Goal: Task Accomplishment & Management: Complete application form

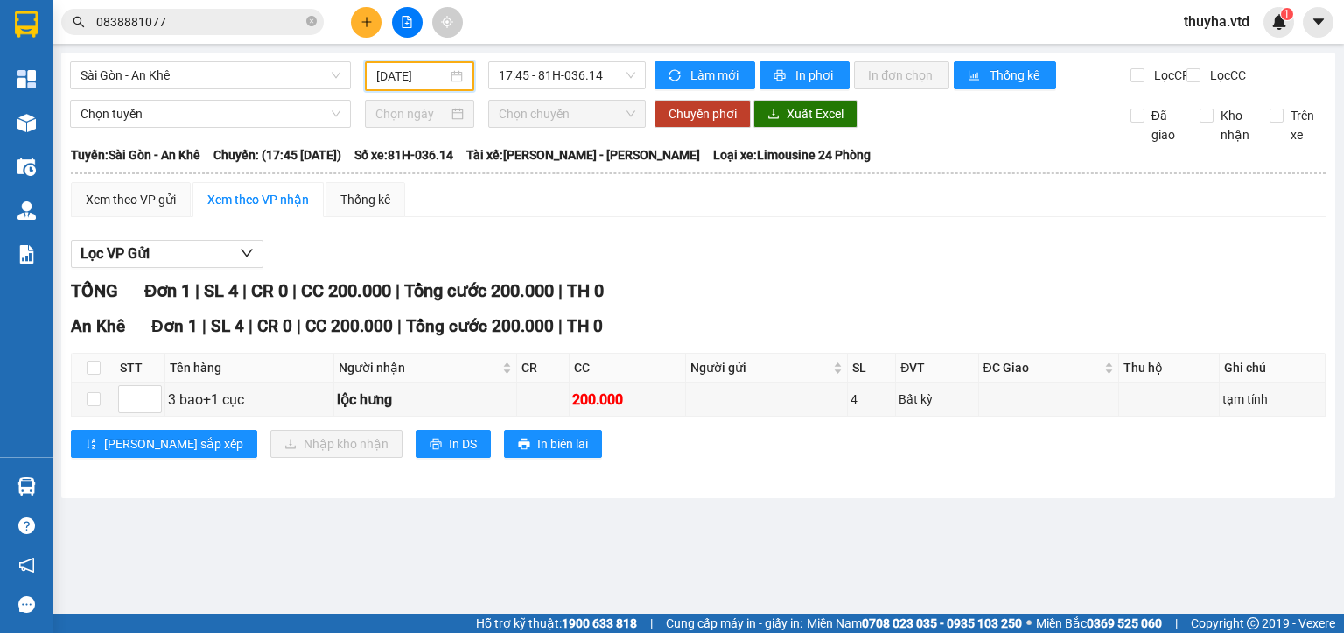
drag, startPoint x: 0, startPoint y: 0, endPoint x: 123, endPoint y: 95, distance: 154.7
click at [117, 80] on span "Sài Gòn - An Khê" at bounding box center [211, 75] width 260 height 26
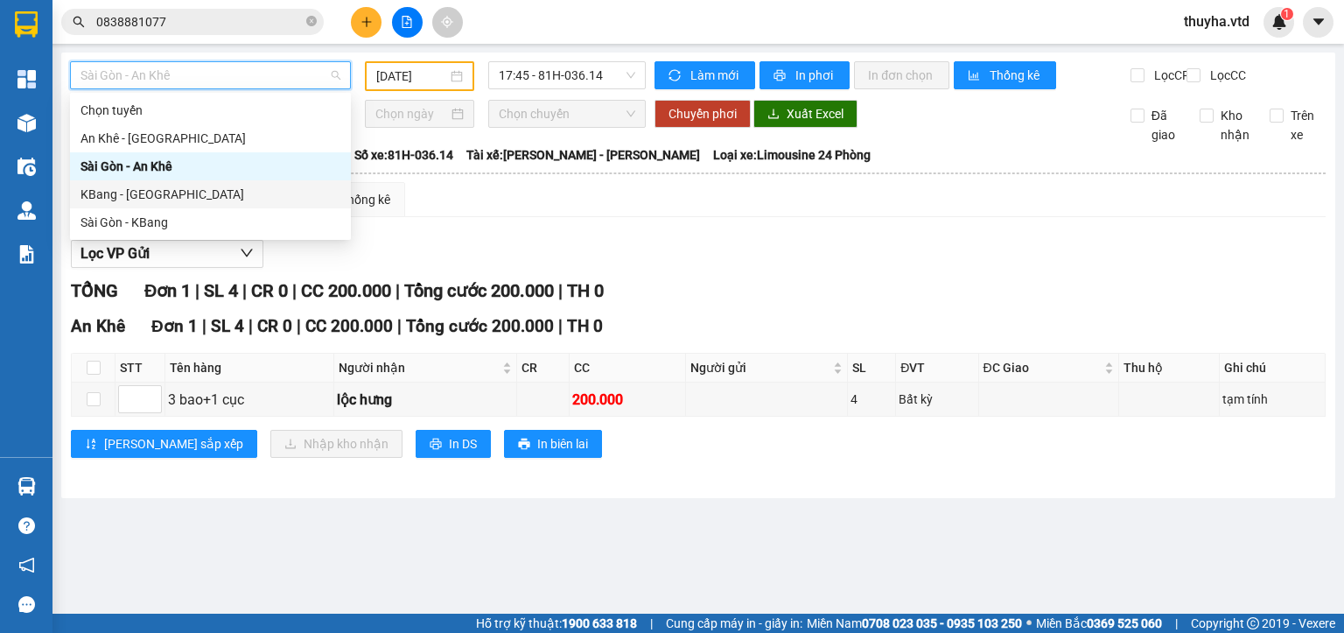
click at [119, 198] on div "KBang - [GEOGRAPHIC_DATA]" at bounding box center [211, 194] width 260 height 19
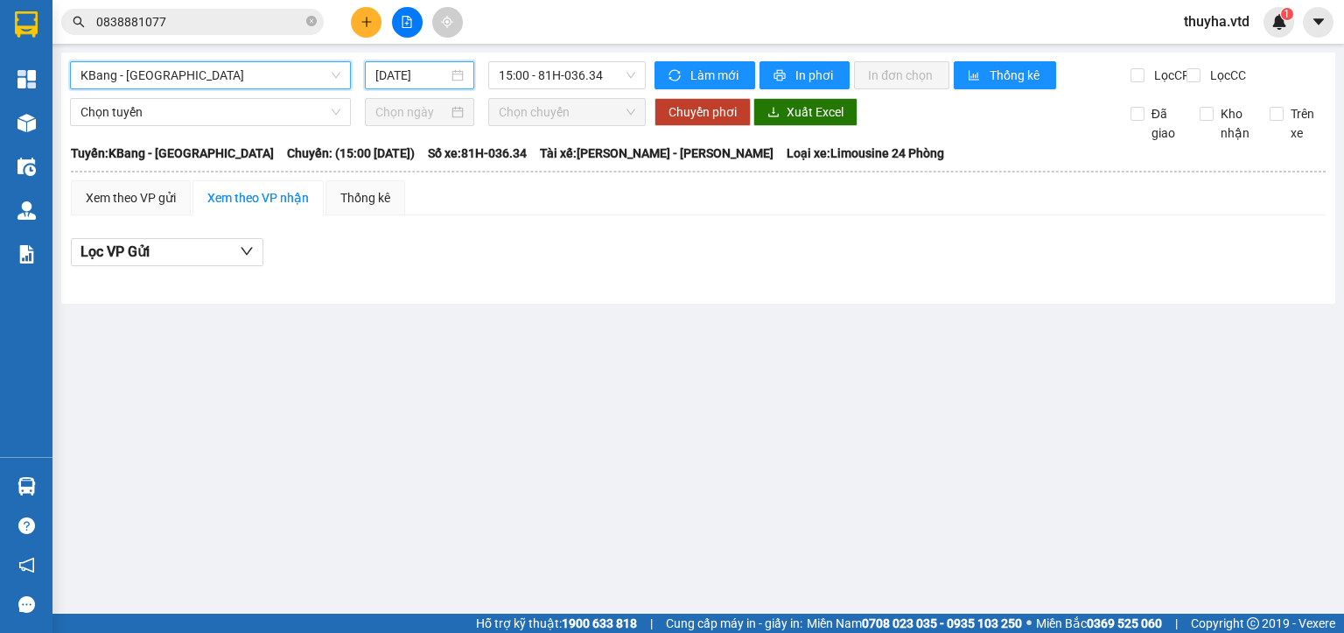
click at [408, 74] on input "[DATE]" at bounding box center [411, 75] width 72 height 19
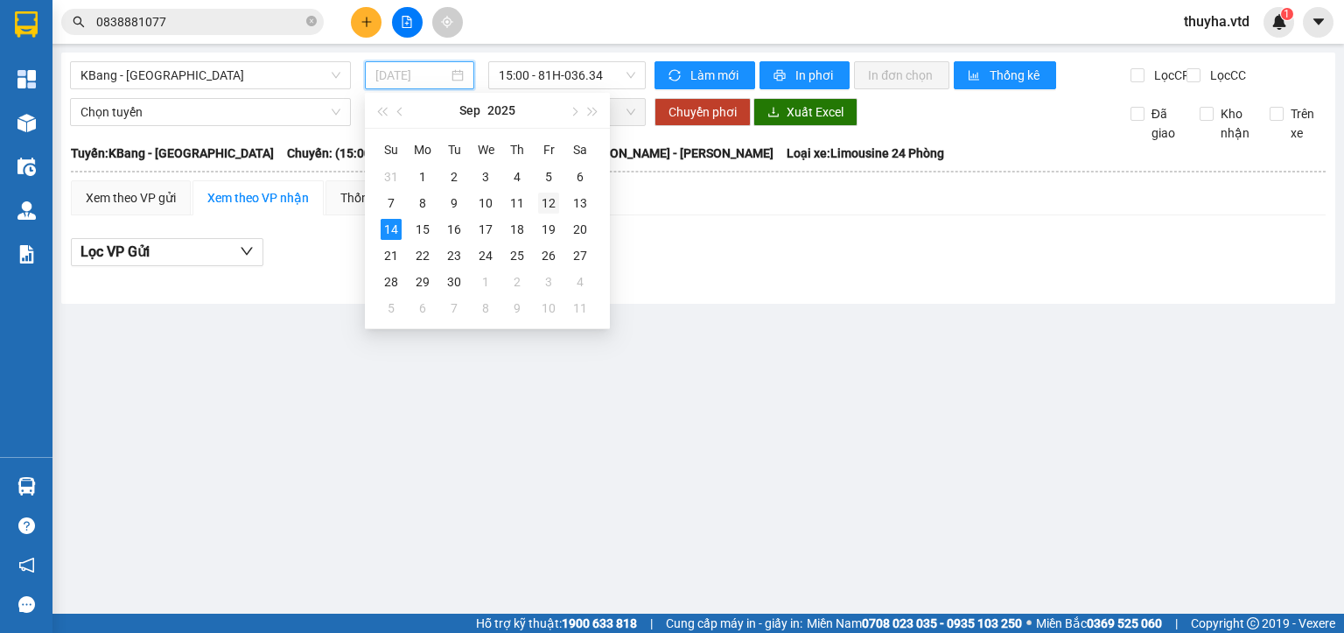
click at [550, 204] on div "12" at bounding box center [548, 203] width 21 height 21
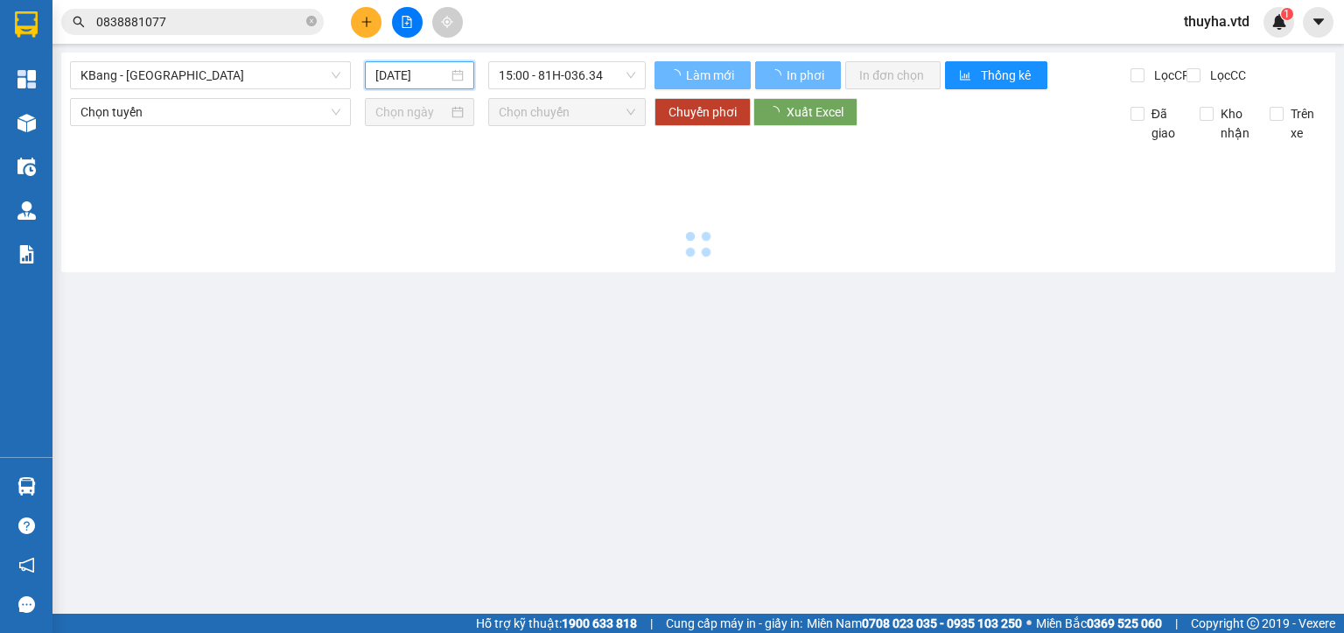
type input "[DATE]"
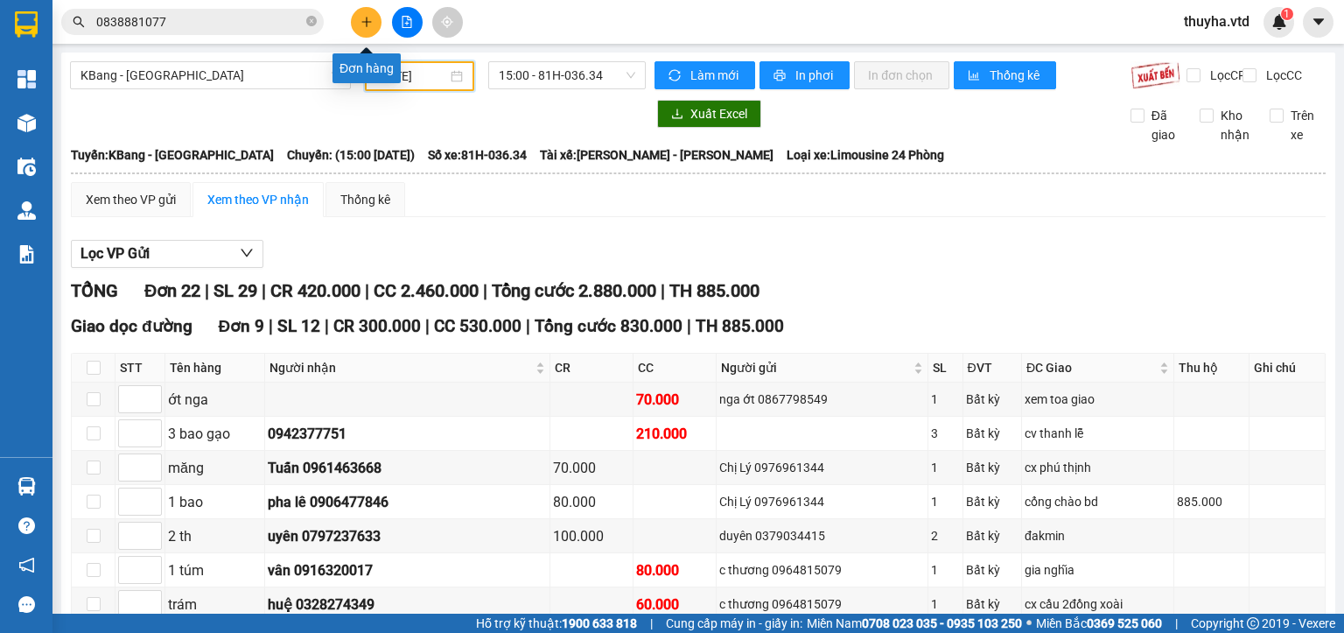
click at [362, 19] on icon "plus" at bounding box center [367, 22] width 12 height 12
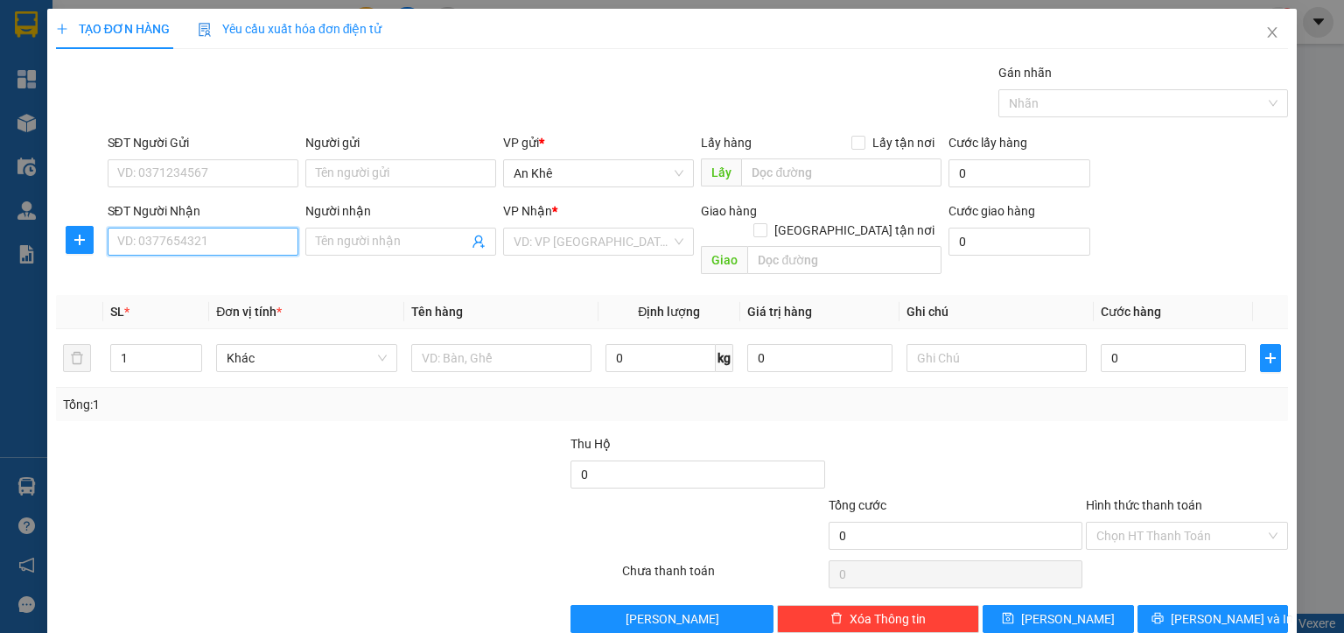
paste input "0928766198"
type input "0928766198"
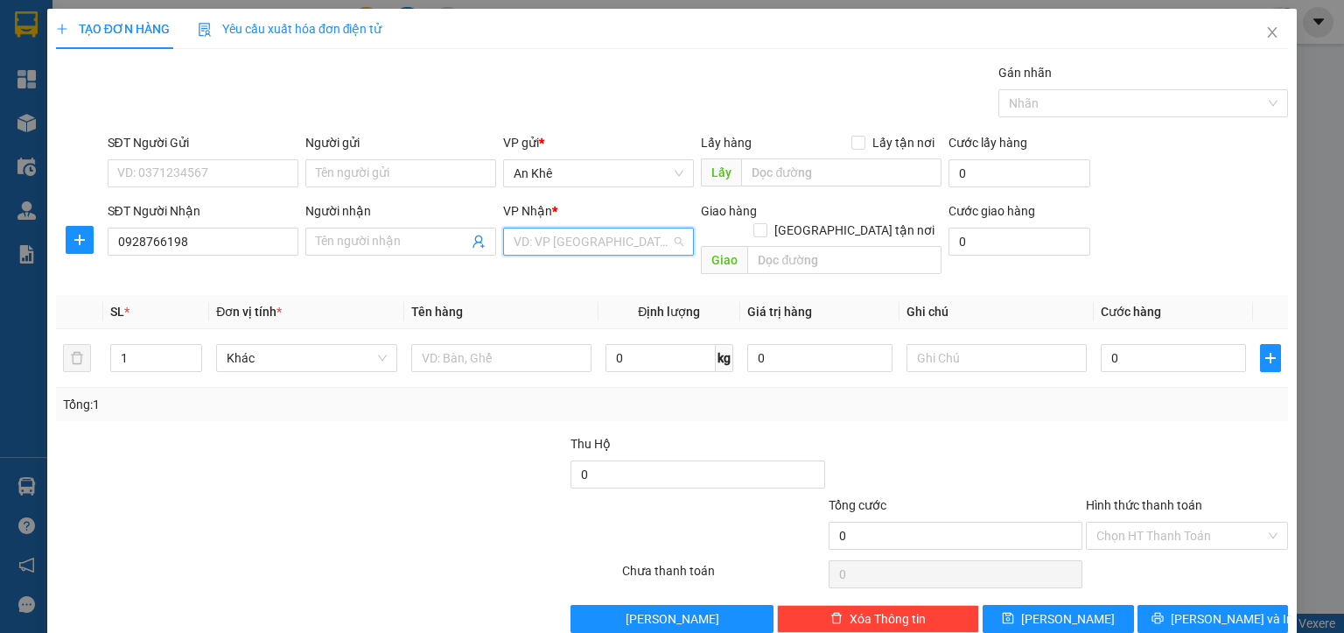
click at [545, 242] on input "search" at bounding box center [593, 241] width 158 height 26
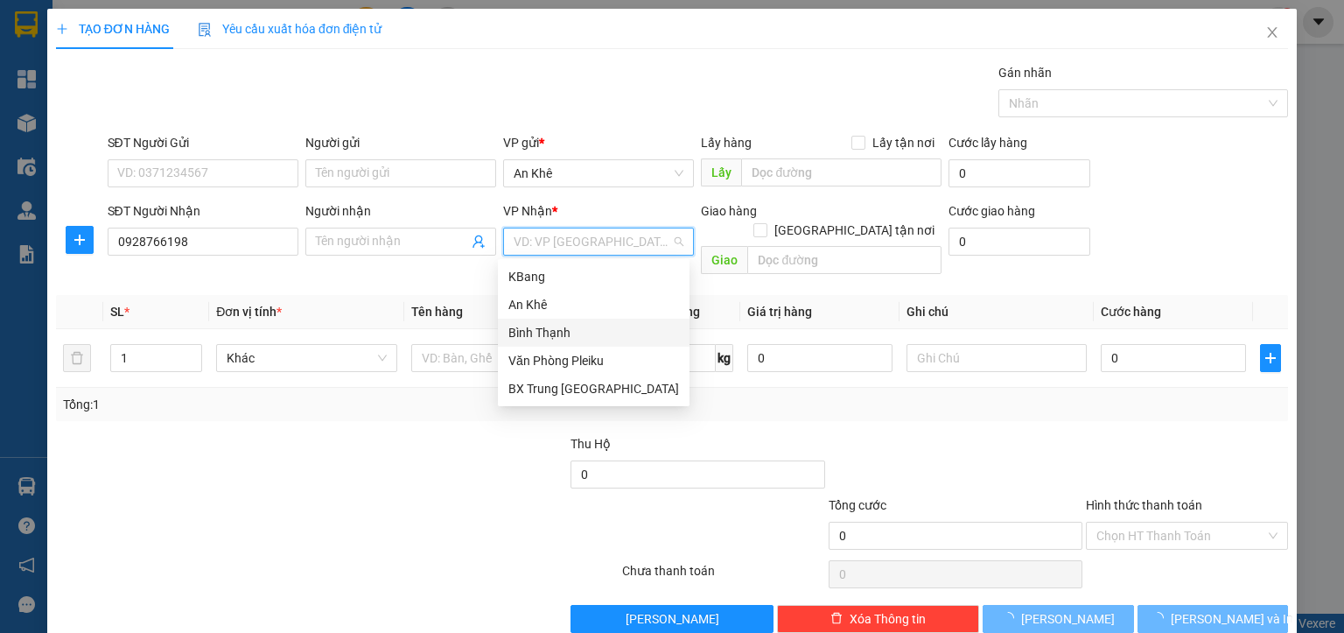
click at [565, 331] on div "Bình Thạnh" at bounding box center [593, 332] width 171 height 19
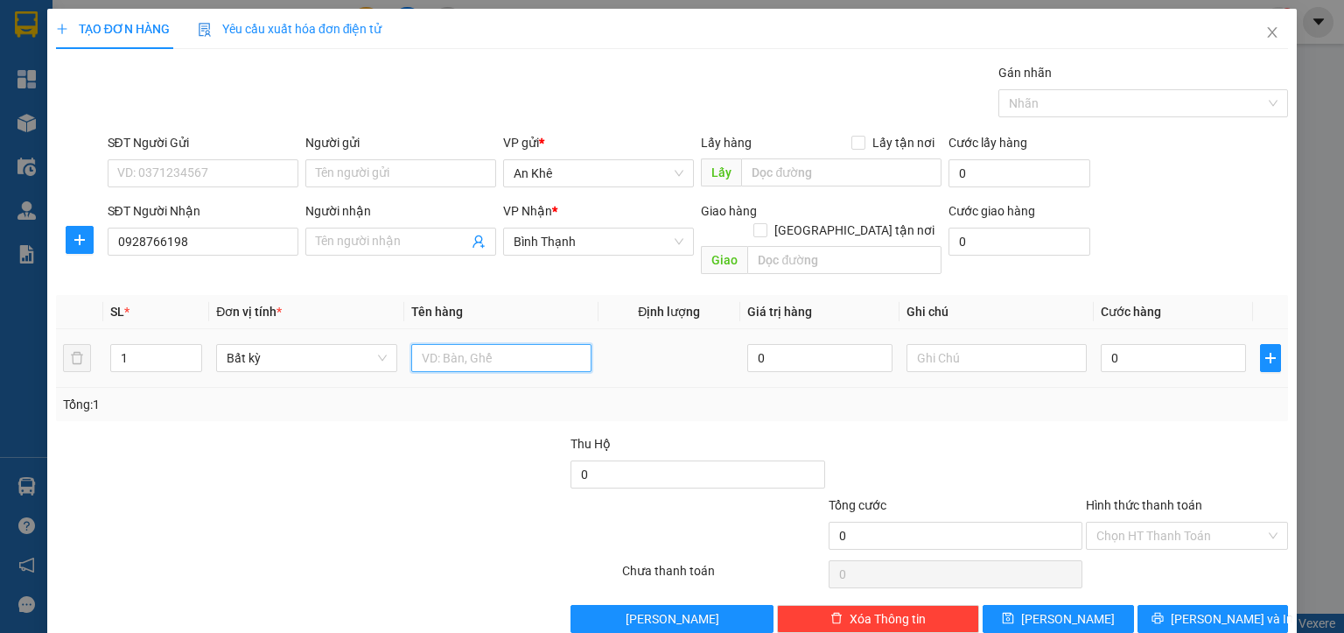
click at [491, 344] on input "text" at bounding box center [501, 358] width 180 height 28
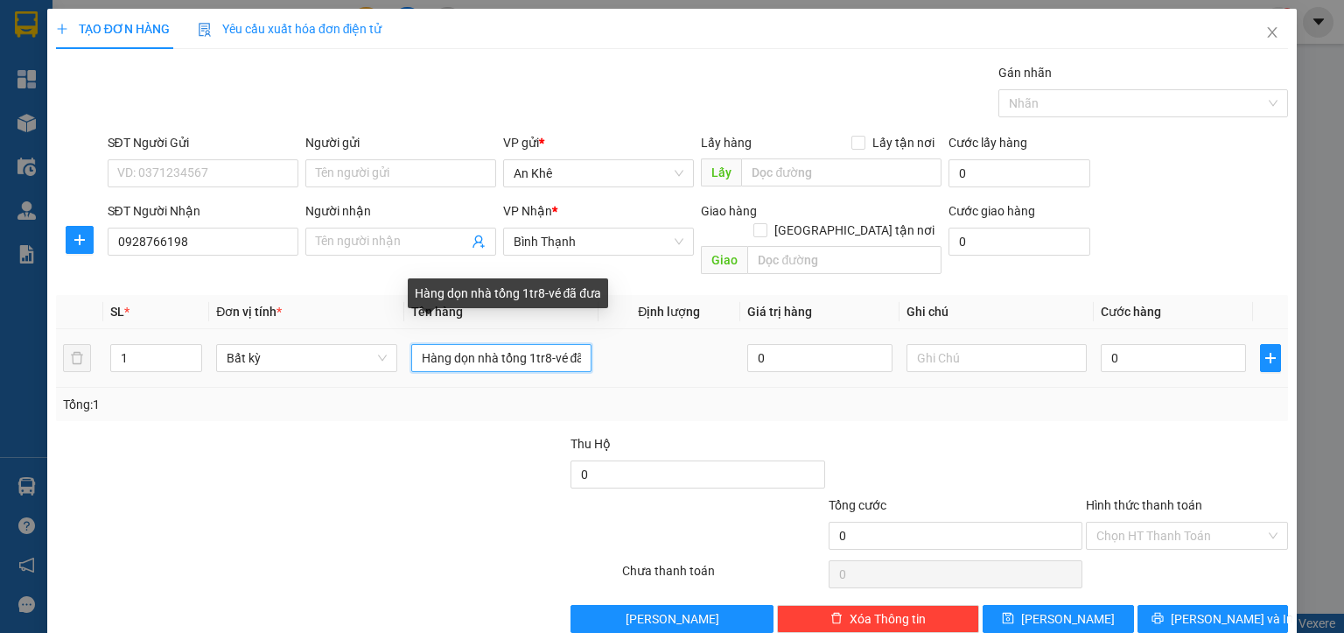
click at [577, 344] on input "Hàng dọn nhà tổng 1tr8-vé đã đưa" at bounding box center [501, 358] width 180 height 28
click at [570, 344] on input "Hàng dọn nhà tổng 1tr8-vé đã đưa" at bounding box center [501, 358] width 180 height 28
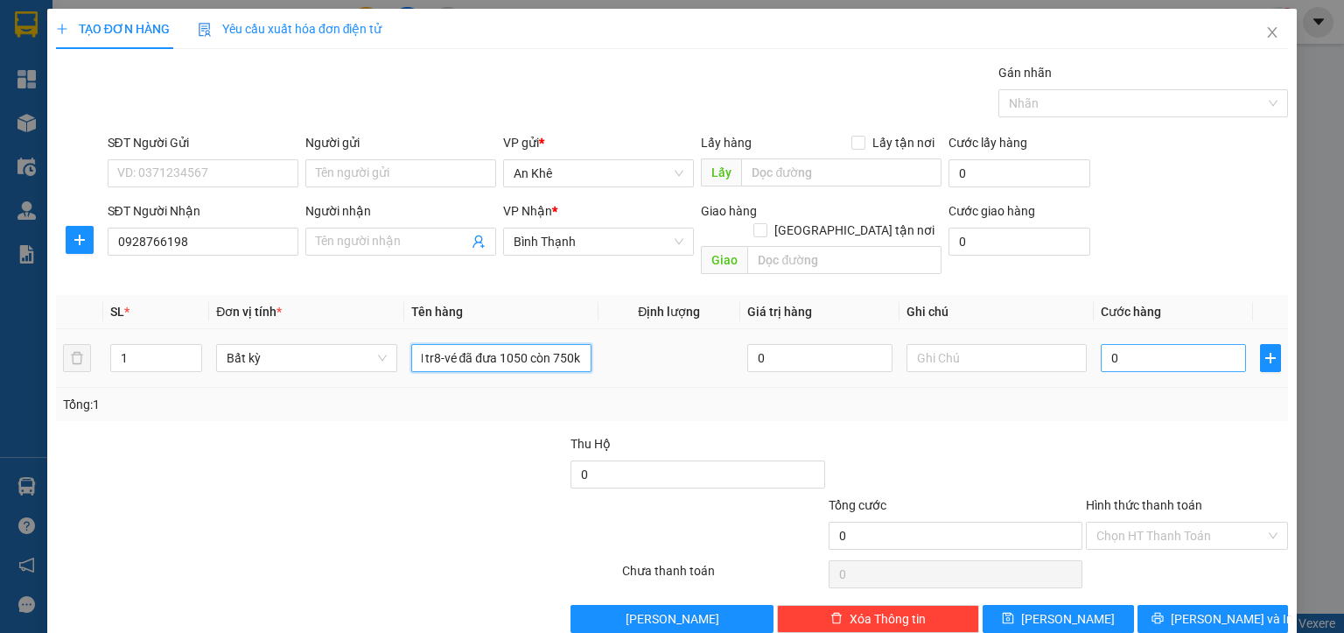
type input "Hàng dọn nhà tổng 1tr8-vé đã đưa 1050 còn 750k"
click at [1144, 344] on input "0" at bounding box center [1173, 358] width 145 height 28
type input "7"
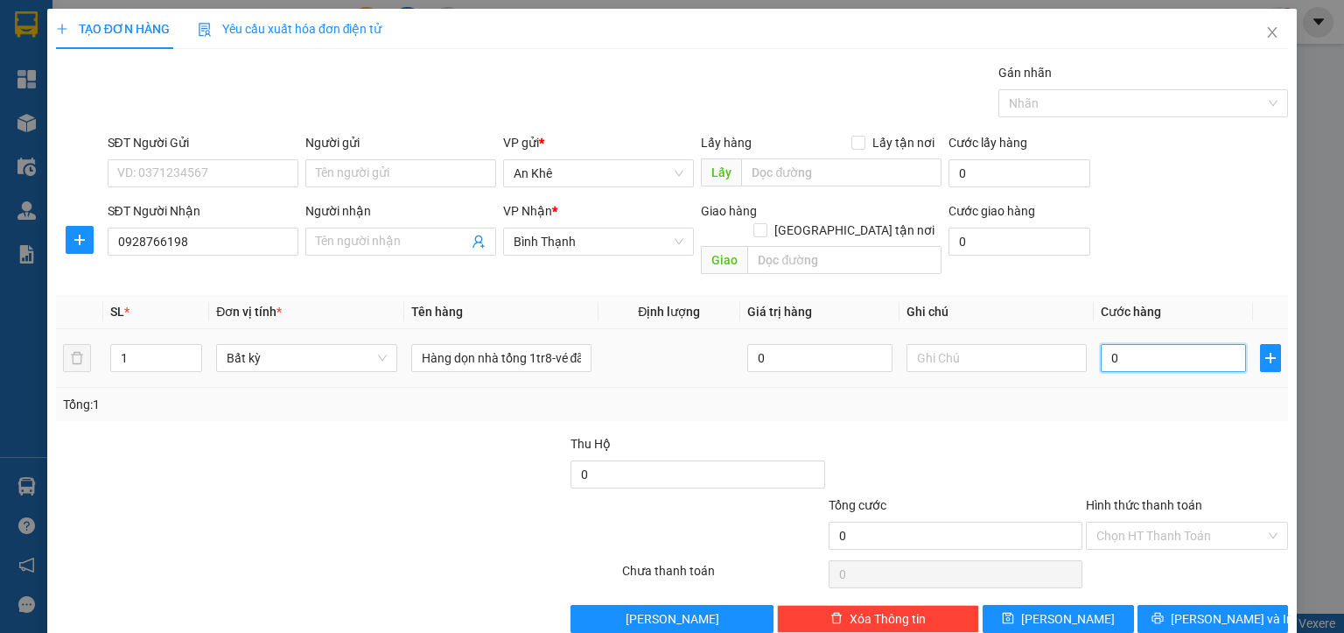
type input "7"
type input "75"
type input "750"
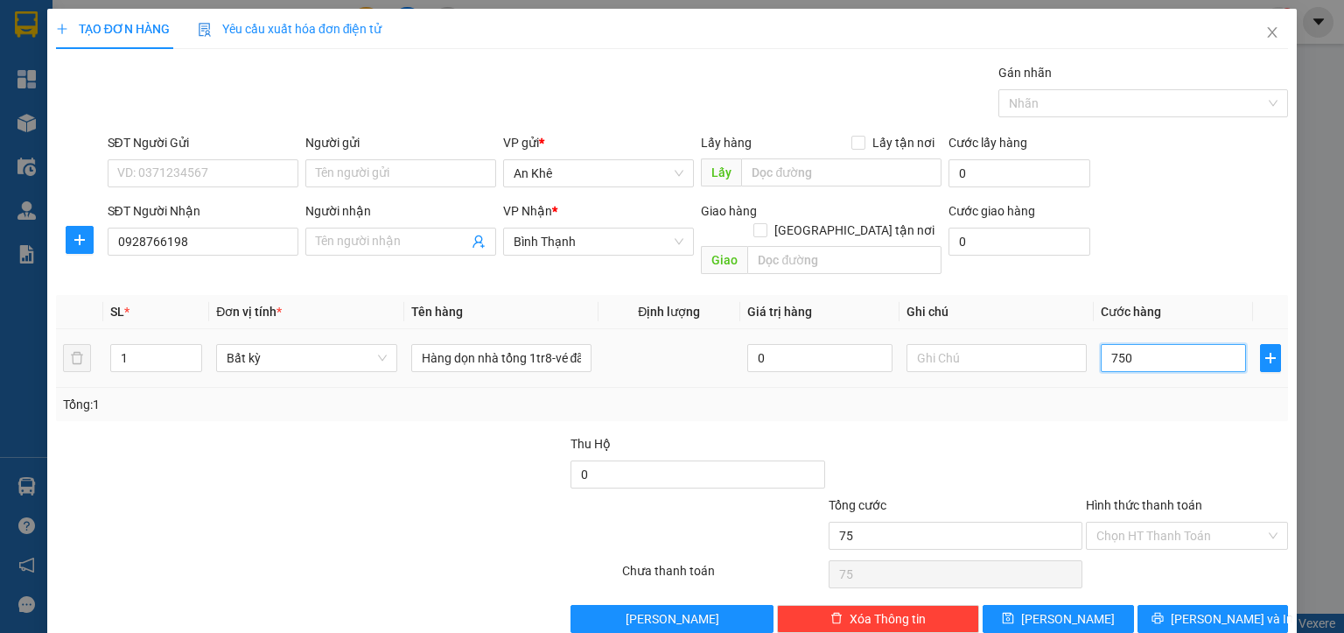
type input "750"
type input "7.500"
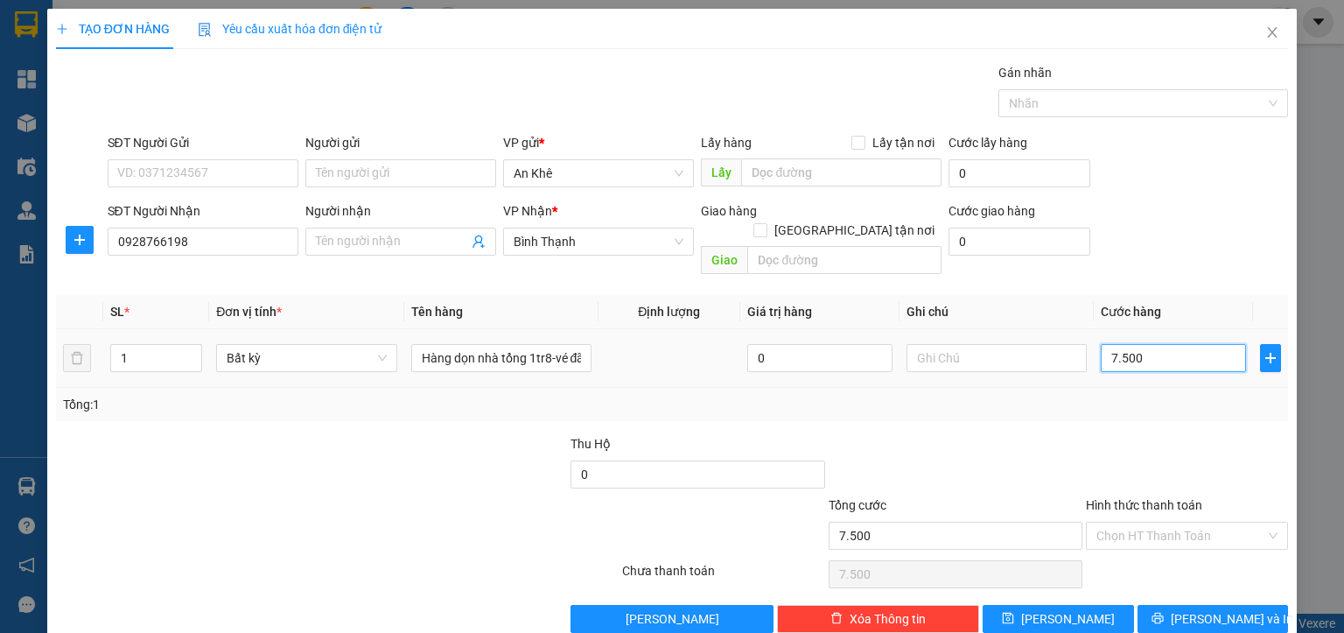
type input "75.000"
type input "750.000"
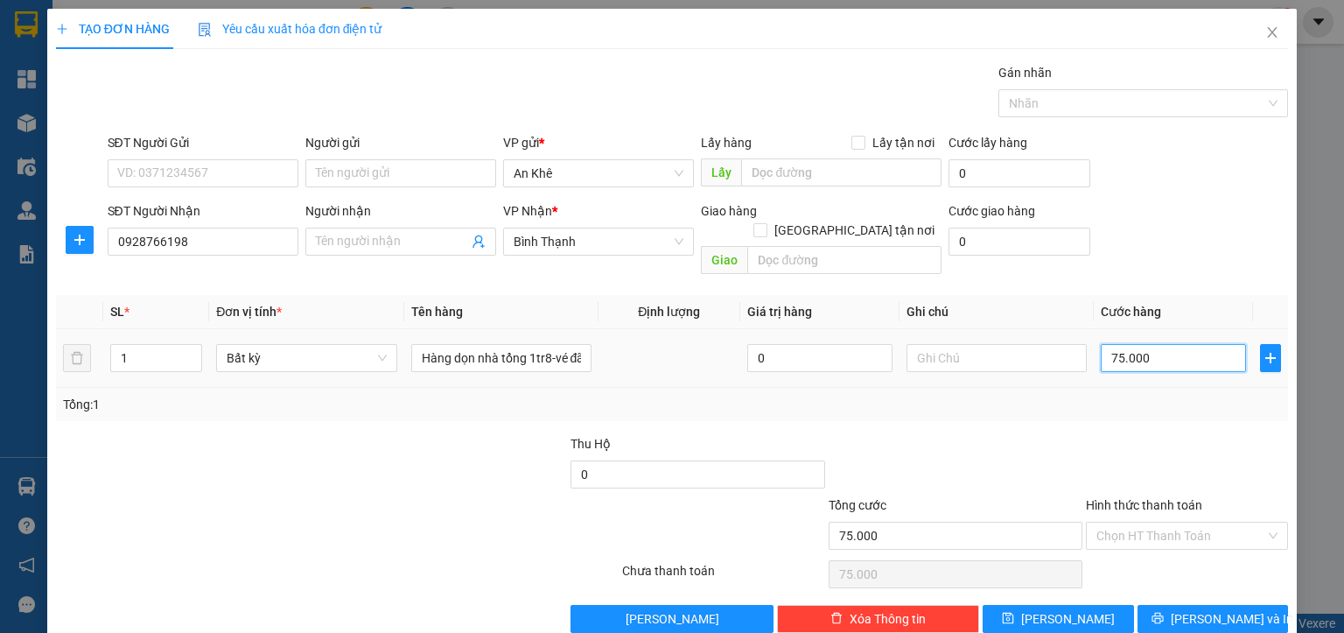
type input "750.000"
click at [1080, 605] on button "[PERSON_NAME]" at bounding box center [1058, 619] width 151 height 28
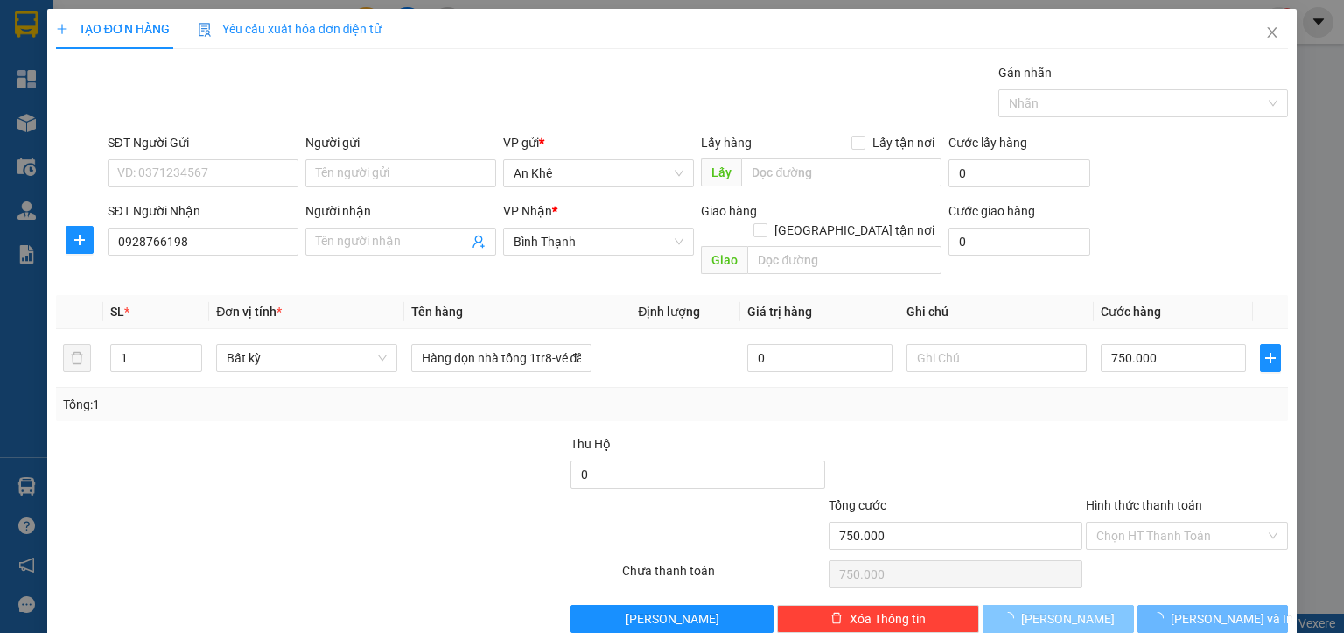
type input "0"
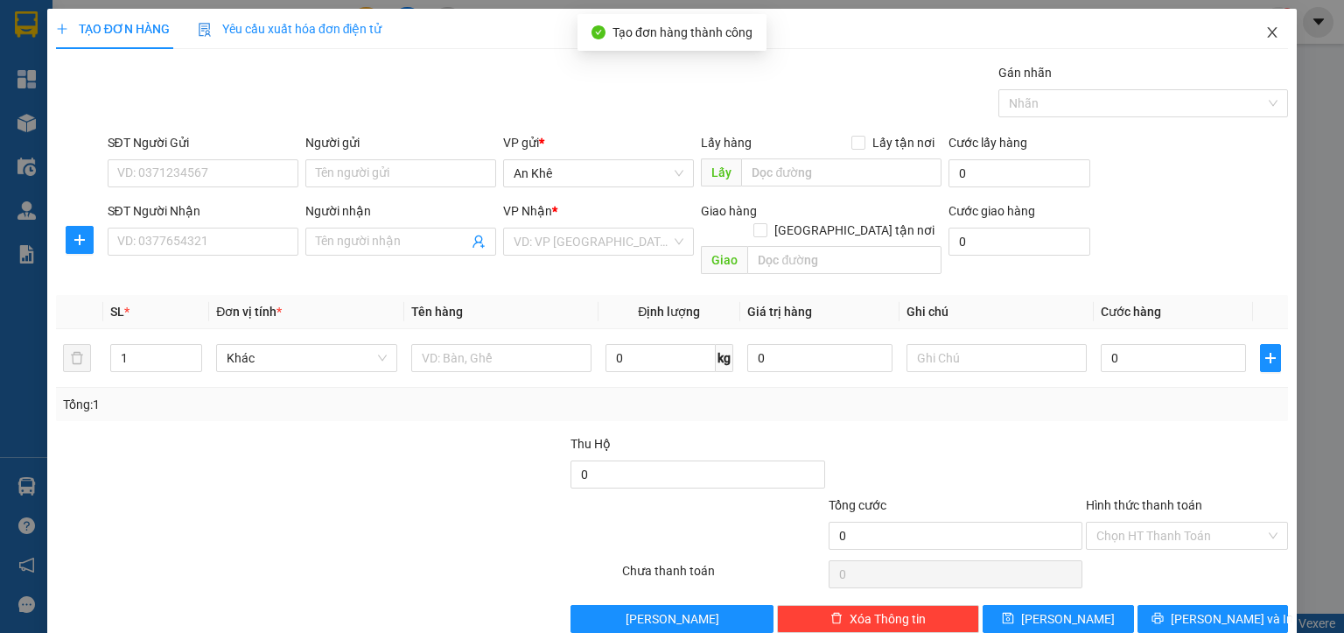
click at [1268, 37] on icon "close" at bounding box center [1273, 32] width 10 height 11
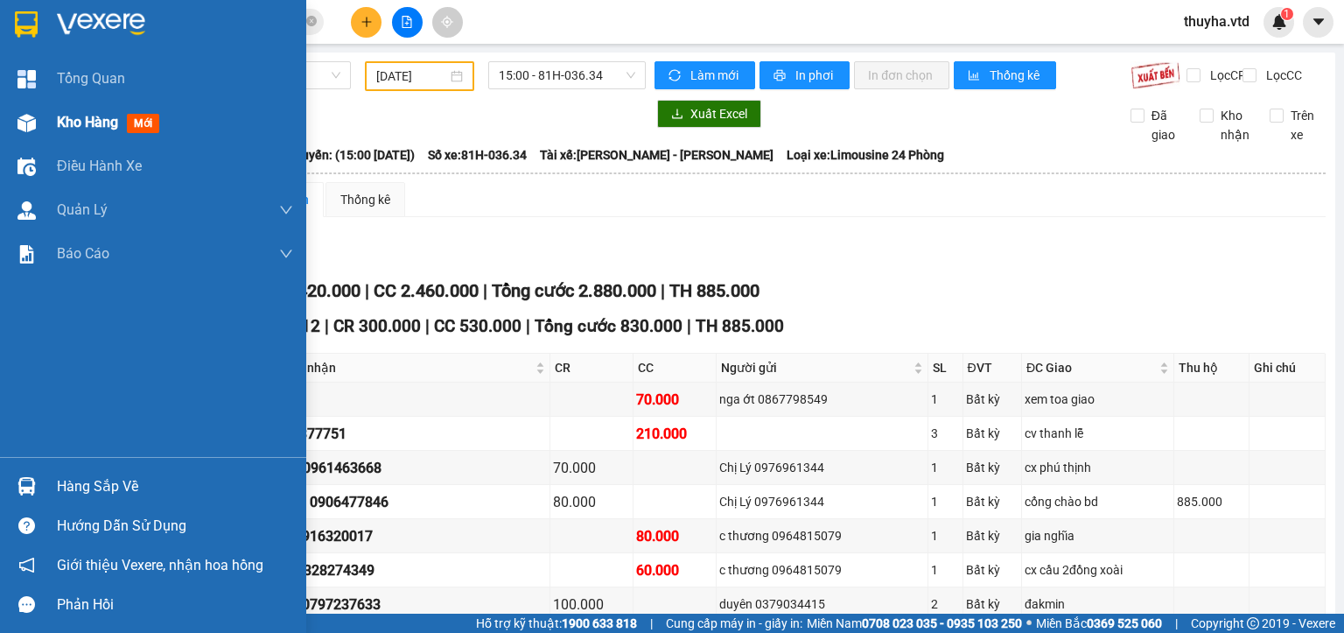
click at [55, 126] on div "Kho hàng mới" at bounding box center [153, 123] width 306 height 44
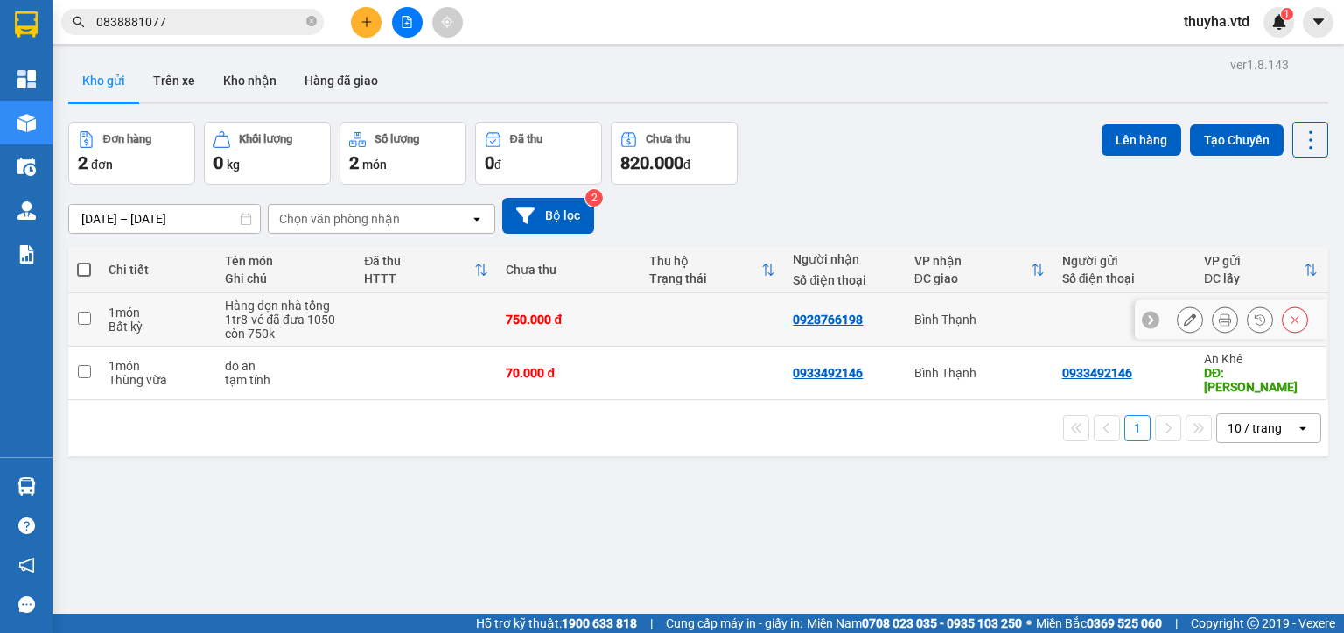
click at [82, 319] on input "checkbox" at bounding box center [84, 318] width 13 height 13
checkbox input "true"
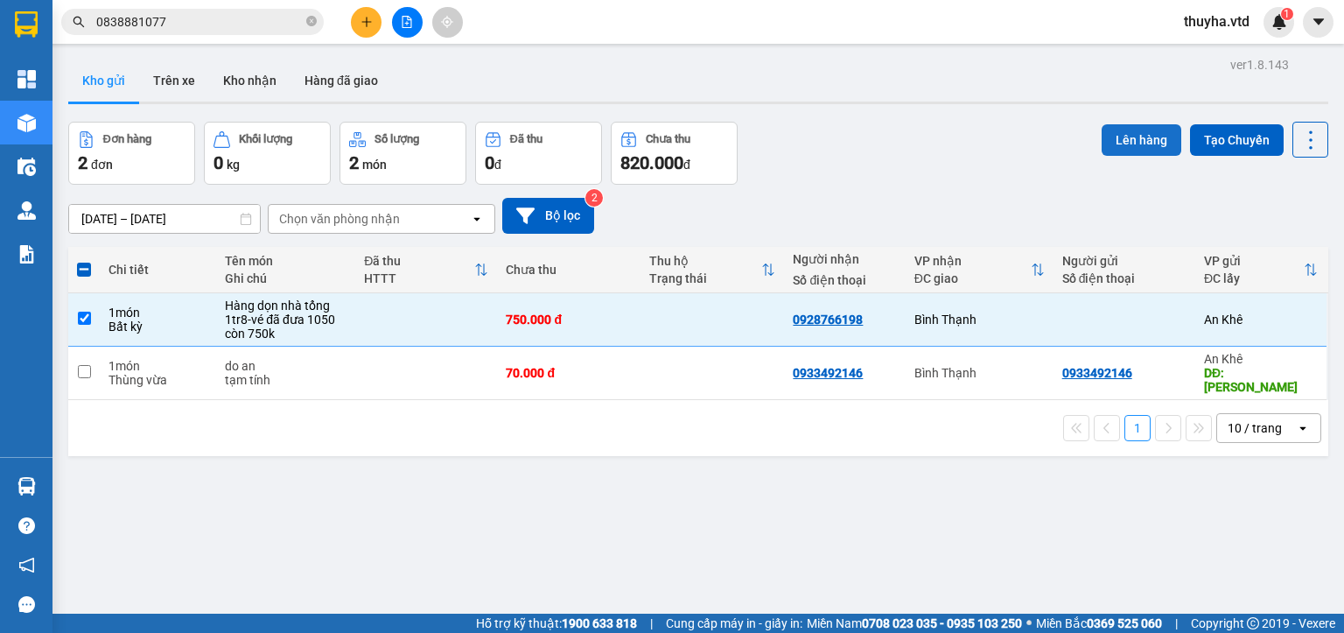
click at [1110, 128] on button "Lên hàng" at bounding box center [1142, 140] width 80 height 32
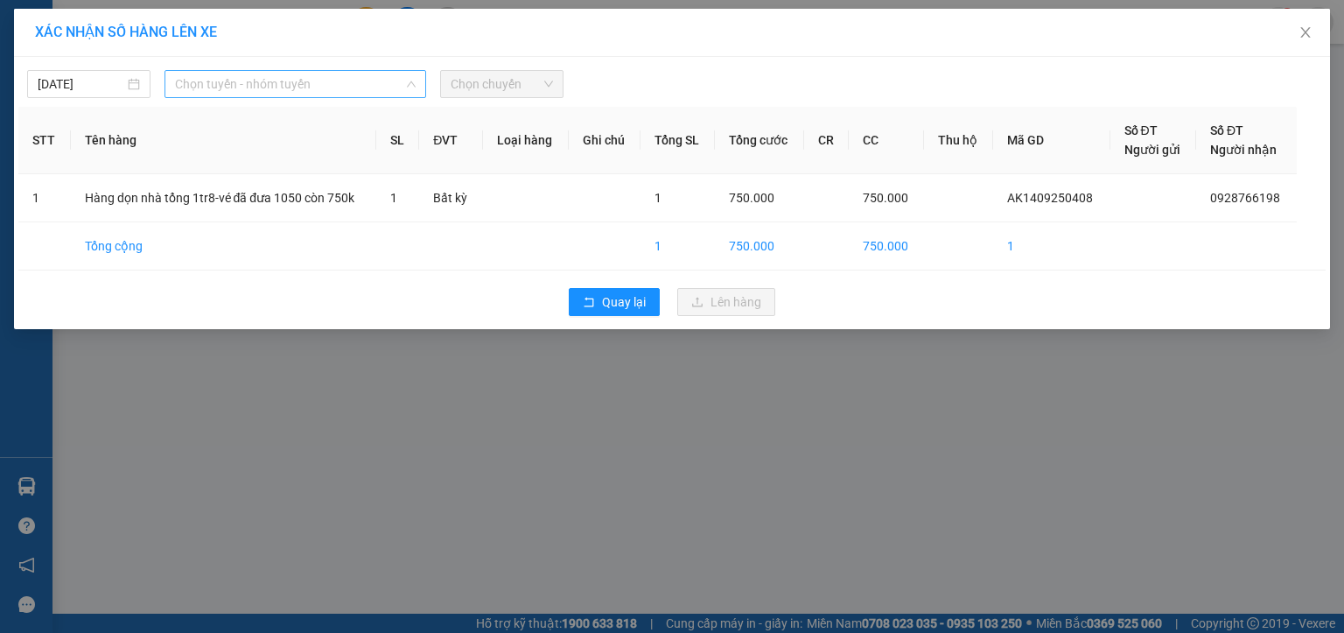
drag, startPoint x: 227, startPoint y: 75, endPoint x: 232, endPoint y: 96, distance: 21.6
click at [228, 75] on span "Chọn tuyến - nhóm tuyến" at bounding box center [295, 84] width 241 height 26
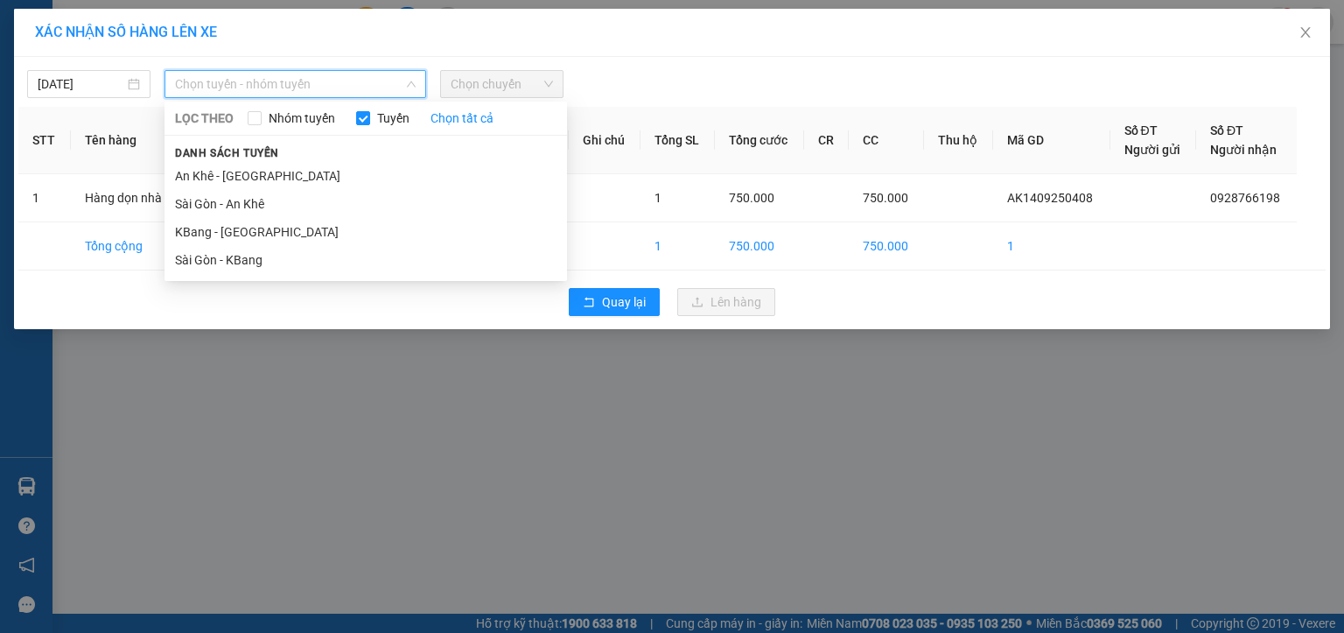
drag, startPoint x: 218, startPoint y: 229, endPoint x: 362, endPoint y: 159, distance: 160.5
click at [220, 229] on li "KBang - [GEOGRAPHIC_DATA]" at bounding box center [366, 232] width 403 height 28
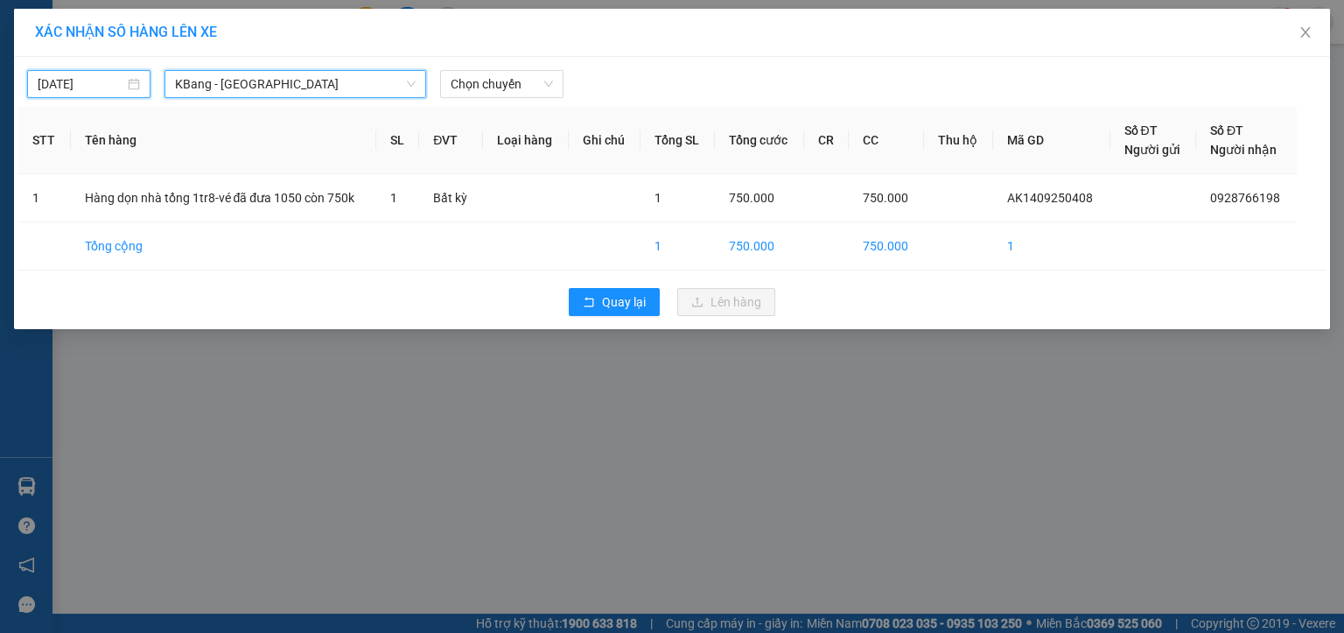
click at [92, 83] on input "[DATE]" at bounding box center [81, 83] width 87 height 19
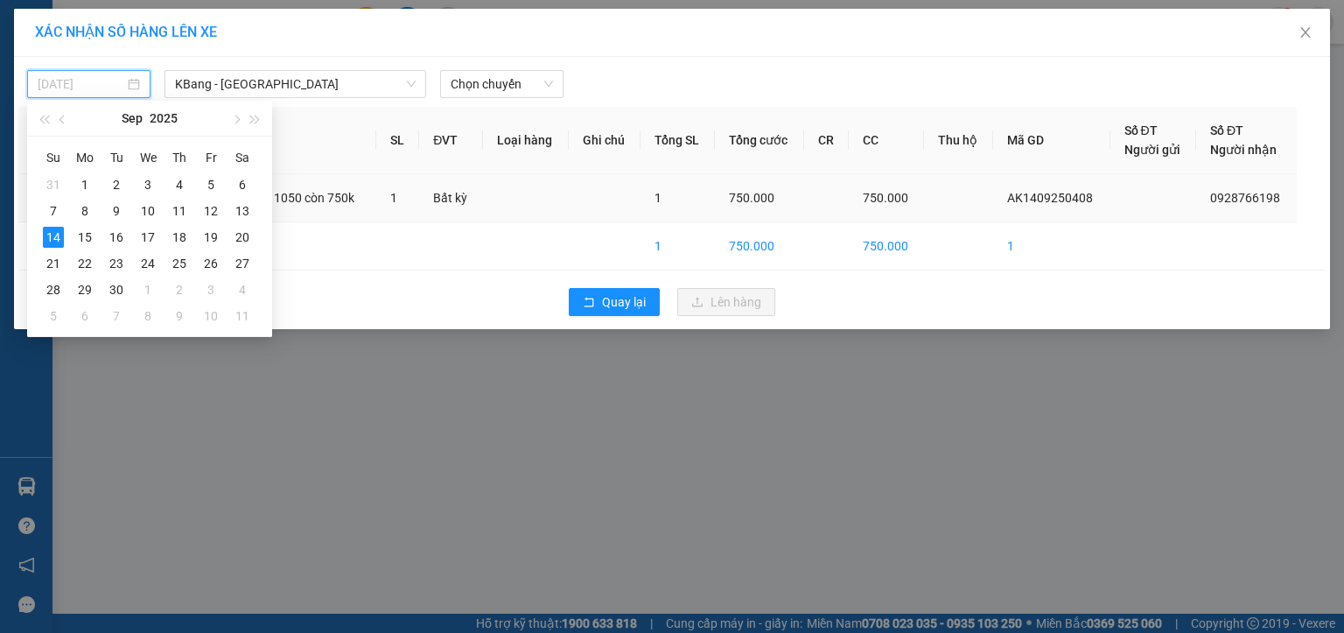
click at [214, 213] on div "12" at bounding box center [210, 210] width 21 height 21
type input "[DATE]"
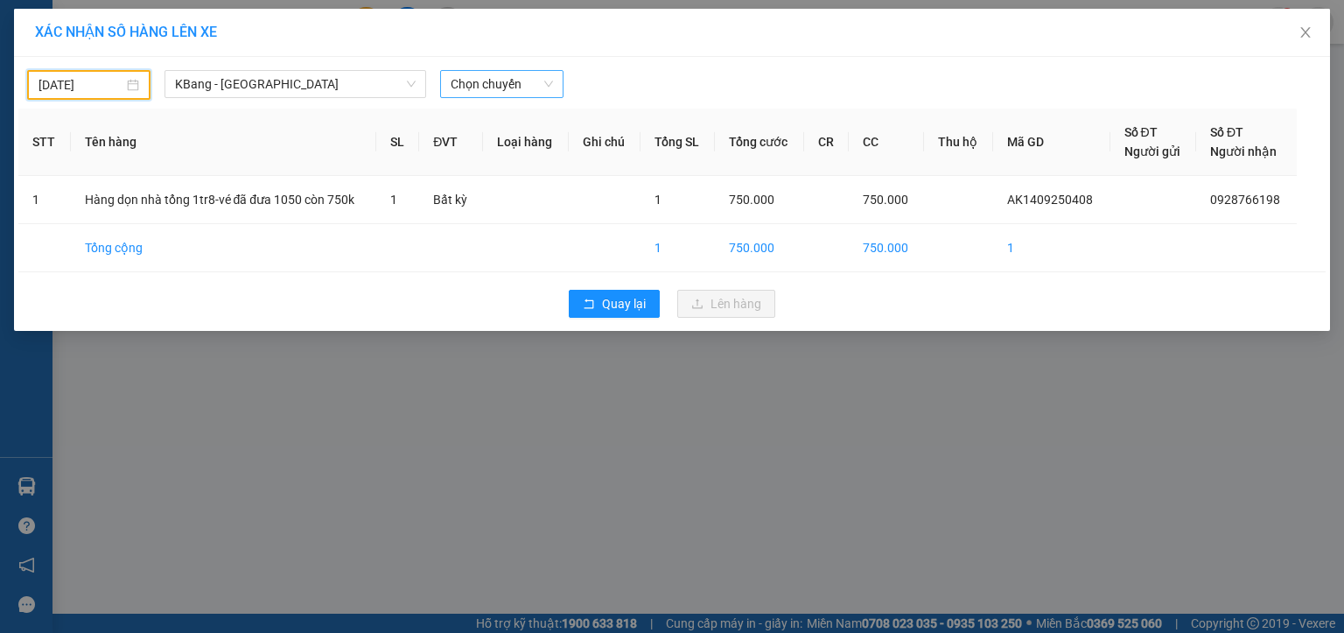
click at [466, 84] on span "Chọn chuyến" at bounding box center [502, 84] width 102 height 26
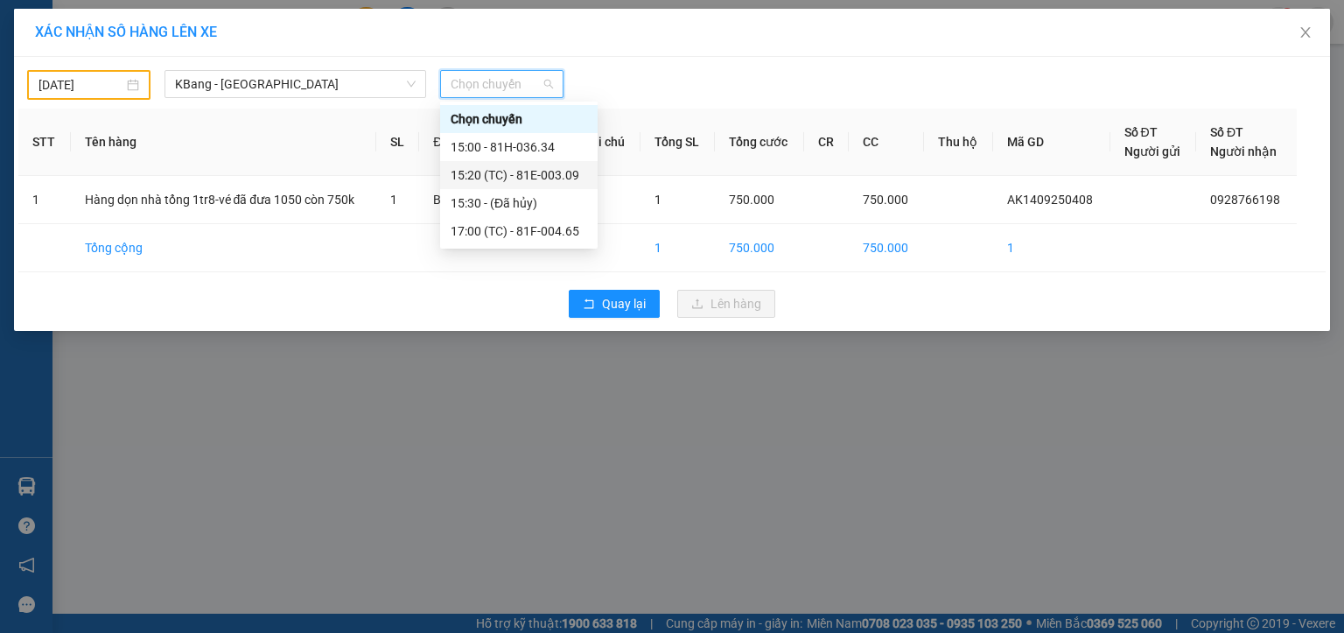
click at [528, 177] on div "15:20 (TC) - 81E-003.09" at bounding box center [519, 174] width 137 height 19
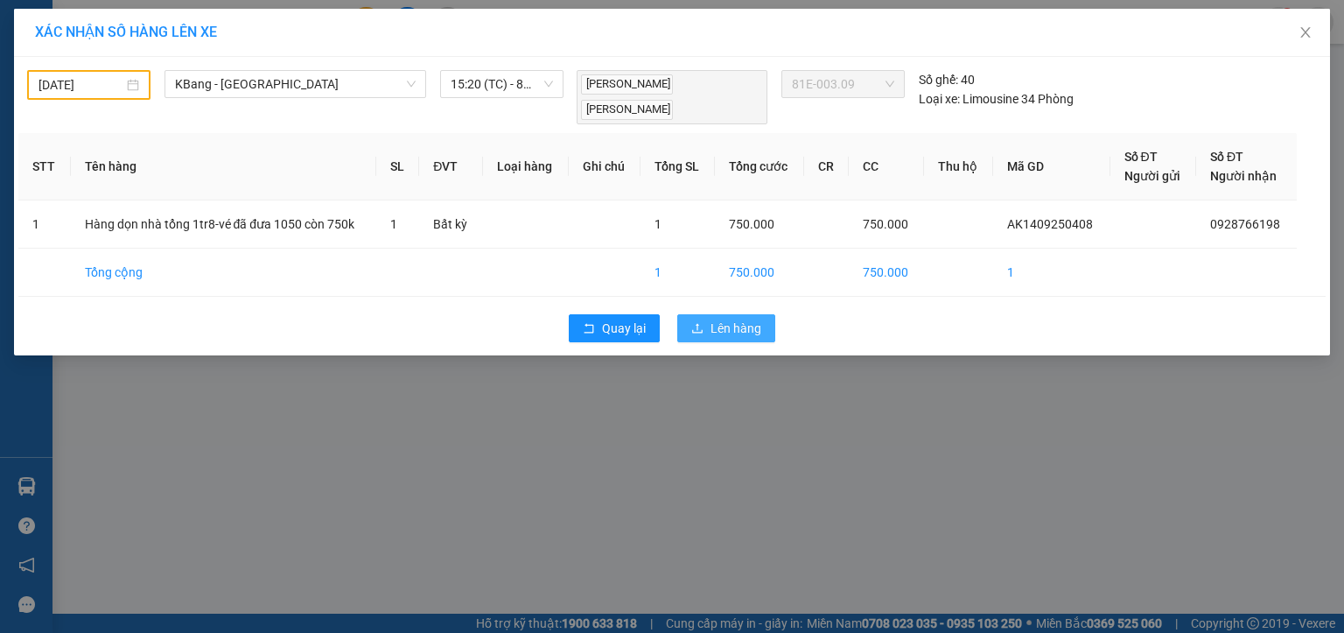
click at [735, 326] on span "Lên hàng" at bounding box center [736, 328] width 51 height 19
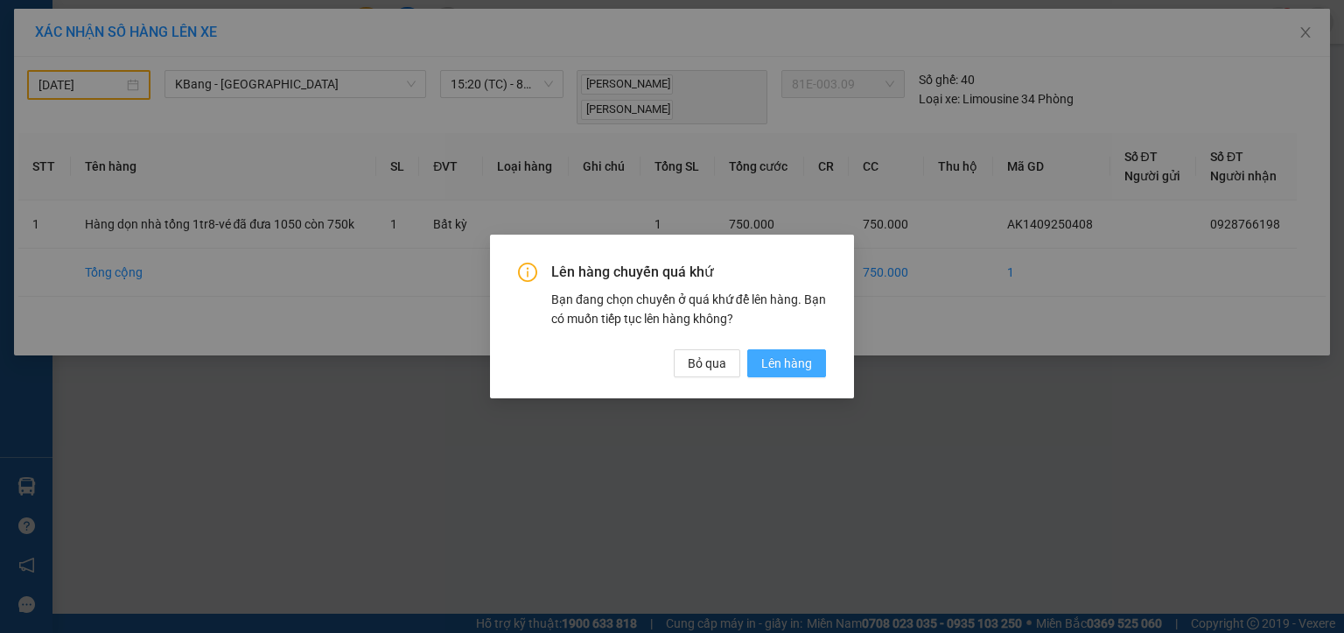
click at [793, 366] on span "Lên hàng" at bounding box center [786, 363] width 51 height 19
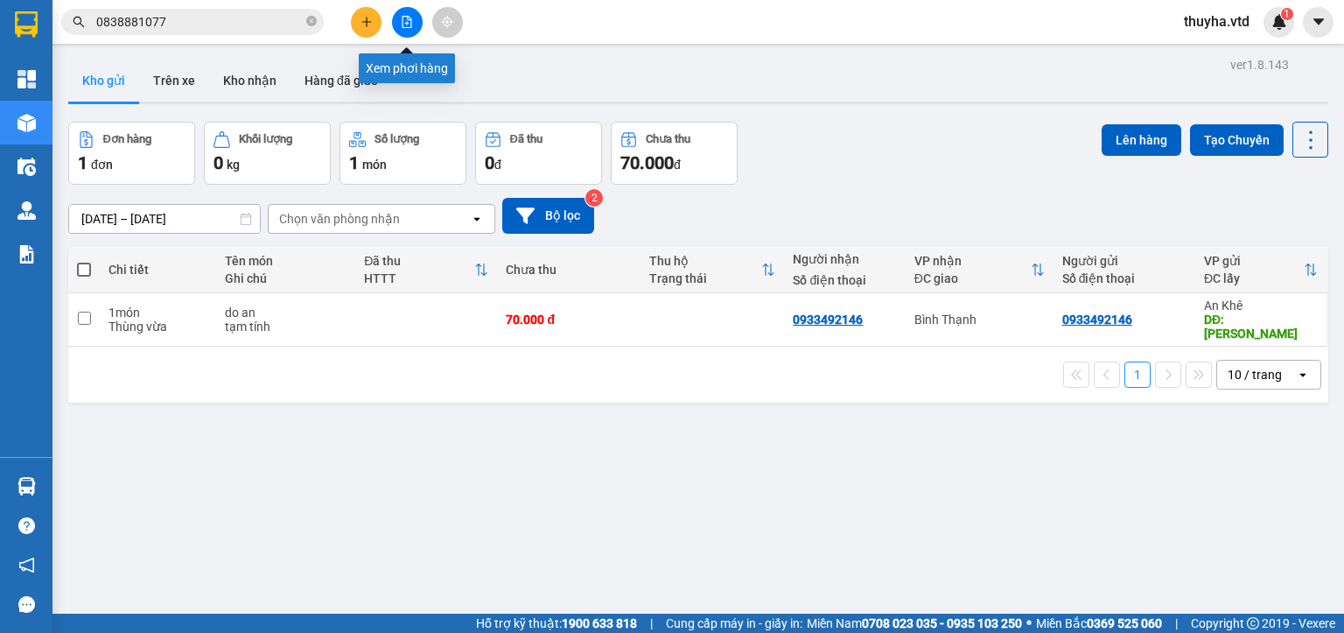
click at [413, 14] on button at bounding box center [407, 22] width 31 height 31
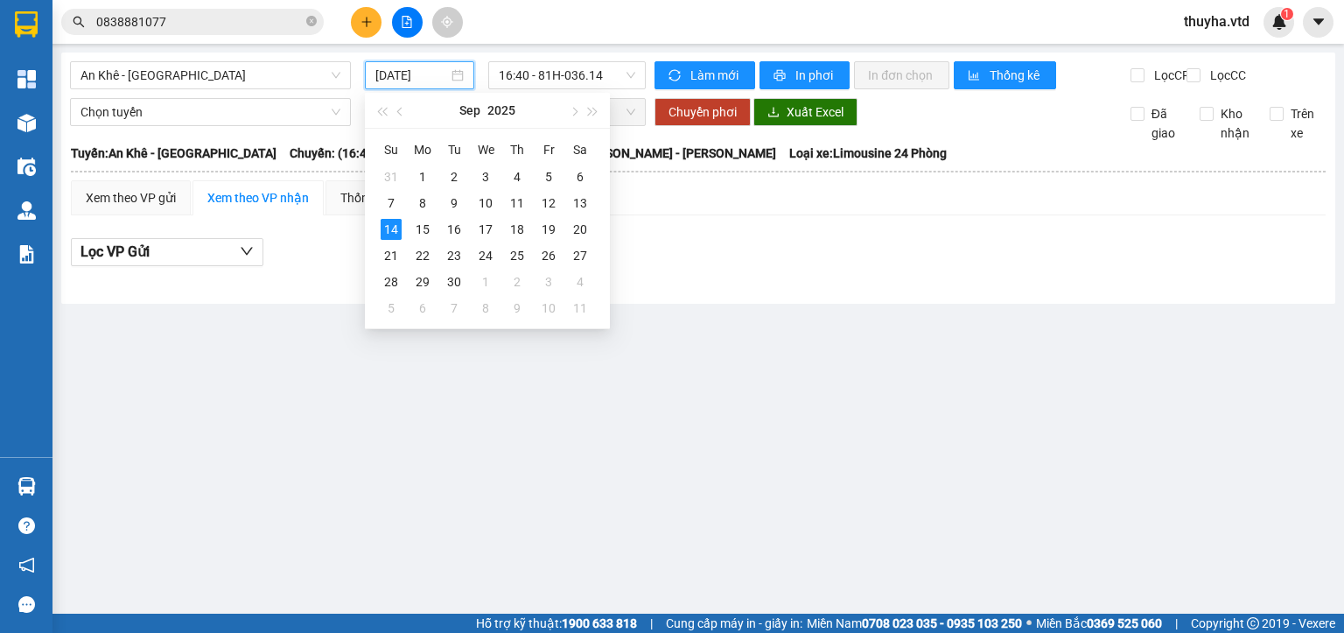
click at [394, 78] on input "[DATE]" at bounding box center [411, 75] width 72 height 19
click at [547, 200] on div "12" at bounding box center [548, 203] width 21 height 21
type input "[DATE]"
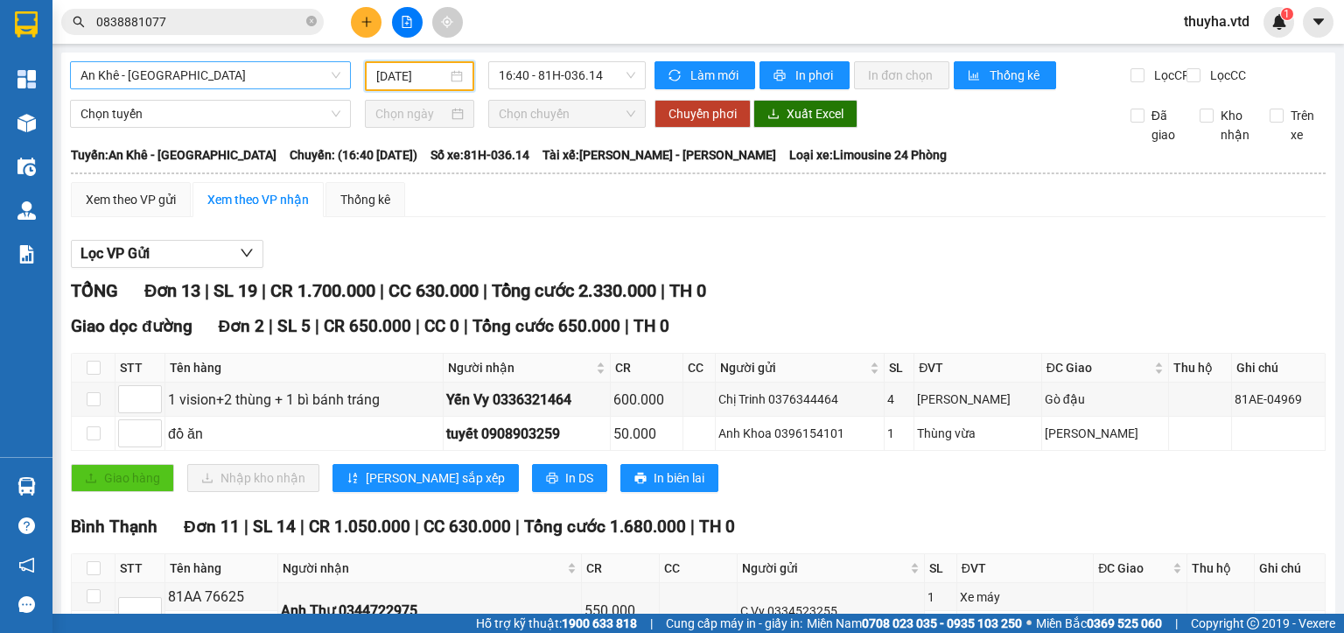
click at [120, 79] on span "An Khê - [GEOGRAPHIC_DATA]" at bounding box center [211, 75] width 260 height 26
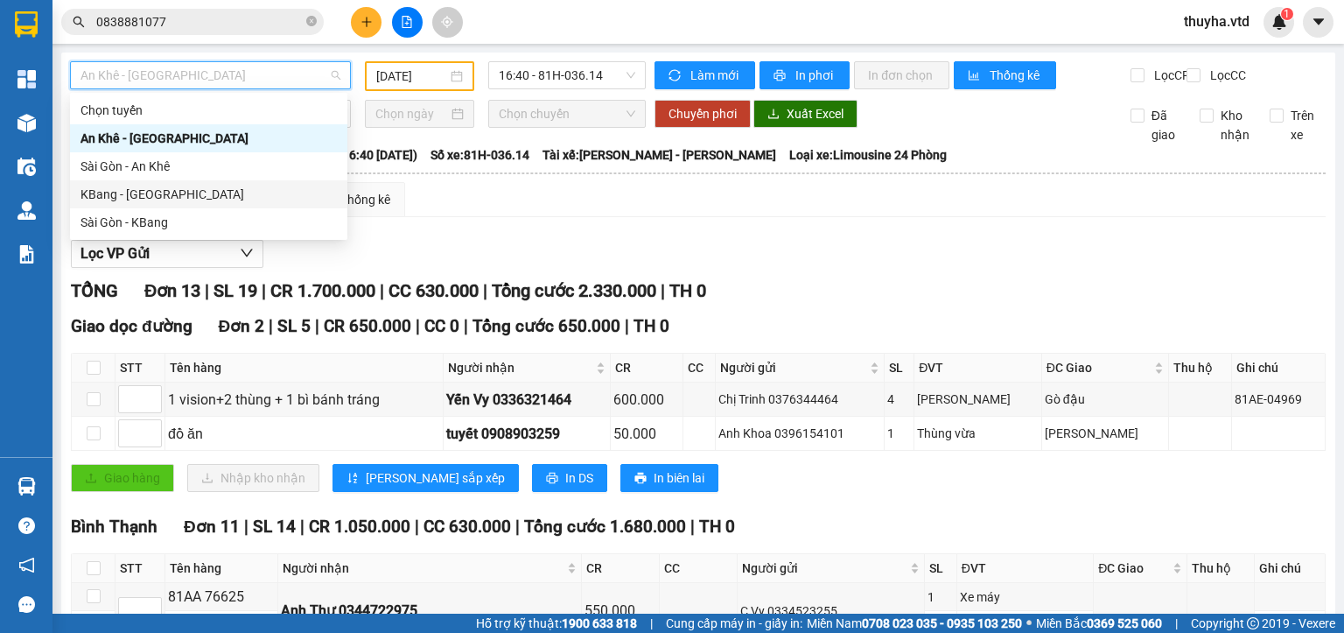
click at [141, 200] on div "KBang - [GEOGRAPHIC_DATA]" at bounding box center [209, 194] width 256 height 19
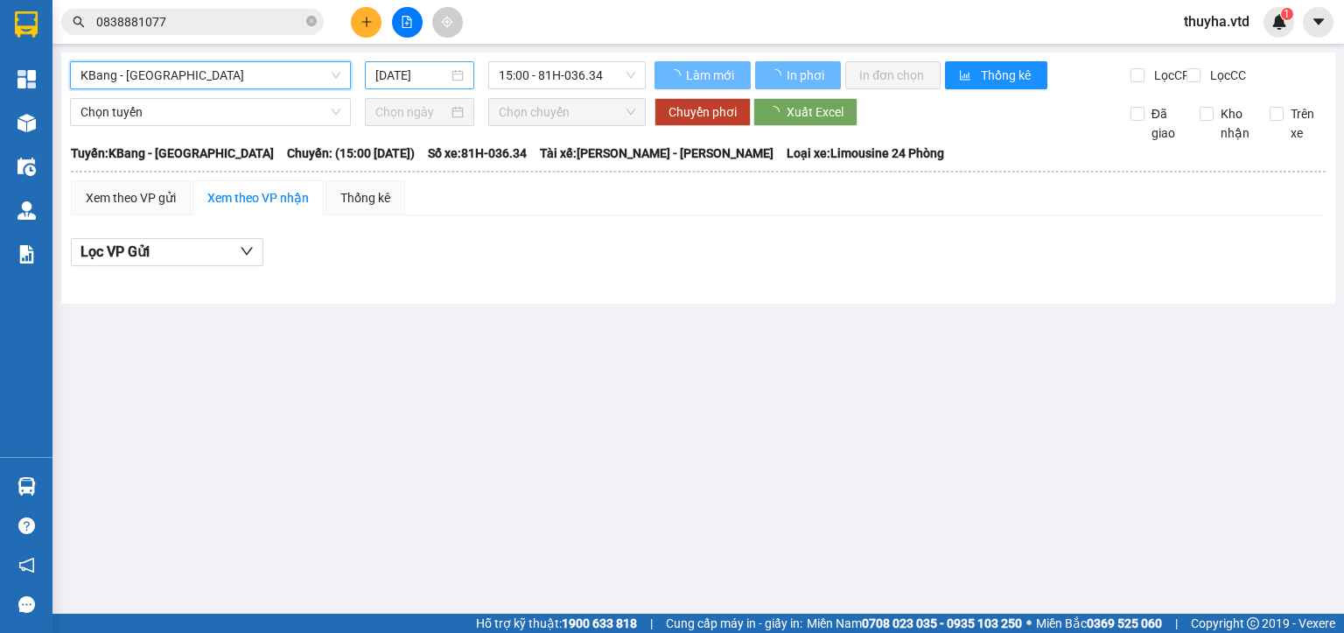
click at [410, 77] on input "[DATE]" at bounding box center [411, 75] width 72 height 19
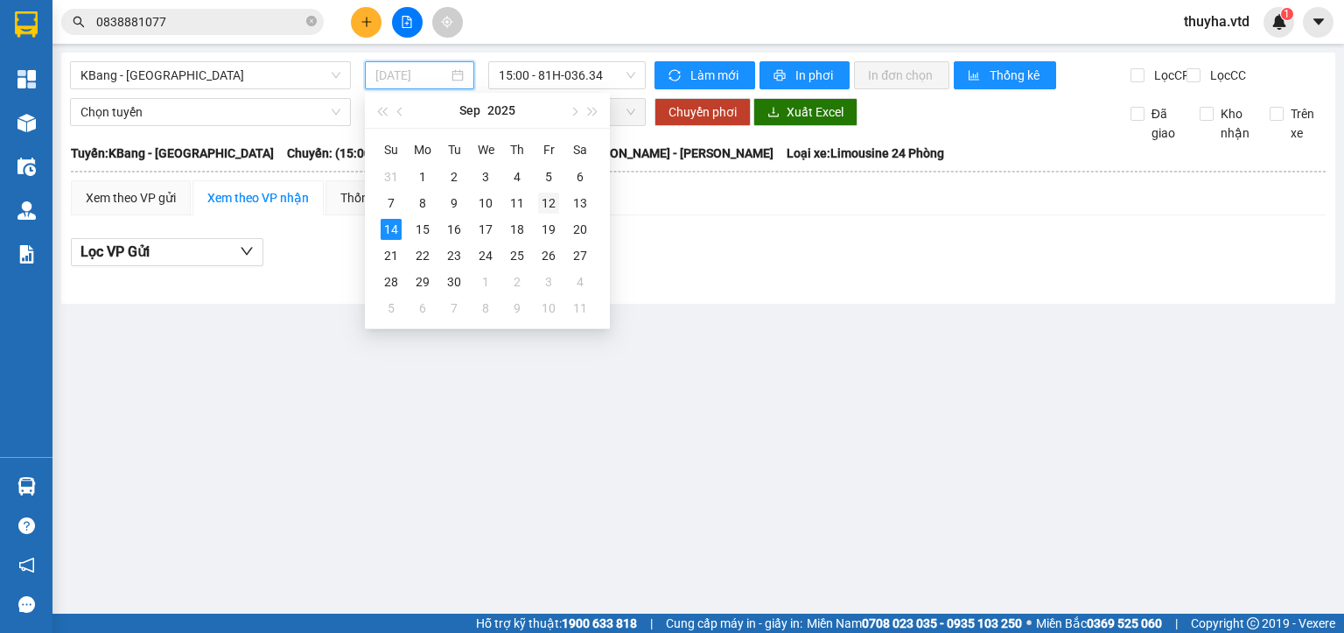
click at [543, 204] on div "12" at bounding box center [548, 203] width 21 height 21
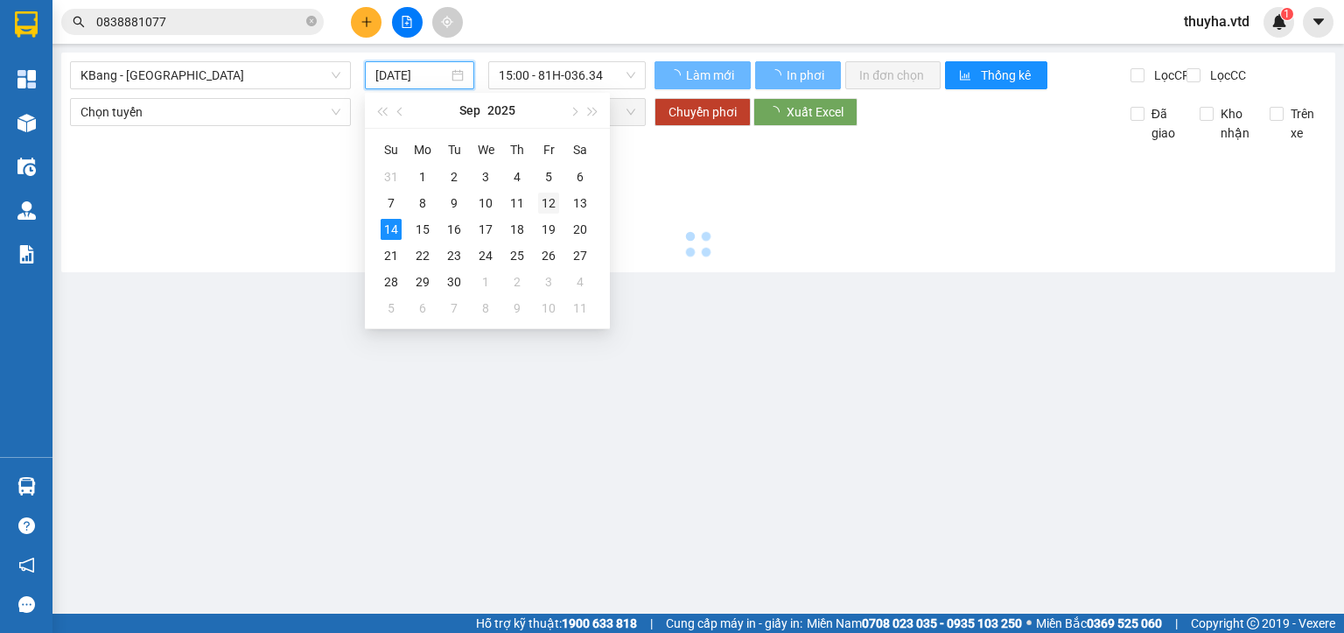
type input "[DATE]"
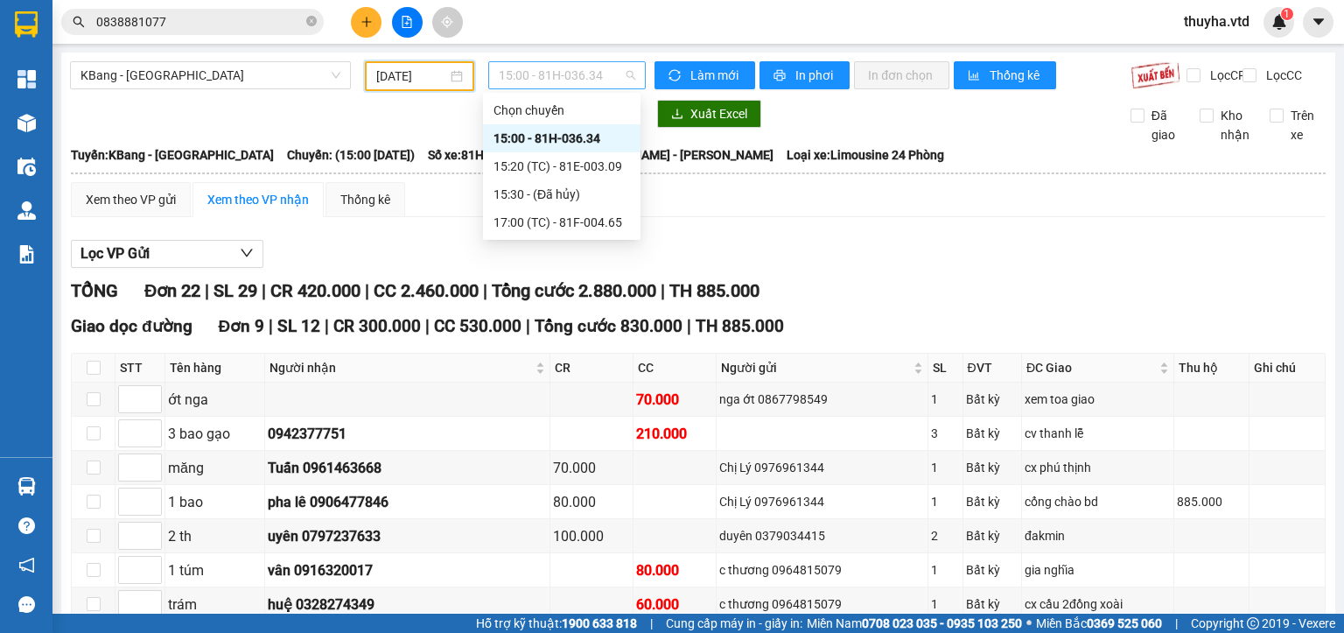
click at [575, 68] on span "15:00 - 81H-036.34" at bounding box center [567, 75] width 137 height 26
click at [595, 226] on div "17:00 (TC) - 81F-004.65" at bounding box center [562, 222] width 137 height 19
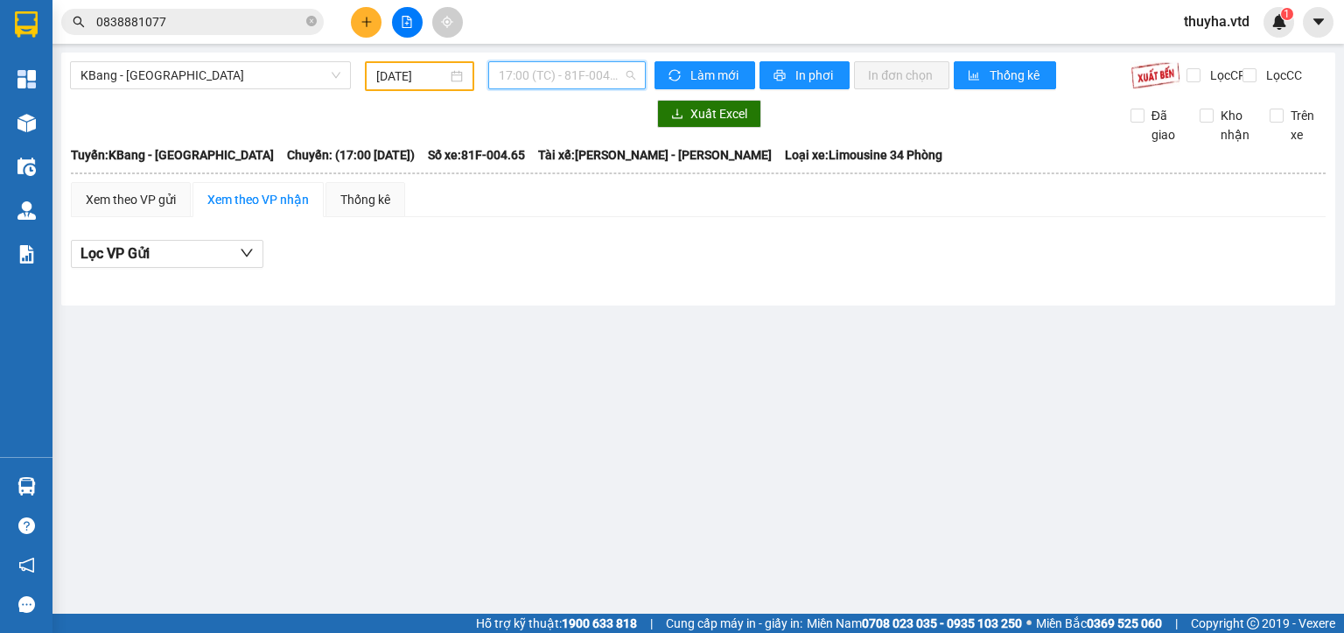
click at [561, 79] on span "17:00 (TC) - 81F-004.65" at bounding box center [567, 75] width 137 height 26
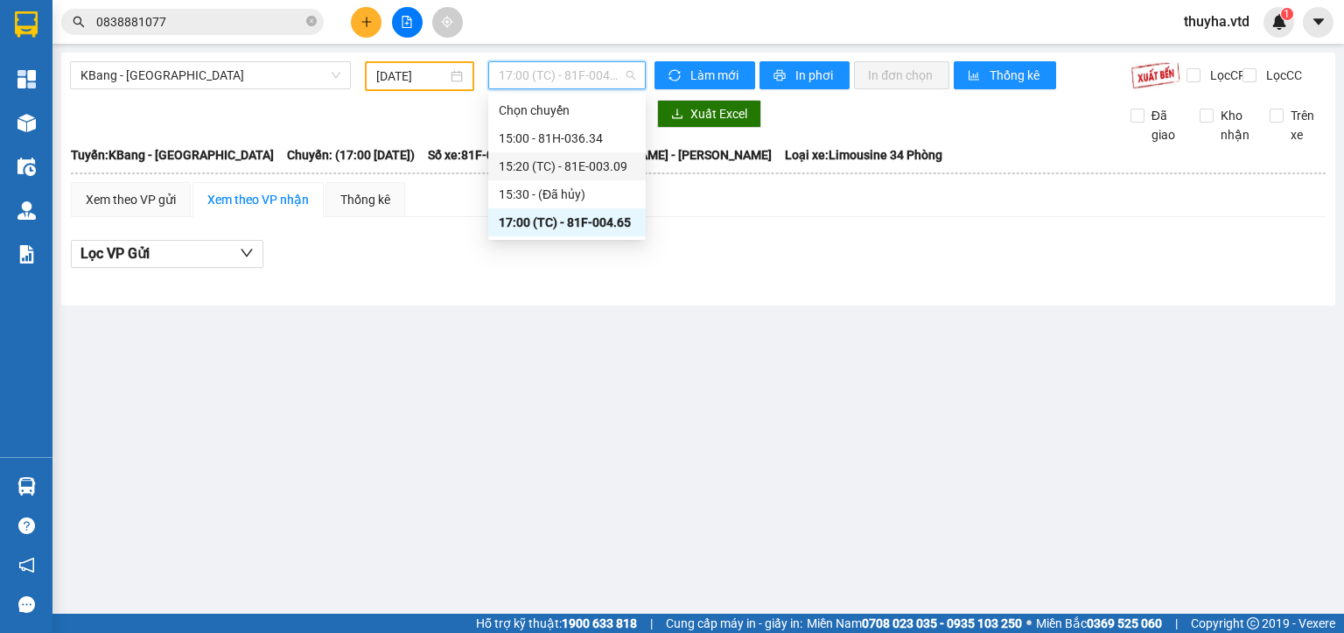
click at [572, 164] on div "15:20 (TC) - 81E-003.09" at bounding box center [567, 166] width 137 height 19
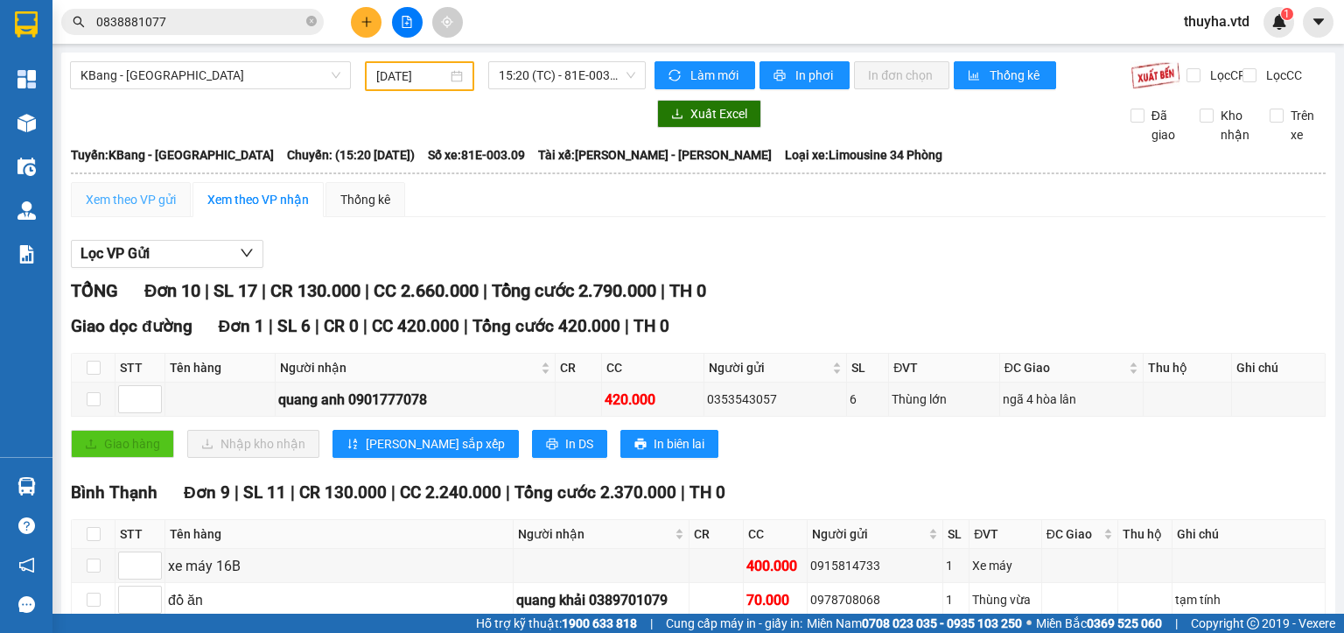
click at [115, 217] on div "Xem theo VP gửi" at bounding box center [131, 199] width 120 height 35
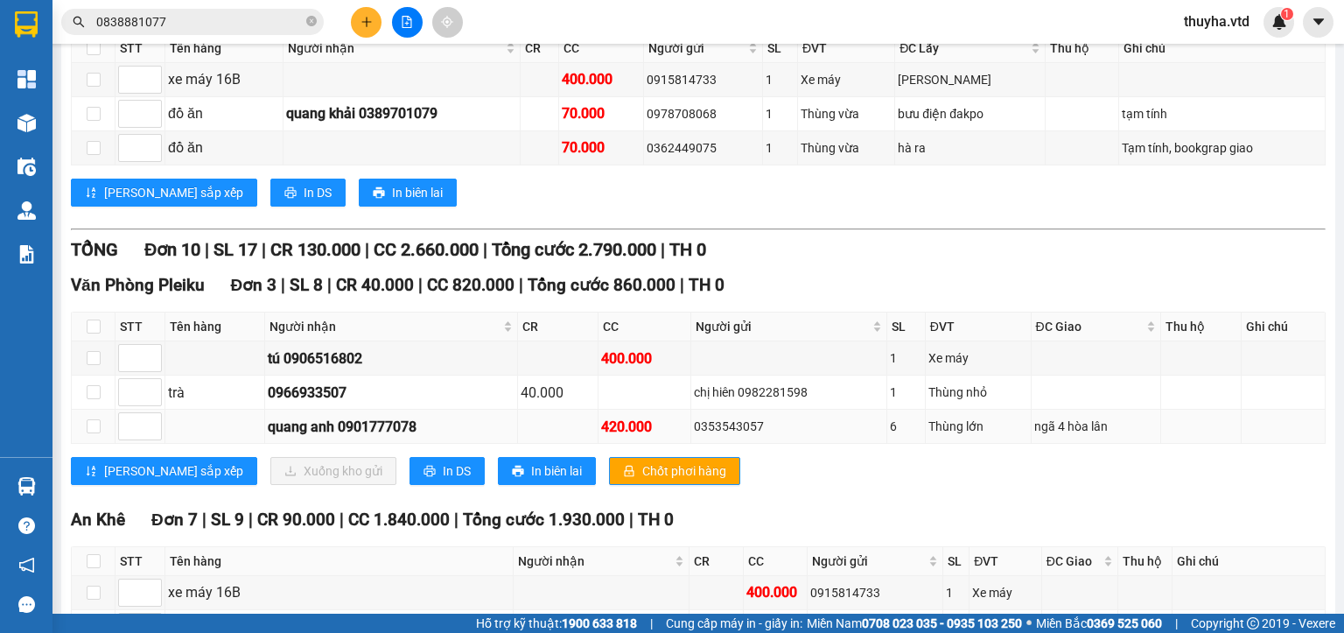
scroll to position [263, 0]
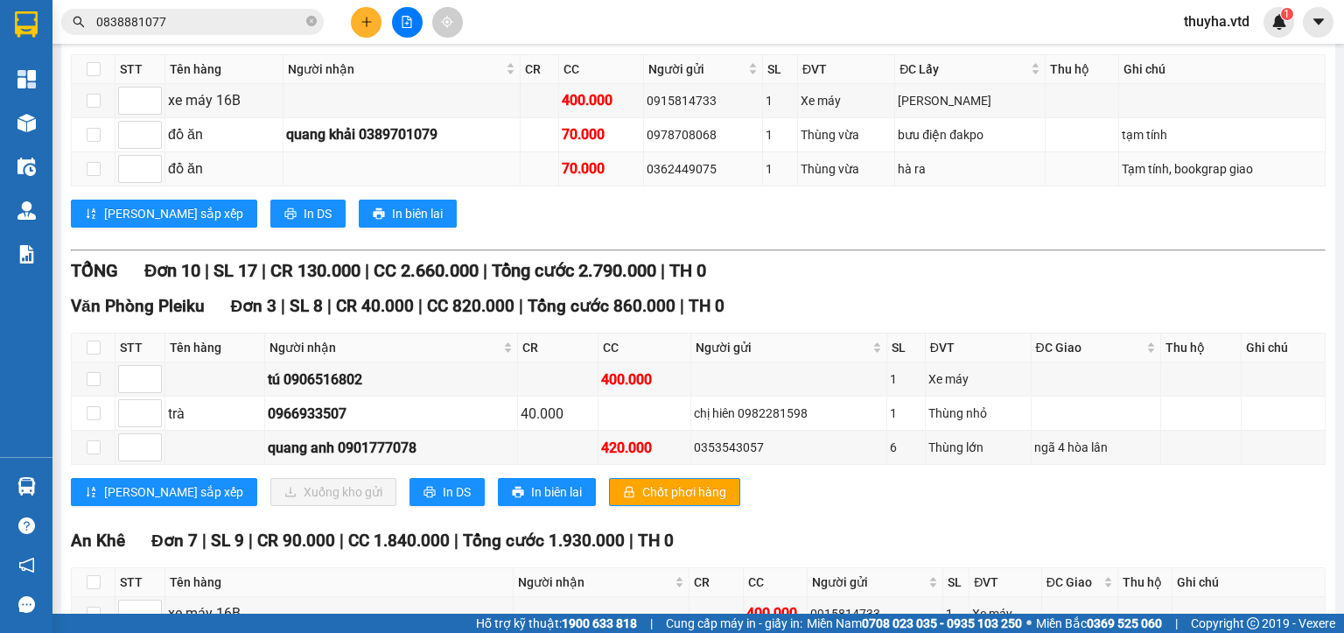
click at [703, 179] on div "0362449075" at bounding box center [703, 168] width 112 height 19
copy div "0362449075"
click at [234, 16] on input "0838881077" at bounding box center [199, 21] width 207 height 19
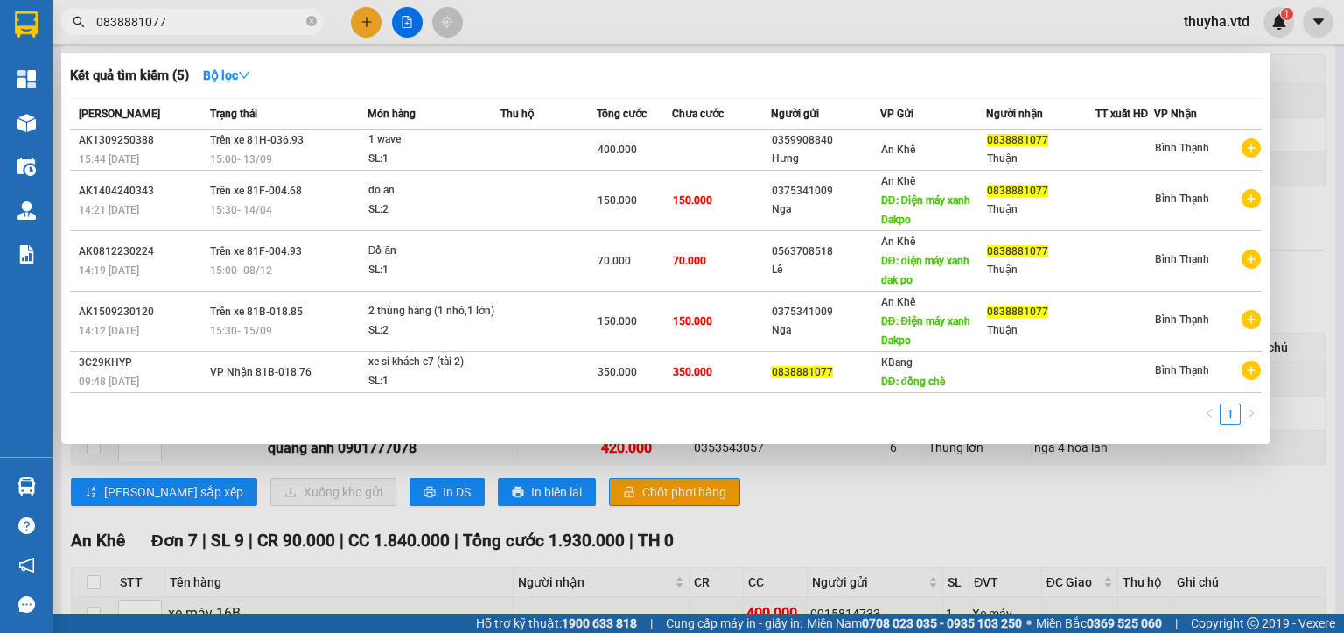
click at [234, 16] on input "0838881077" at bounding box center [199, 21] width 207 height 19
paste input "362449075"
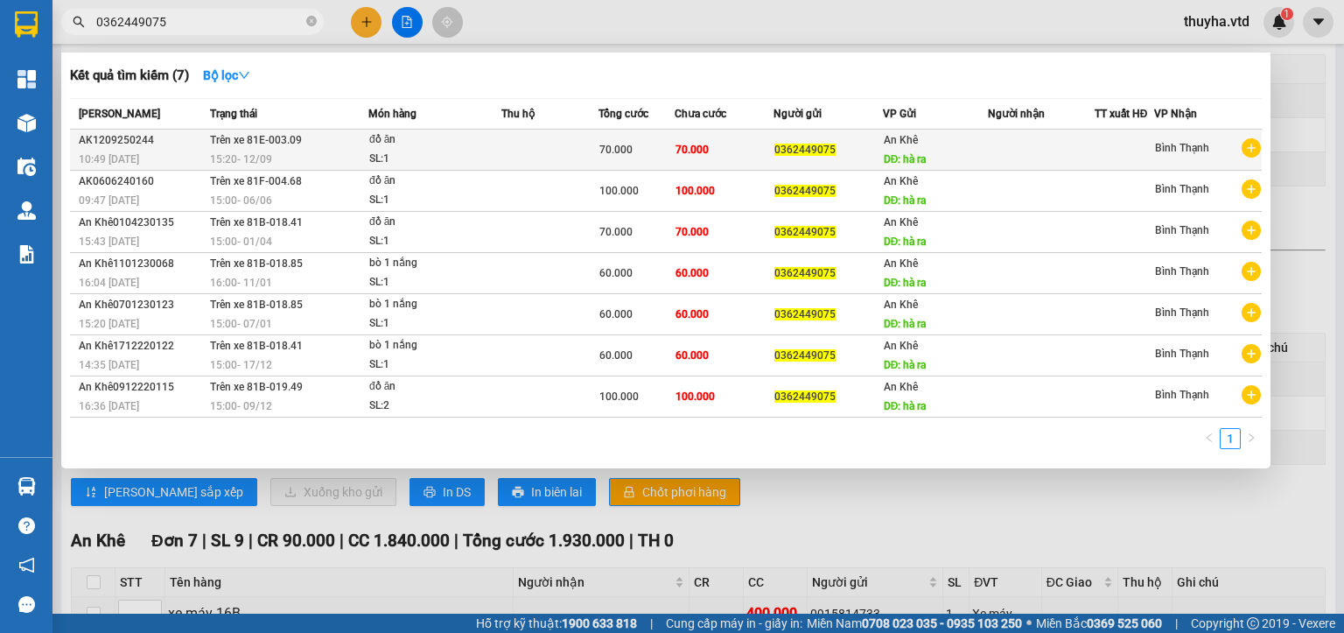
type input "0362449075"
click at [423, 152] on div "SL: 1" at bounding box center [434, 159] width 131 height 19
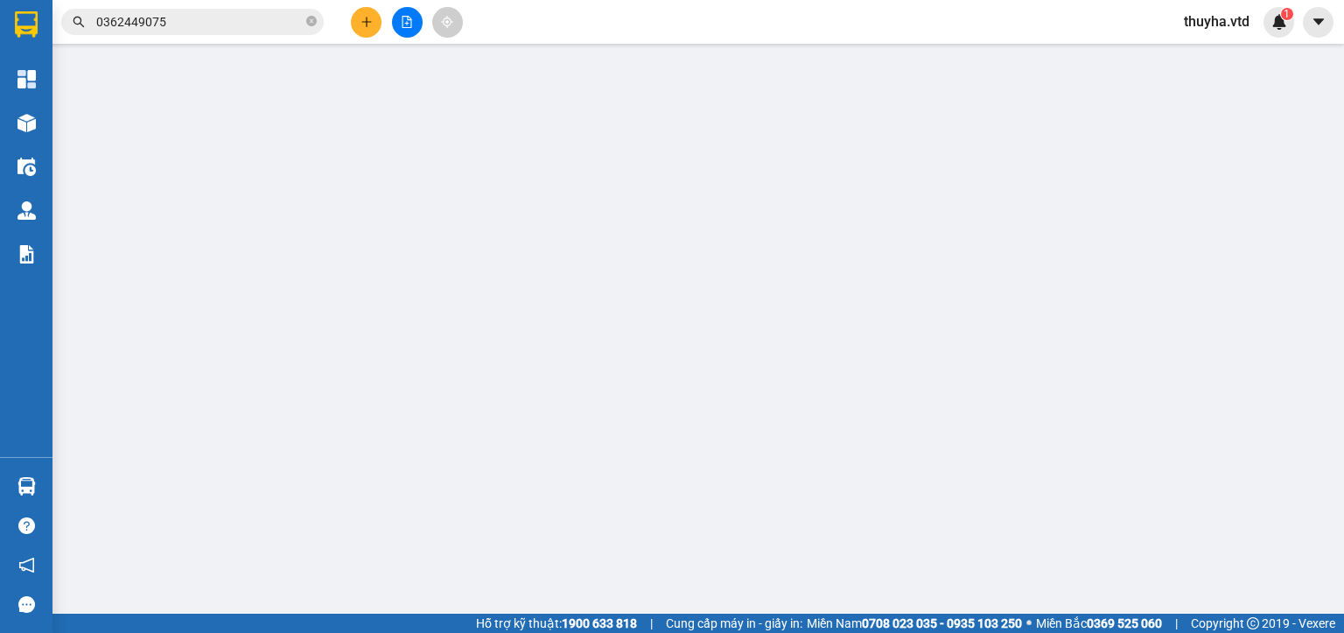
type input "0362449075"
type input "hà ra"
type input "70.000"
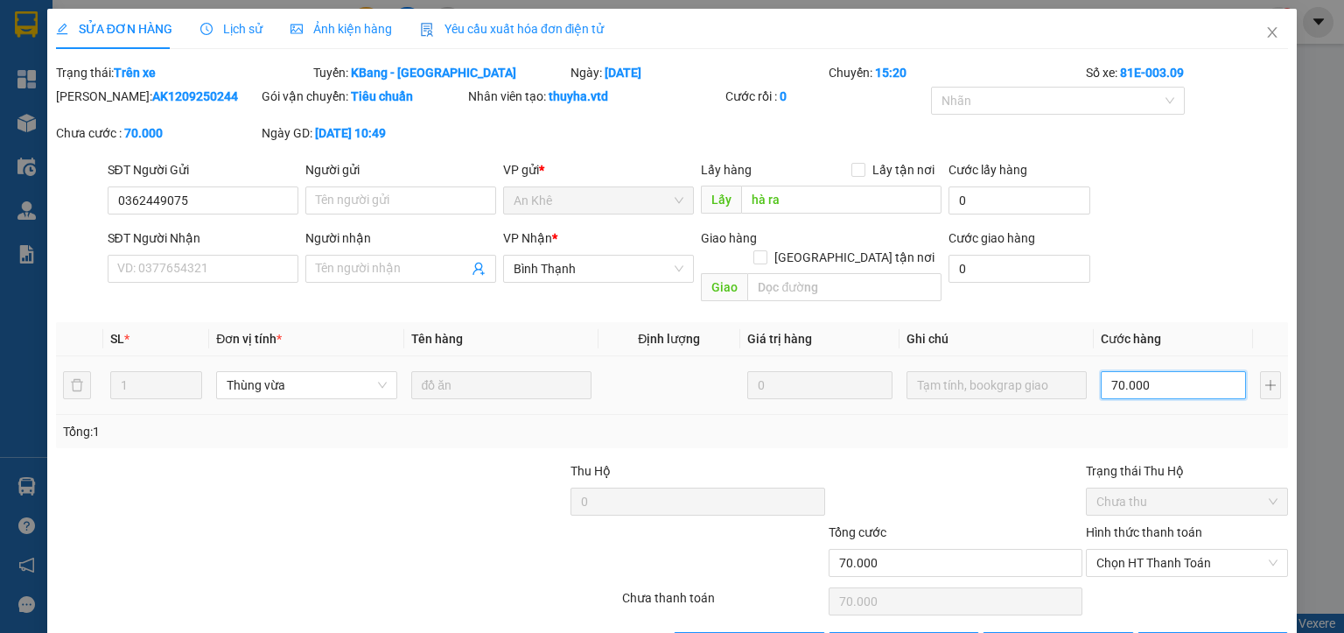
click at [1113, 371] on input "70.000" at bounding box center [1173, 385] width 145 height 28
type input "5"
type input "50"
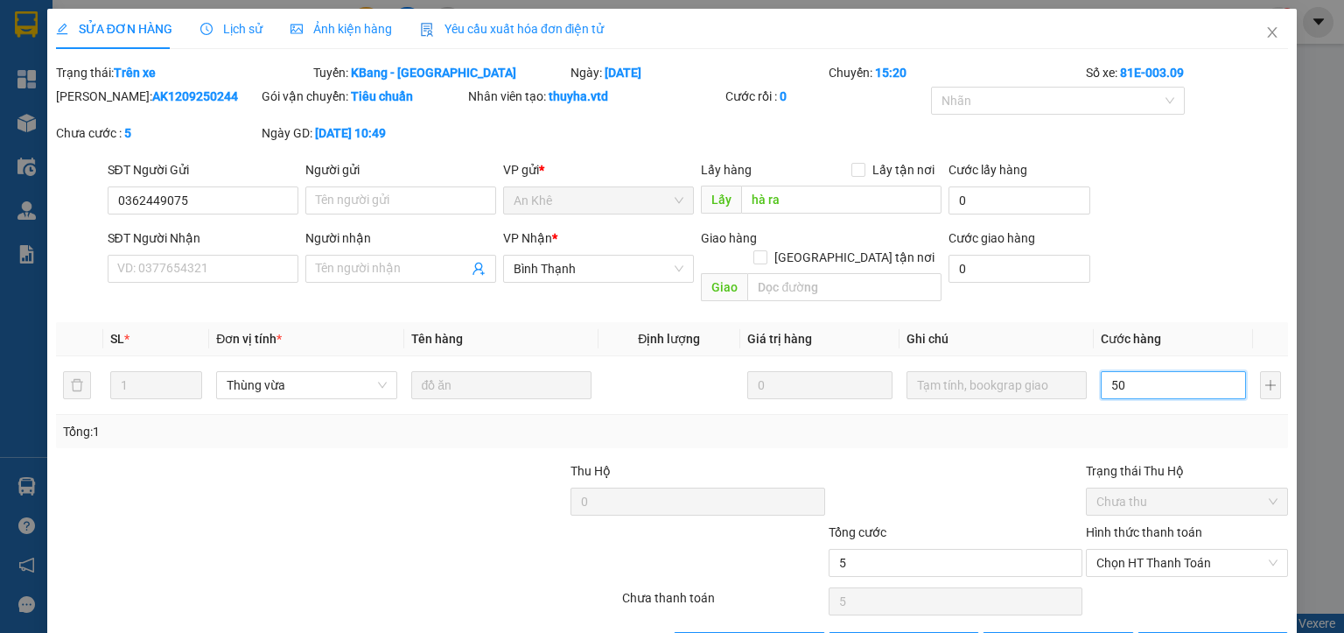
type input "50"
type input "500"
type input "5.000"
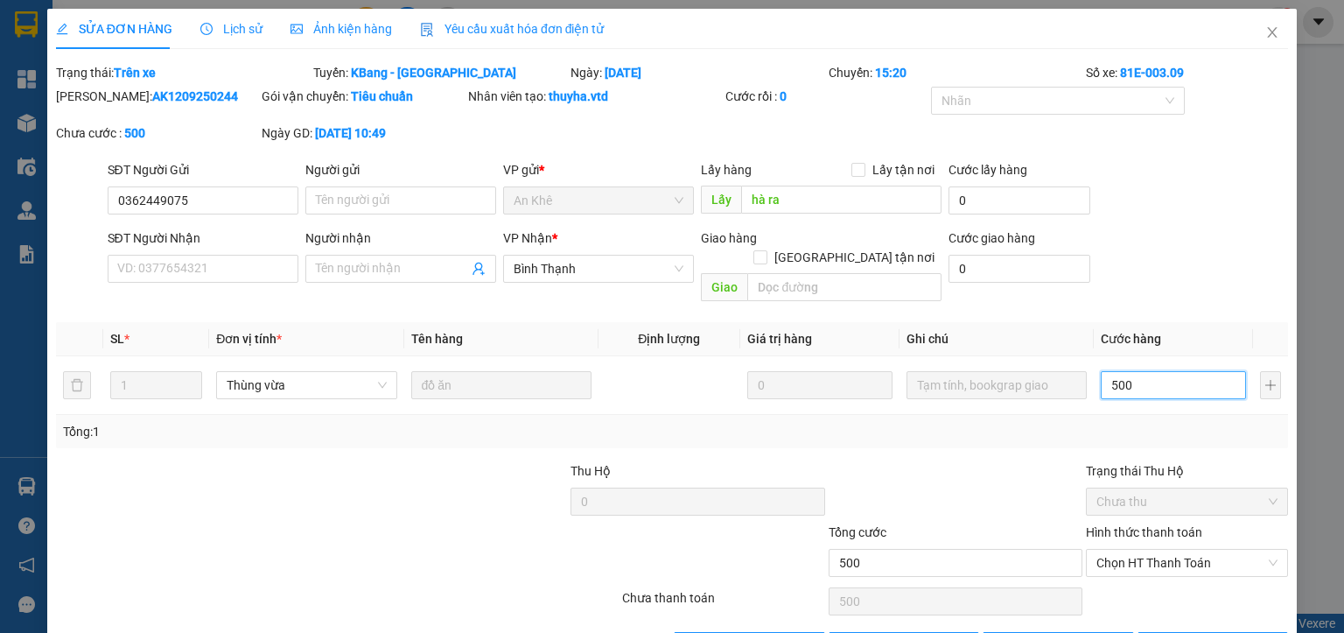
type input "5.000"
type input "50.000"
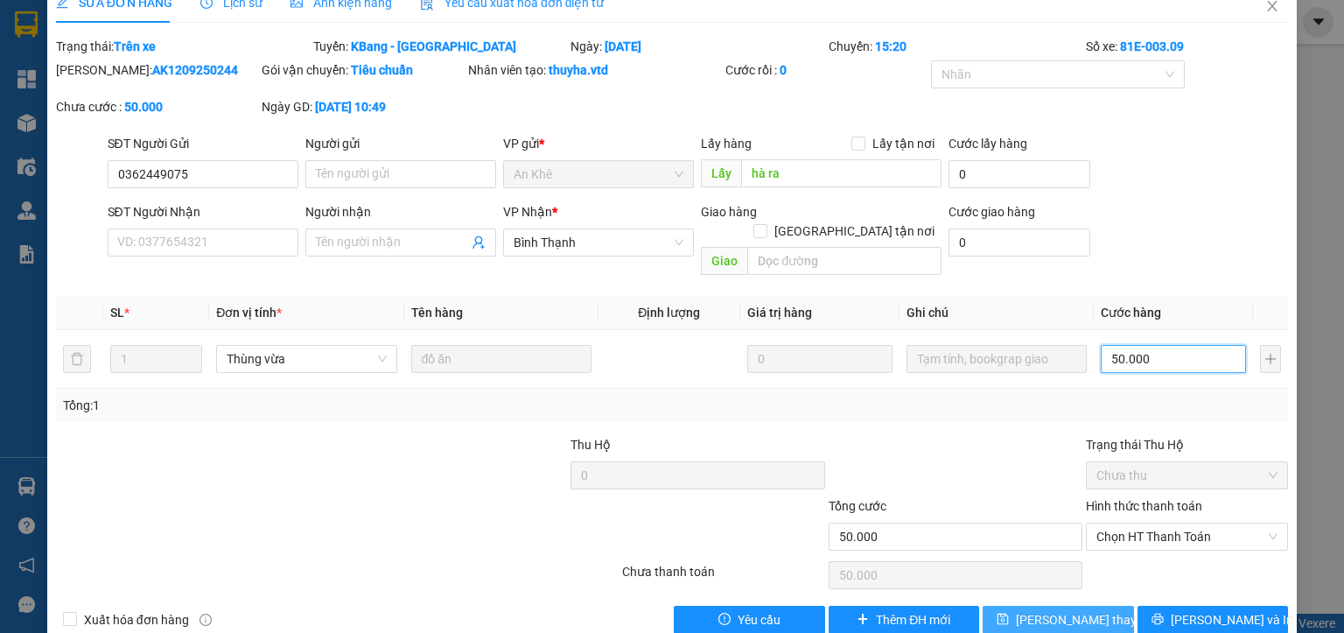
scroll to position [41, 0]
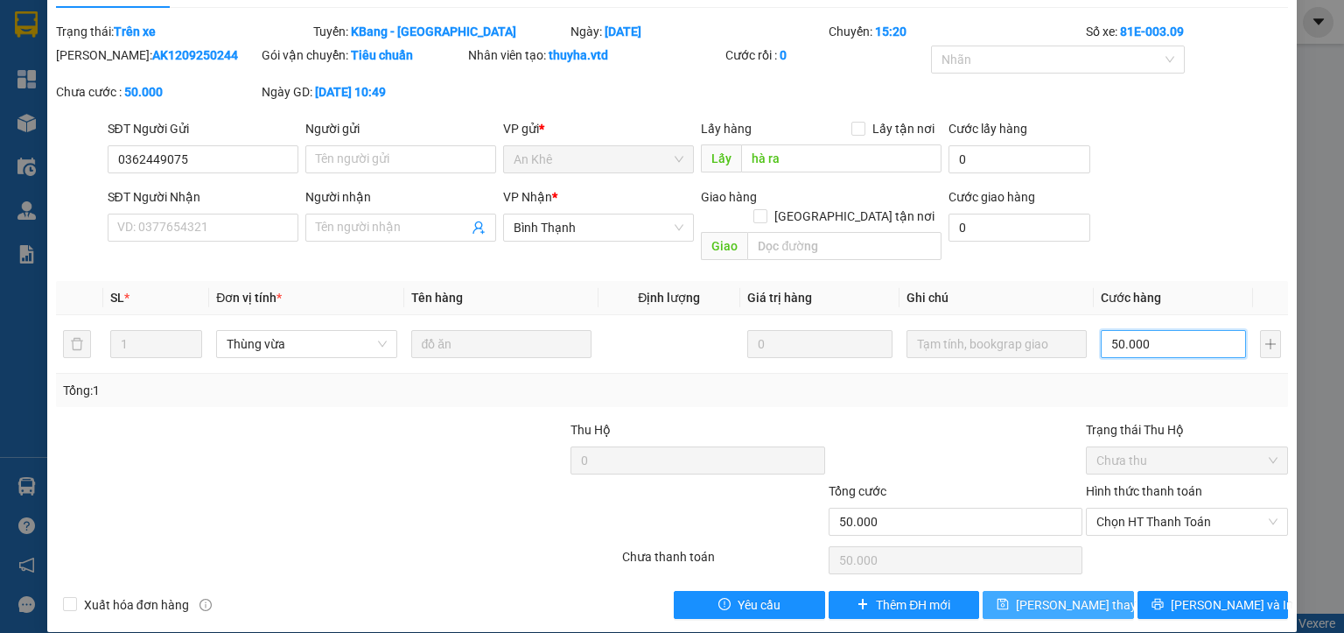
type input "50.000"
click at [1032, 595] on span "[PERSON_NAME] thay đổi" at bounding box center [1086, 604] width 140 height 19
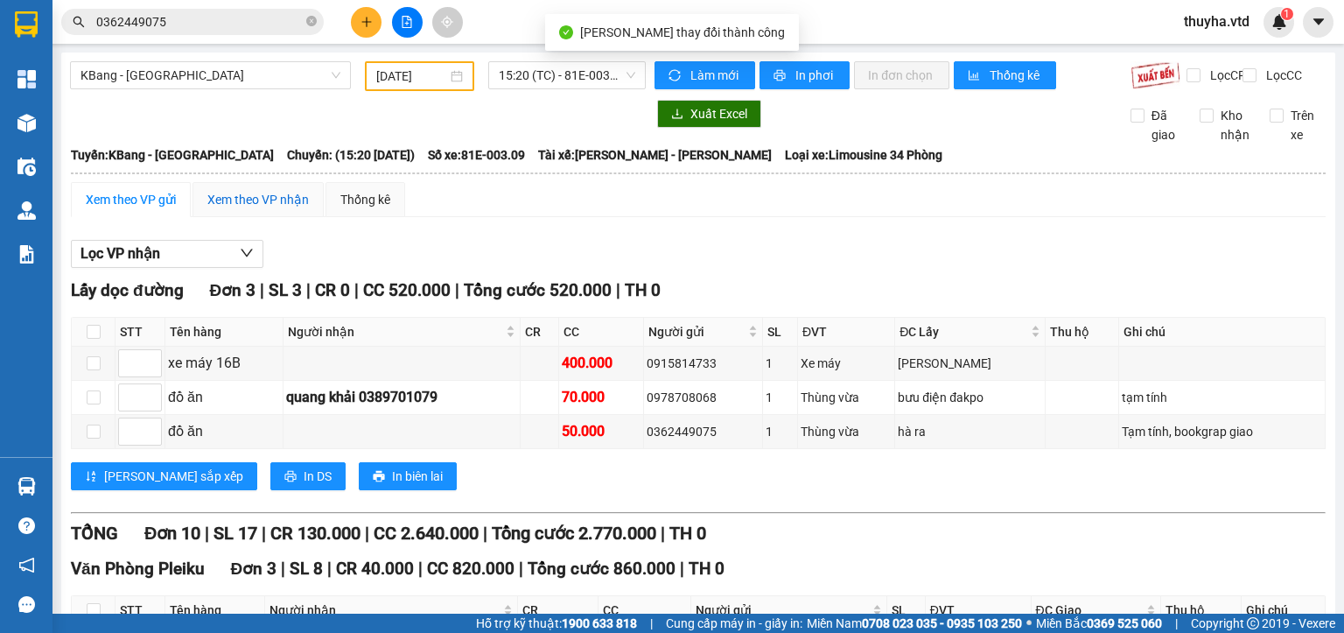
click at [256, 209] on div "Xem theo VP nhận" at bounding box center [258, 199] width 102 height 19
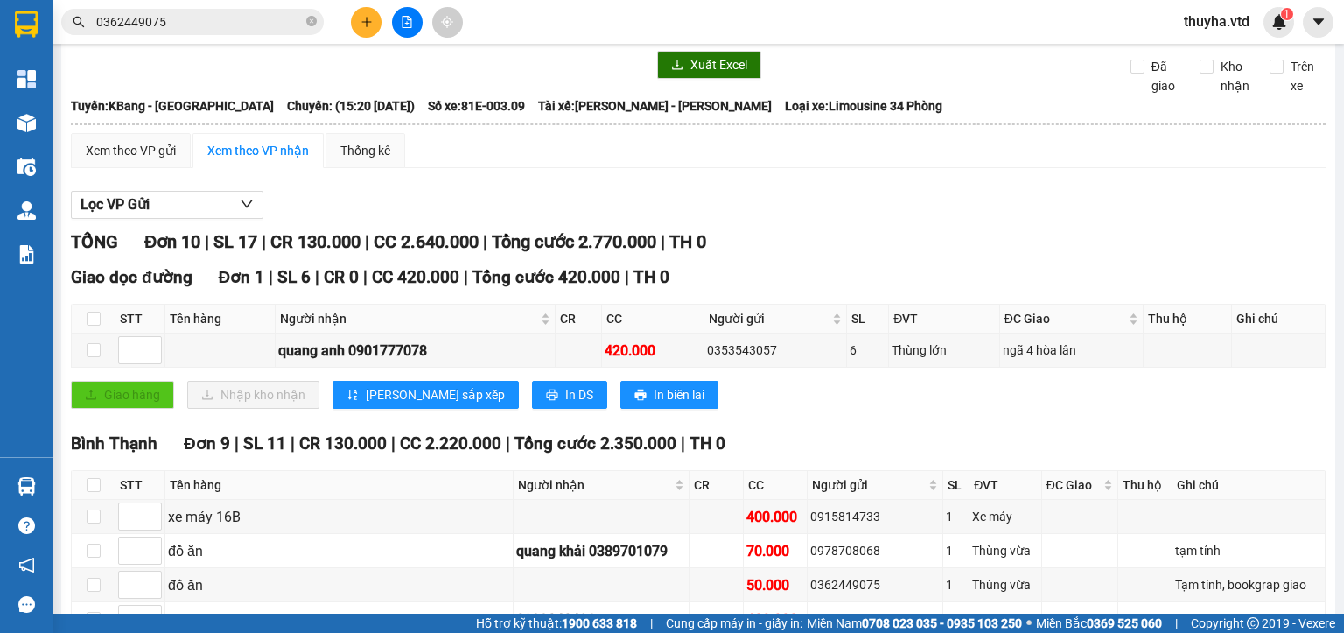
scroll to position [339, 0]
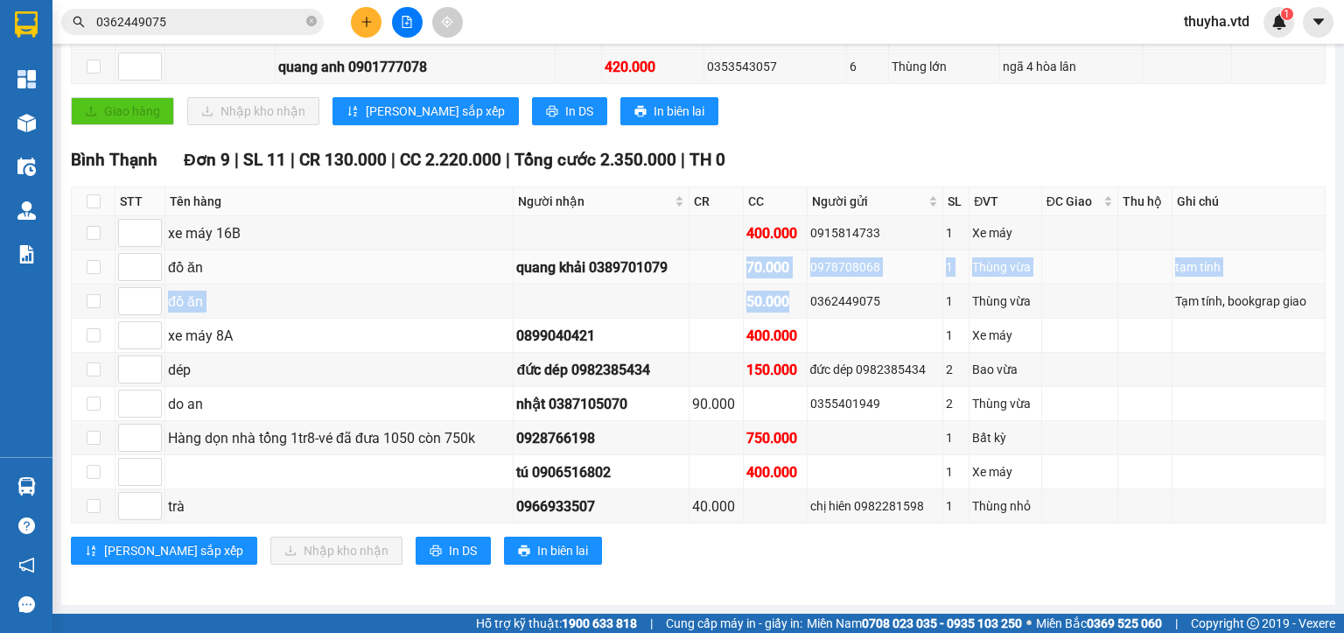
drag, startPoint x: 788, startPoint y: 307, endPoint x: 736, endPoint y: 271, distance: 62.9
click at [736, 271] on tbody "xe máy 16B 400.000 0915814733 1 Xe máy đồ ăn quang khải 0389701079 70.000 09787…" at bounding box center [699, 369] width 1254 height 307
click at [840, 399] on div "0355401949" at bounding box center [875, 403] width 130 height 19
drag, startPoint x: 790, startPoint y: 303, endPoint x: 735, endPoint y: 277, distance: 61.1
click at [735, 277] on tbody "xe máy 16B 400.000 0915814733 1 Xe máy đồ ăn quang khải 0389701079 70.000 09787…" at bounding box center [699, 369] width 1254 height 307
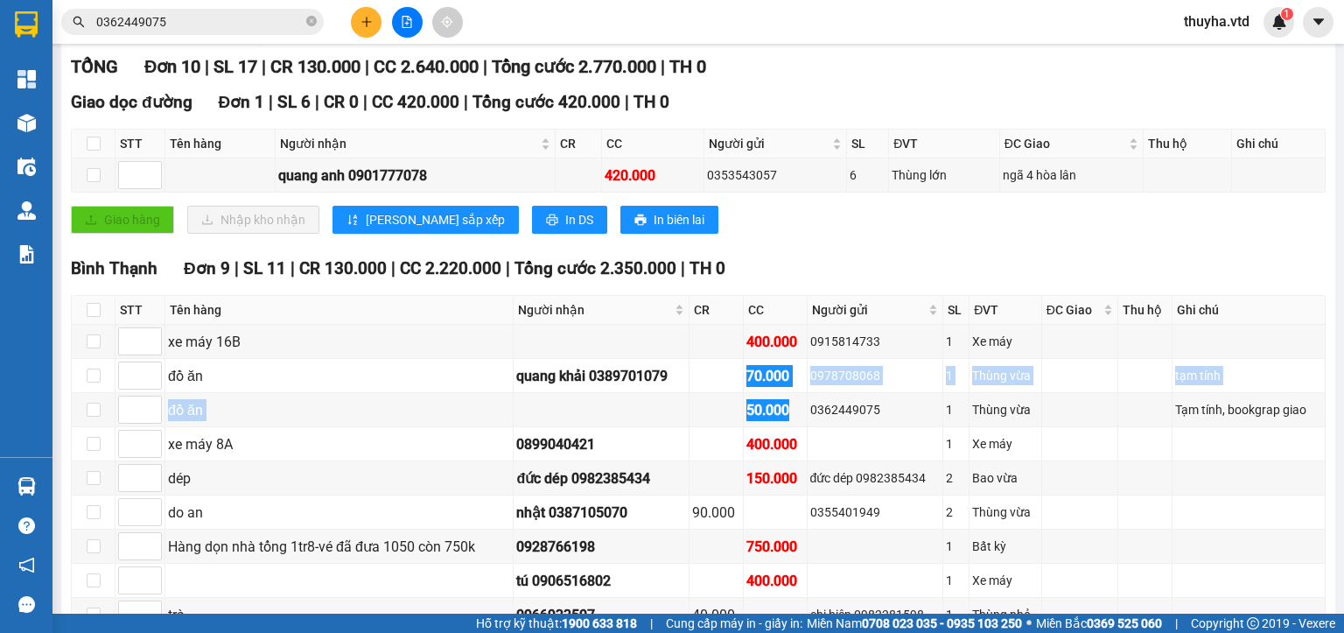
scroll to position [0, 0]
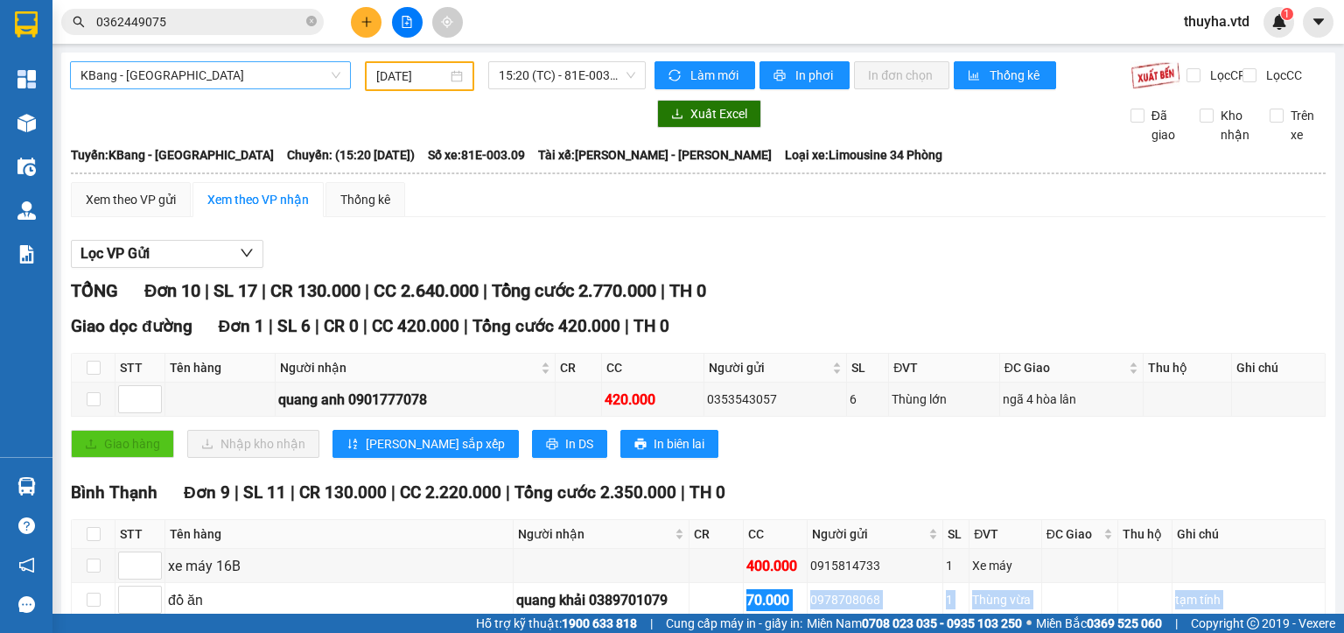
click at [165, 72] on span "KBang - [GEOGRAPHIC_DATA]" at bounding box center [211, 75] width 260 height 26
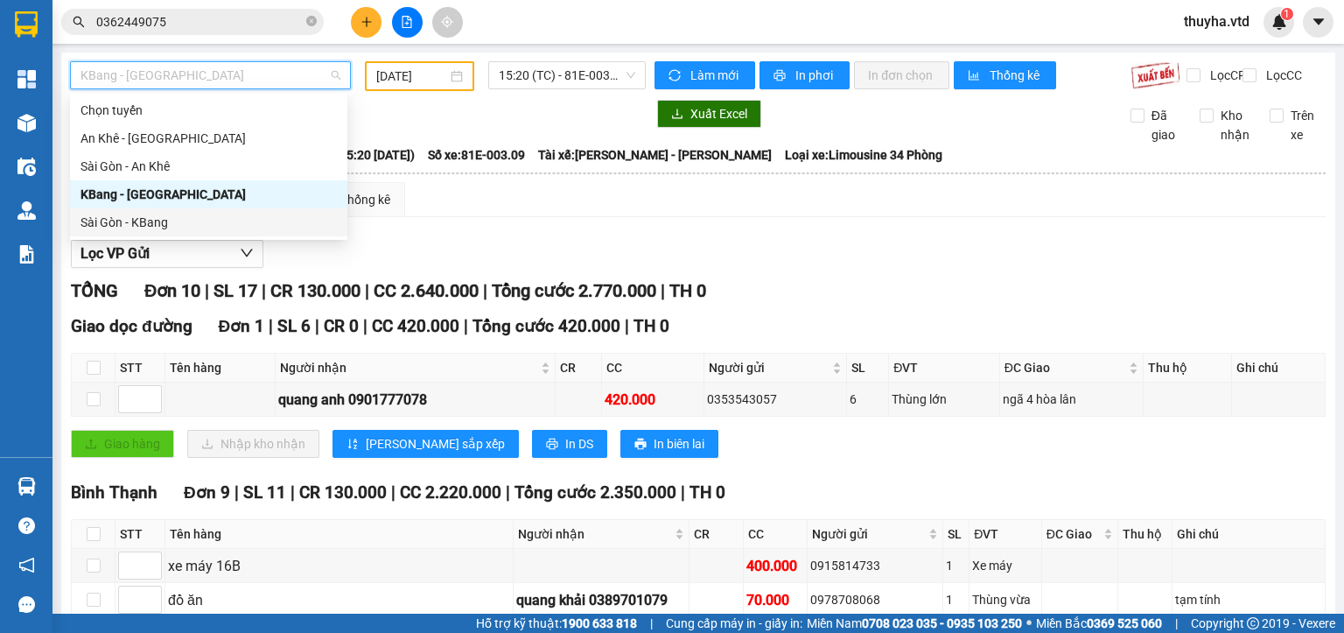
click at [151, 222] on div "Sài Gòn - KBang" at bounding box center [209, 222] width 256 height 19
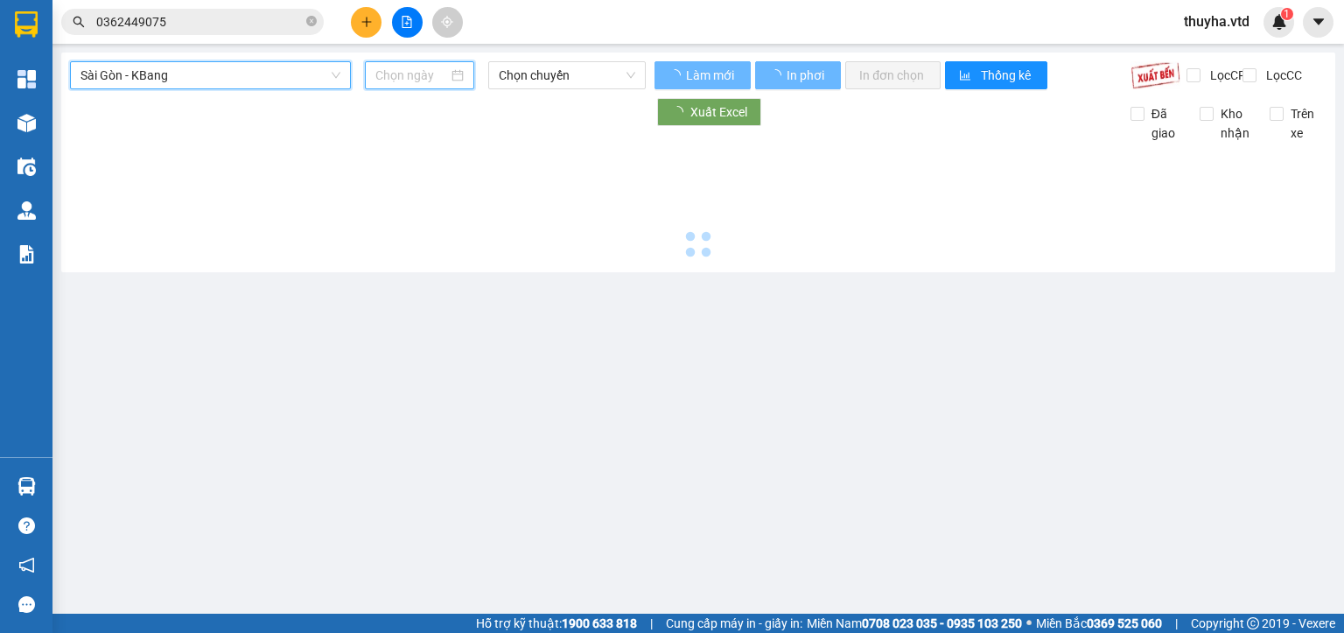
click at [399, 67] on input at bounding box center [411, 75] width 72 height 19
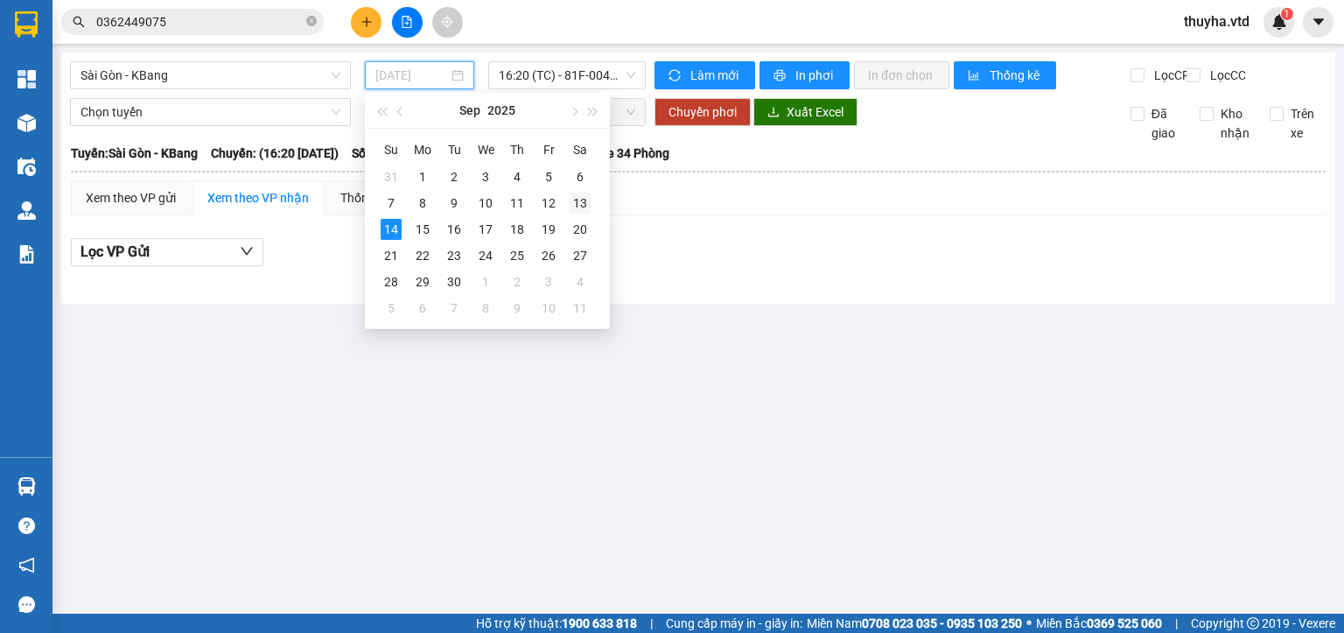
click at [579, 209] on div "13" at bounding box center [580, 203] width 21 height 21
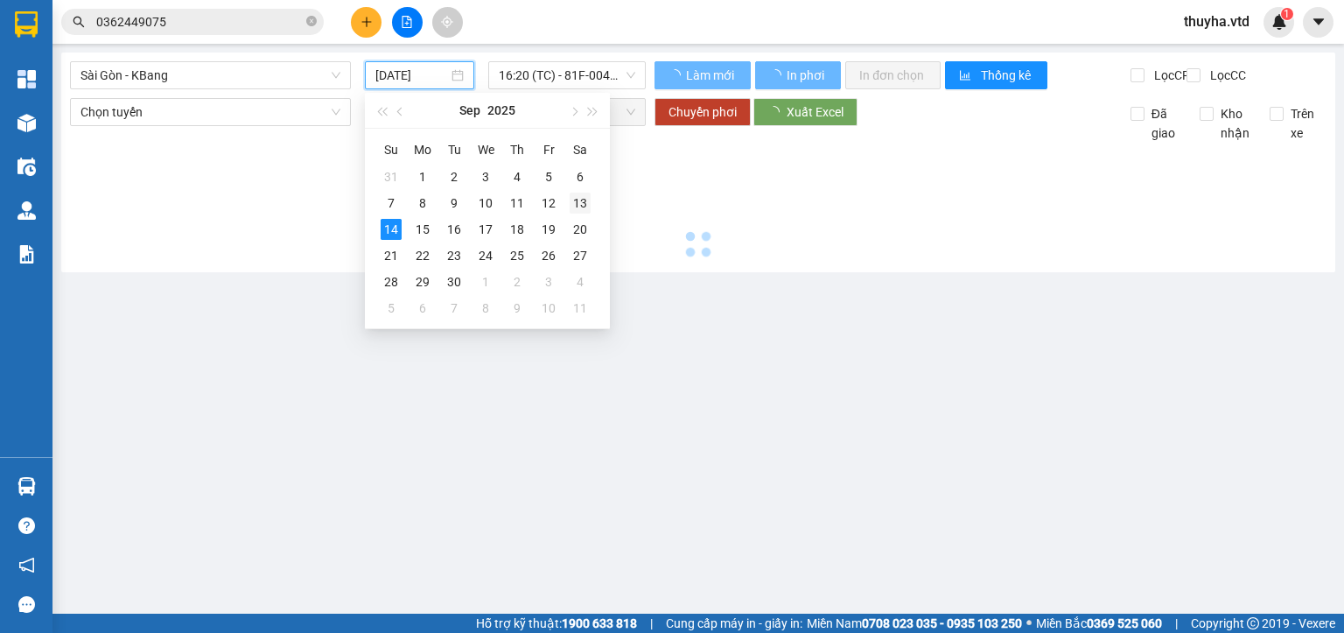
type input "[DATE]"
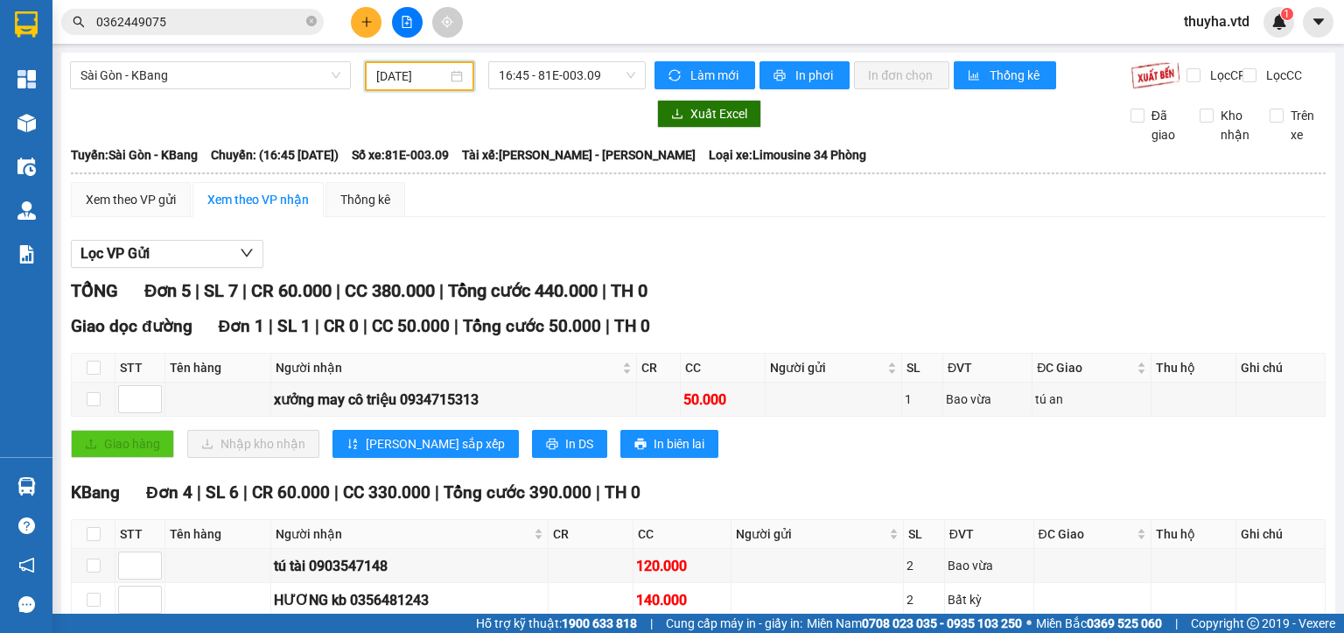
drag, startPoint x: 130, startPoint y: 79, endPoint x: 123, endPoint y: 128, distance: 49.5
click at [130, 81] on span "Sài Gòn - KBang" at bounding box center [211, 75] width 260 height 26
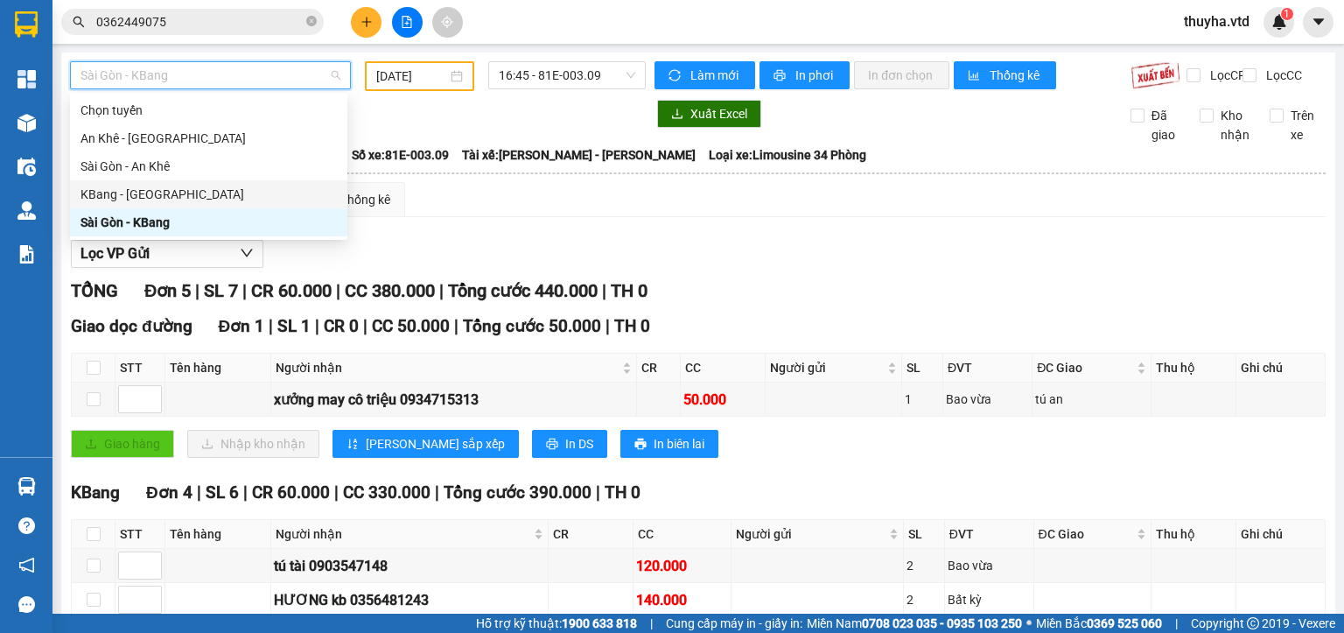
click at [116, 197] on div "KBang - [GEOGRAPHIC_DATA]" at bounding box center [209, 194] width 256 height 19
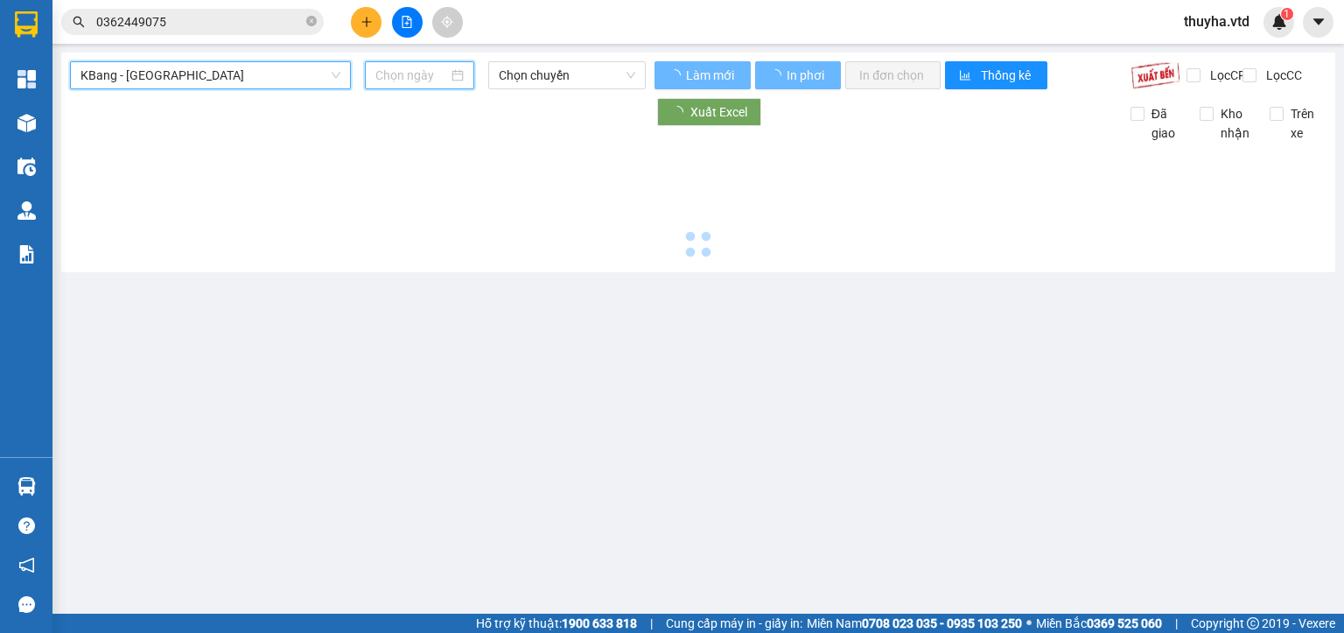
click at [386, 74] on input at bounding box center [411, 75] width 72 height 19
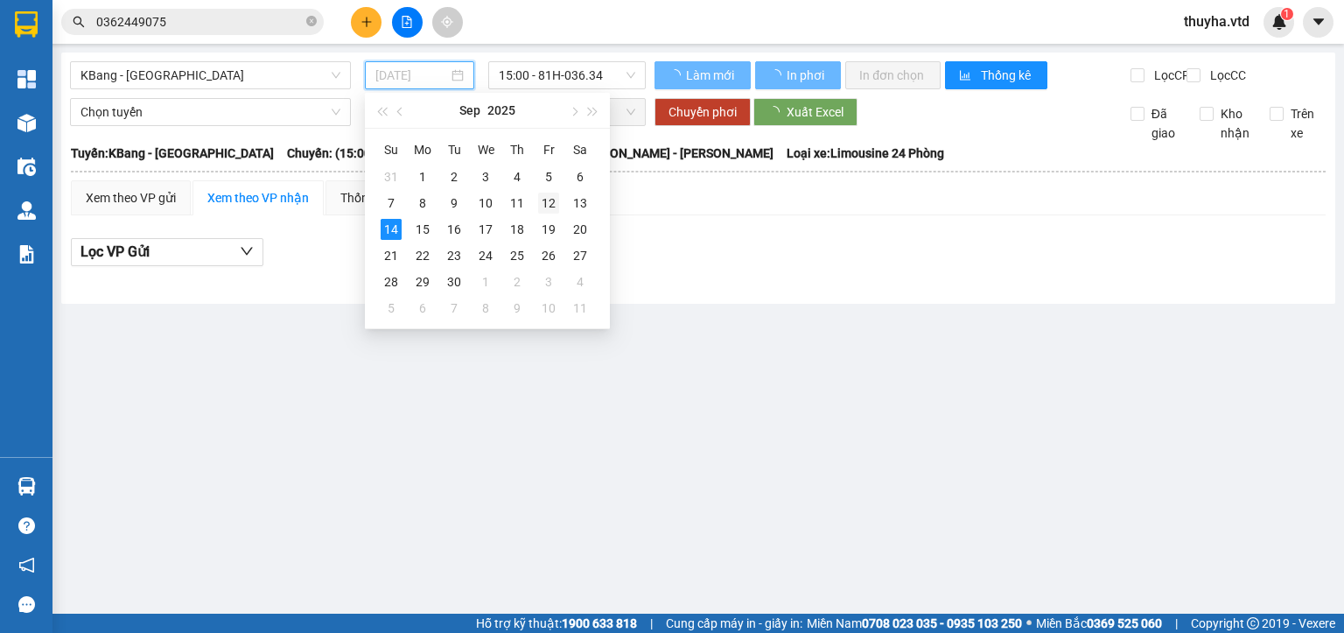
click at [546, 201] on div "12" at bounding box center [548, 203] width 21 height 21
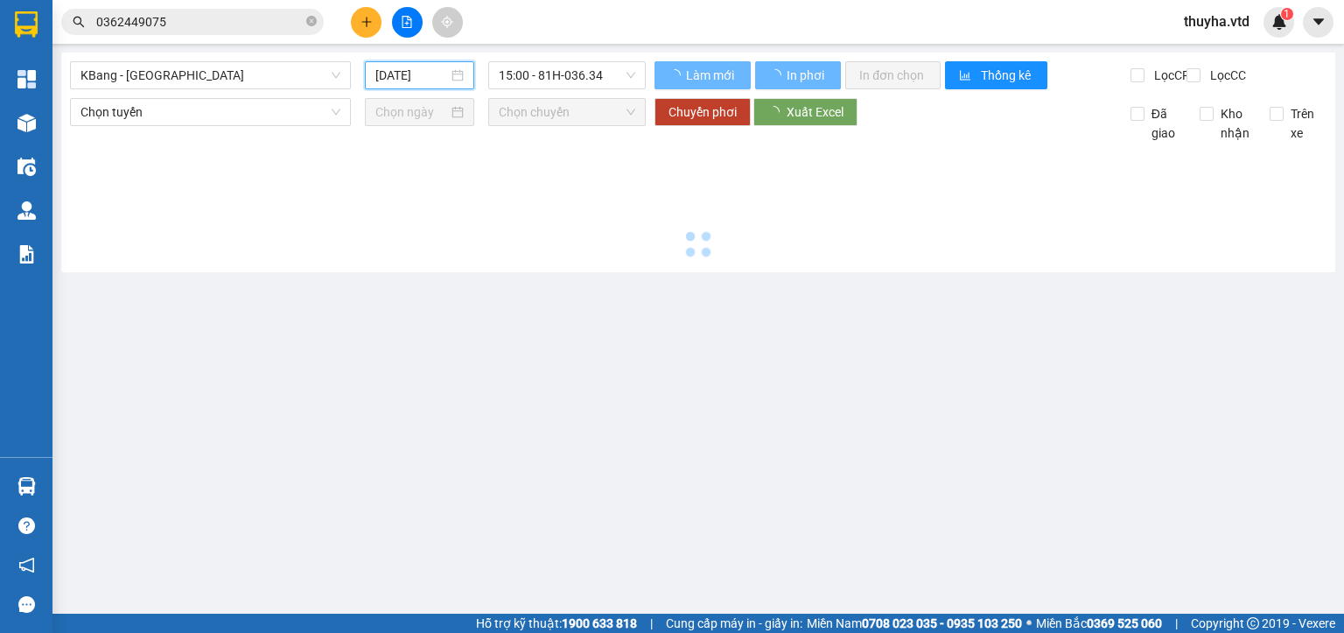
type input "[DATE]"
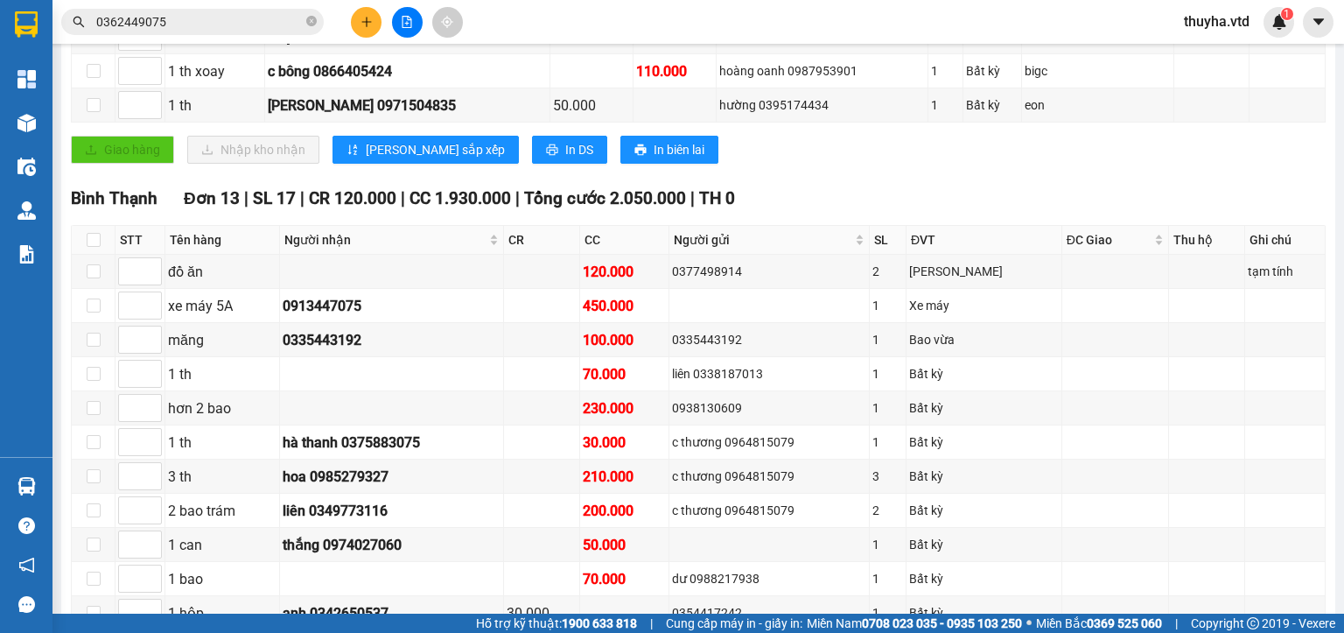
scroll to position [567, 0]
click at [770, 403] on div "0938130609" at bounding box center [769, 407] width 194 height 19
copy div "0938130609"
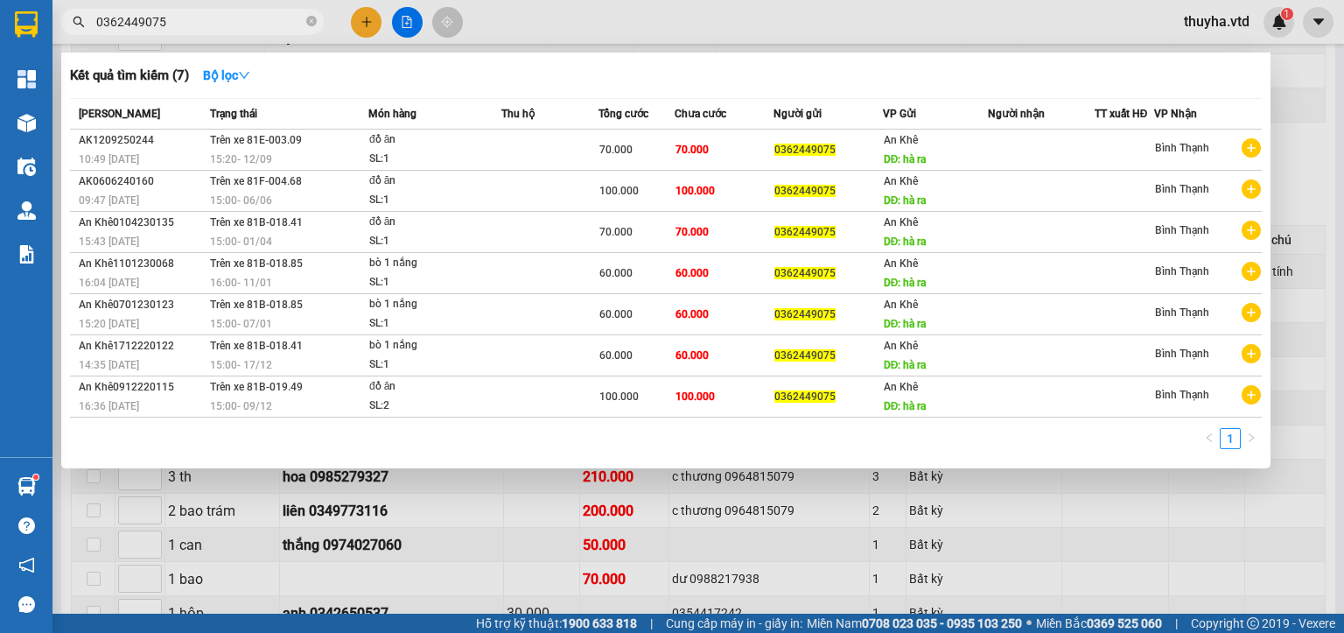
click at [205, 26] on input "0362449075" at bounding box center [199, 21] width 207 height 19
paste input "938130609"
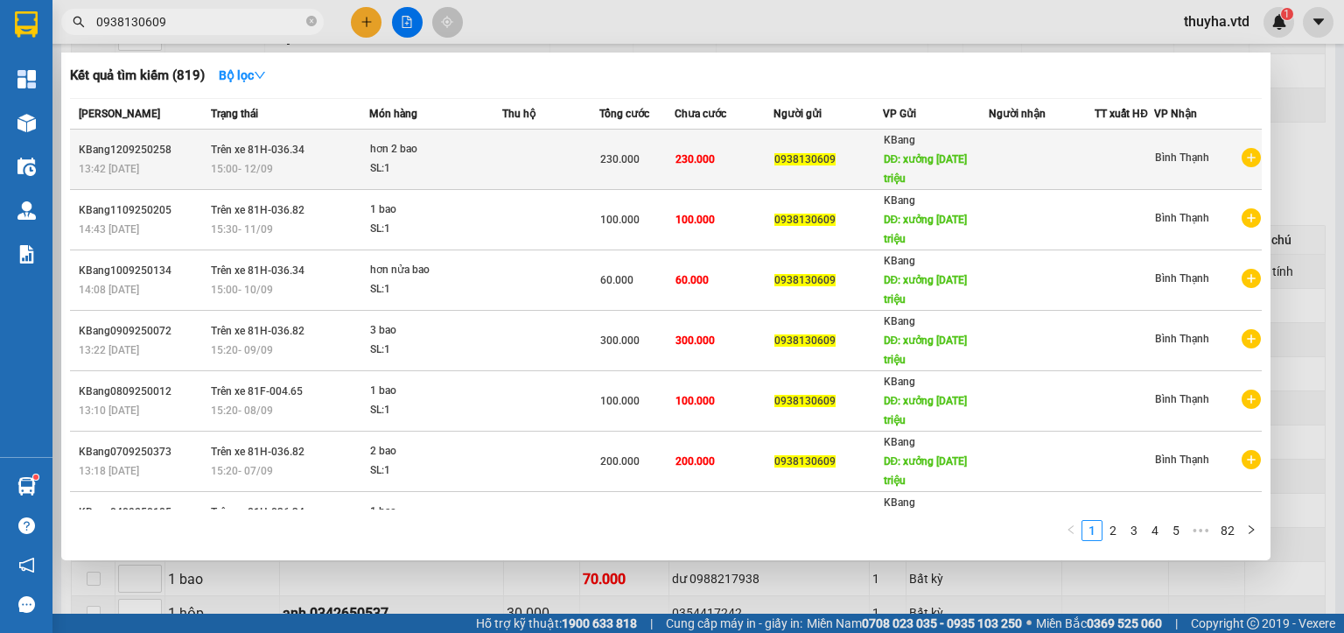
type input "0938130609"
click at [309, 164] on div "15:00 [DATE]" at bounding box center [290, 168] width 158 height 19
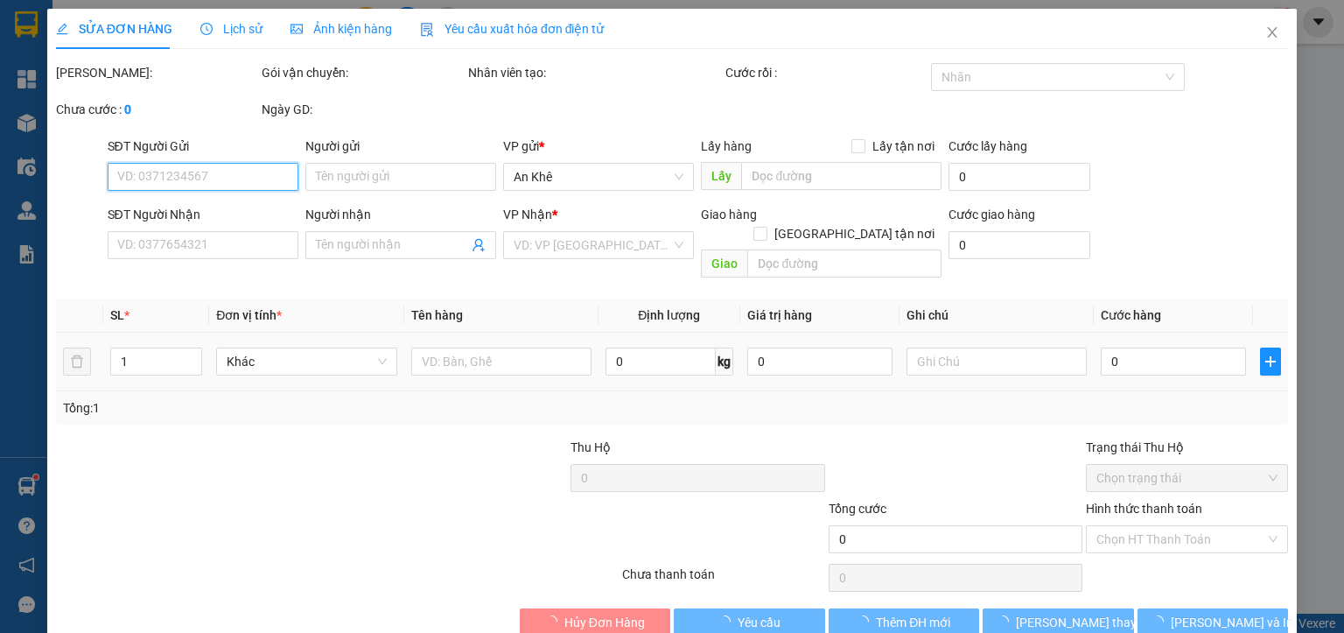
type input "0938130609"
type input "xưởng [DATE] triệu"
type input "230.000"
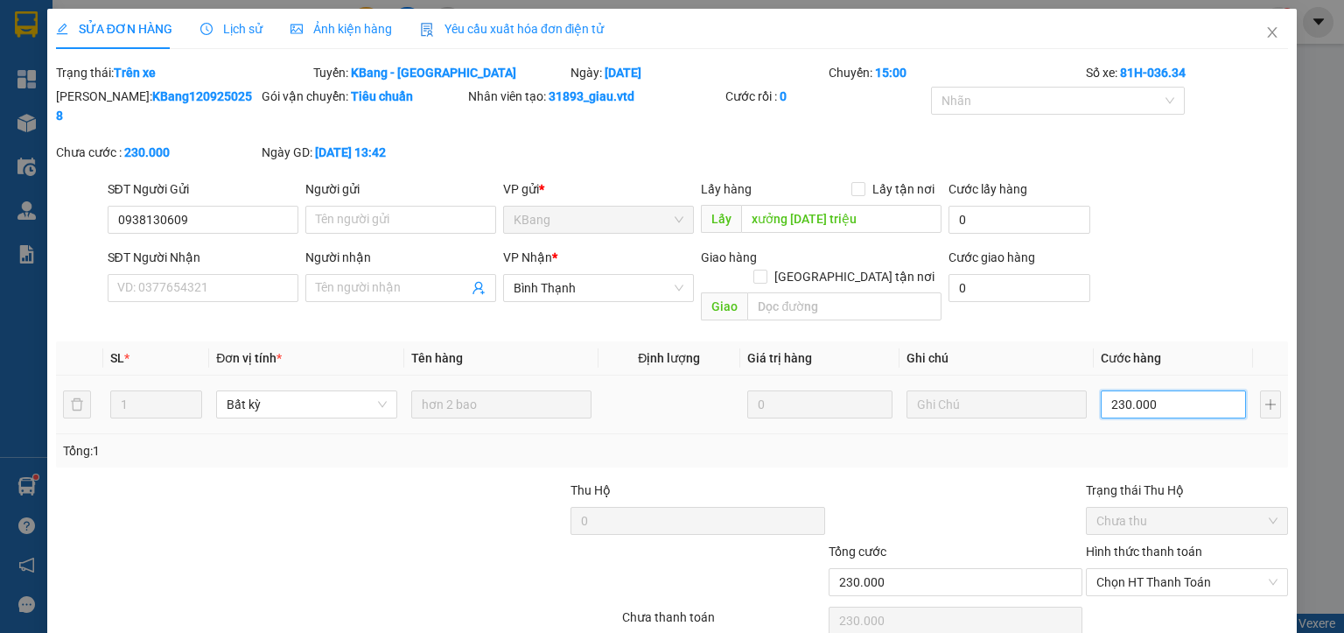
click at [1144, 390] on input "230.000" at bounding box center [1173, 404] width 145 height 28
type input "2"
type input "20"
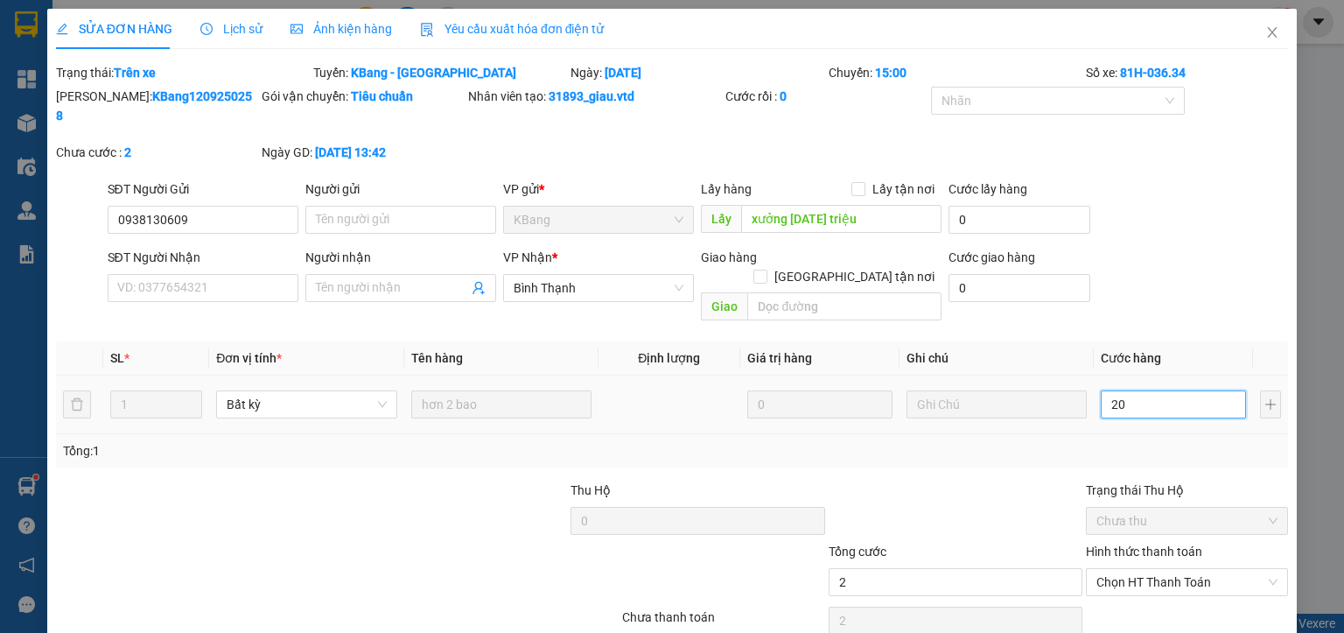
type input "20"
type input "200"
type input "2.000"
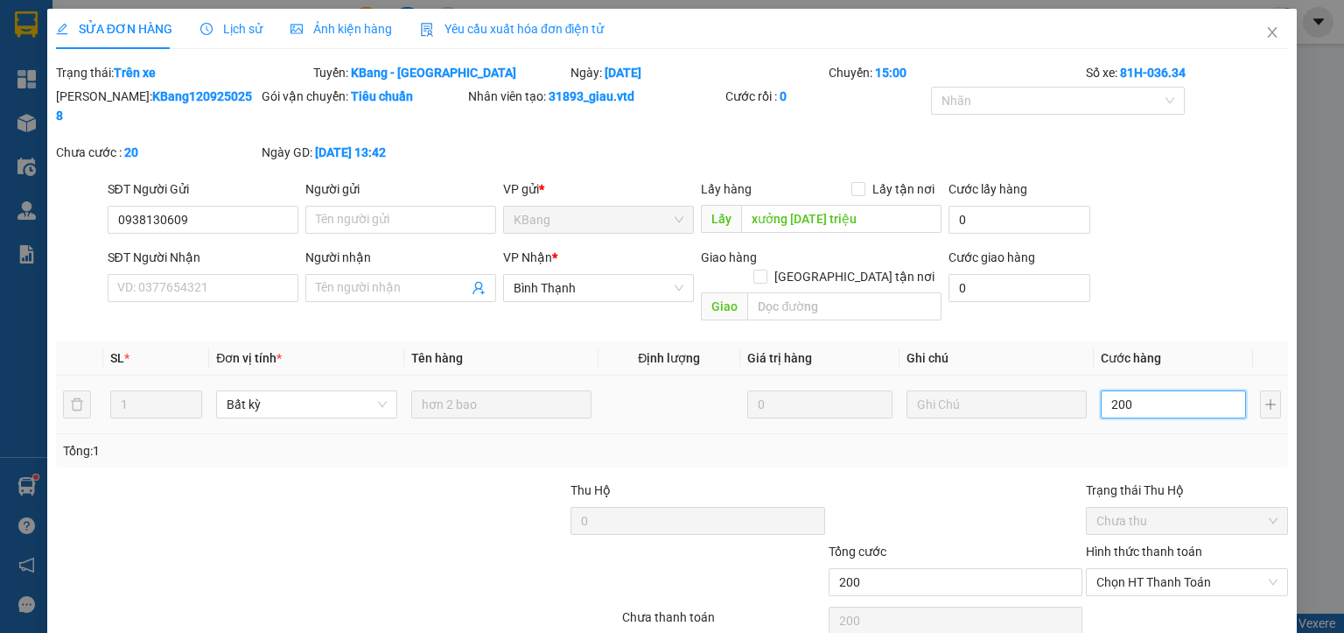
type input "2.000"
type input "20.000"
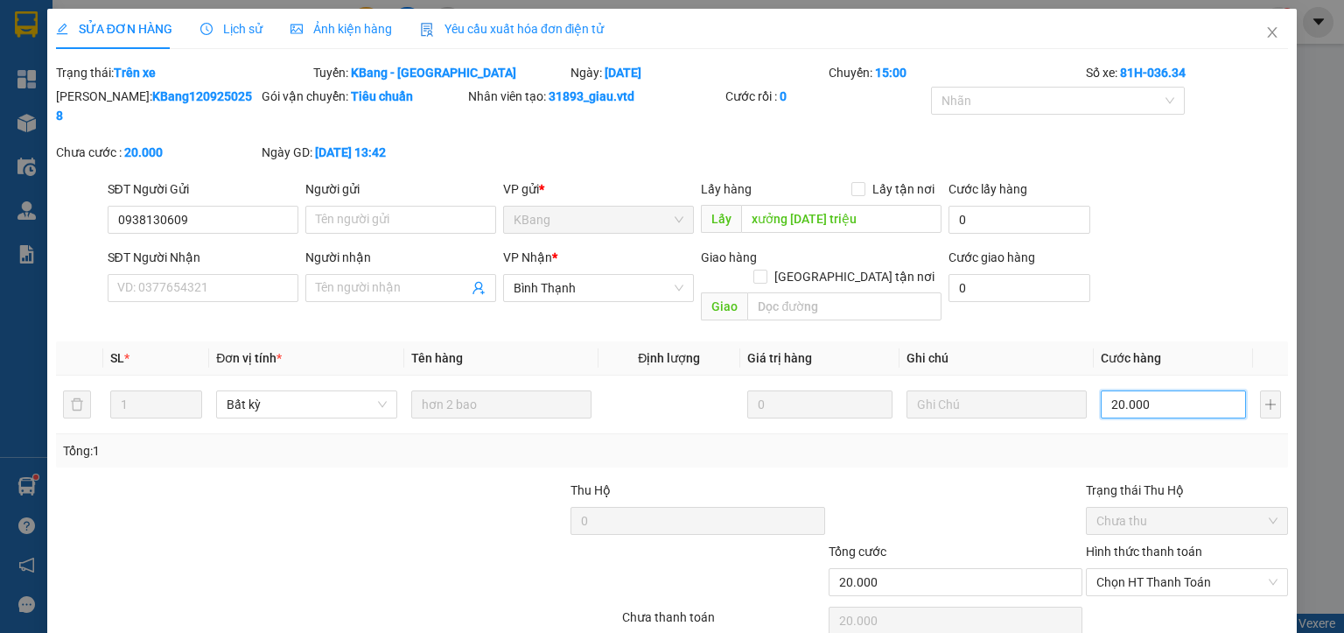
type input "200.000"
click at [1166, 248] on div "SĐT Người Nhận VD: 0377654321 Người nhận Tên người nhận VP Nhận * Bình Thạnh Gi…" at bounding box center [698, 288] width 1188 height 81
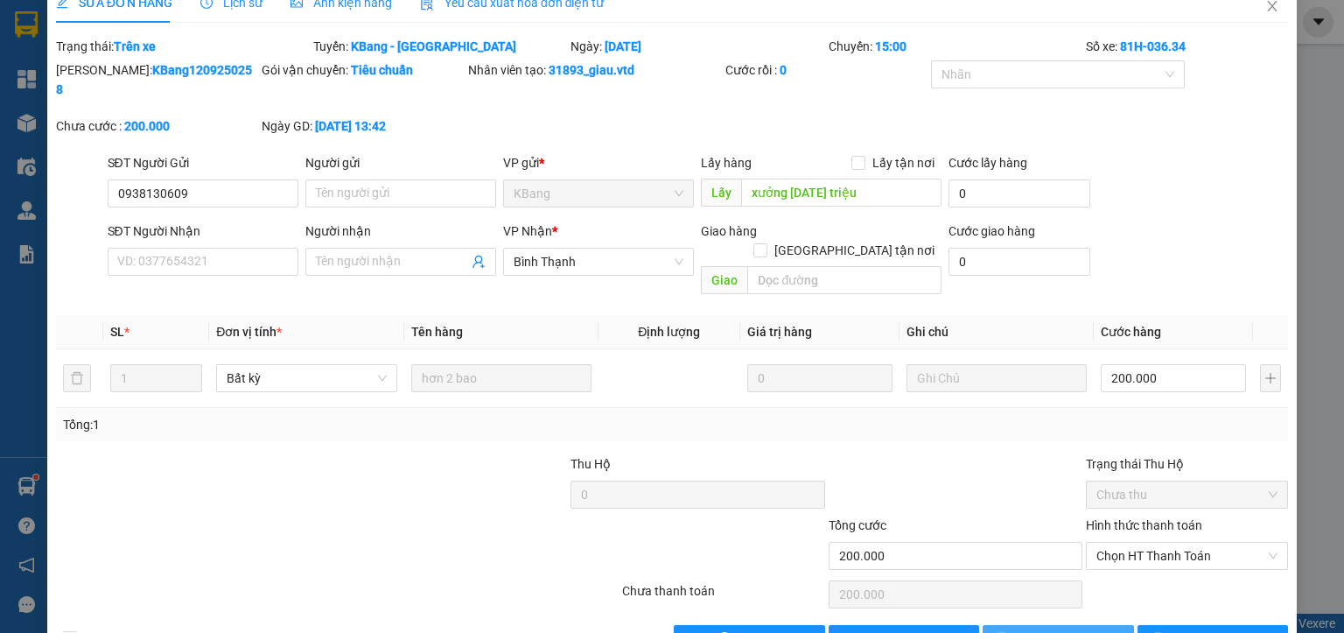
scroll to position [41, 0]
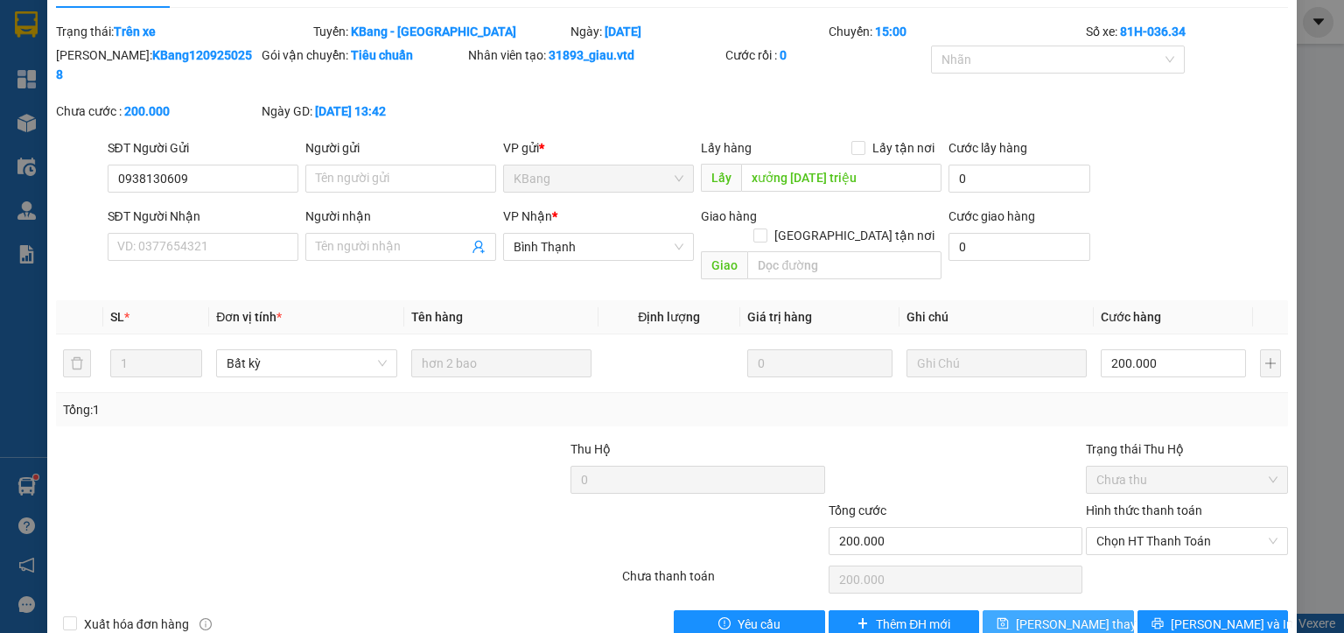
click at [1054, 614] on span "[PERSON_NAME] thay đổi" at bounding box center [1086, 623] width 140 height 19
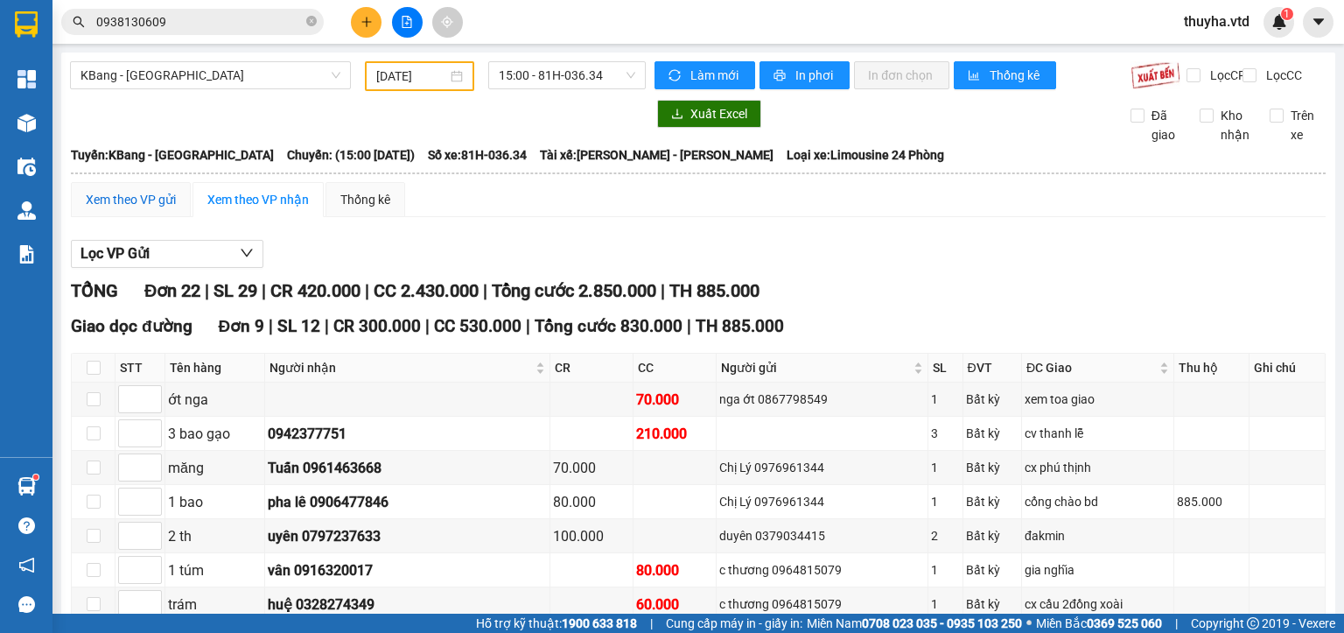
click at [134, 205] on div "Xem theo VP gửi" at bounding box center [131, 199] width 90 height 19
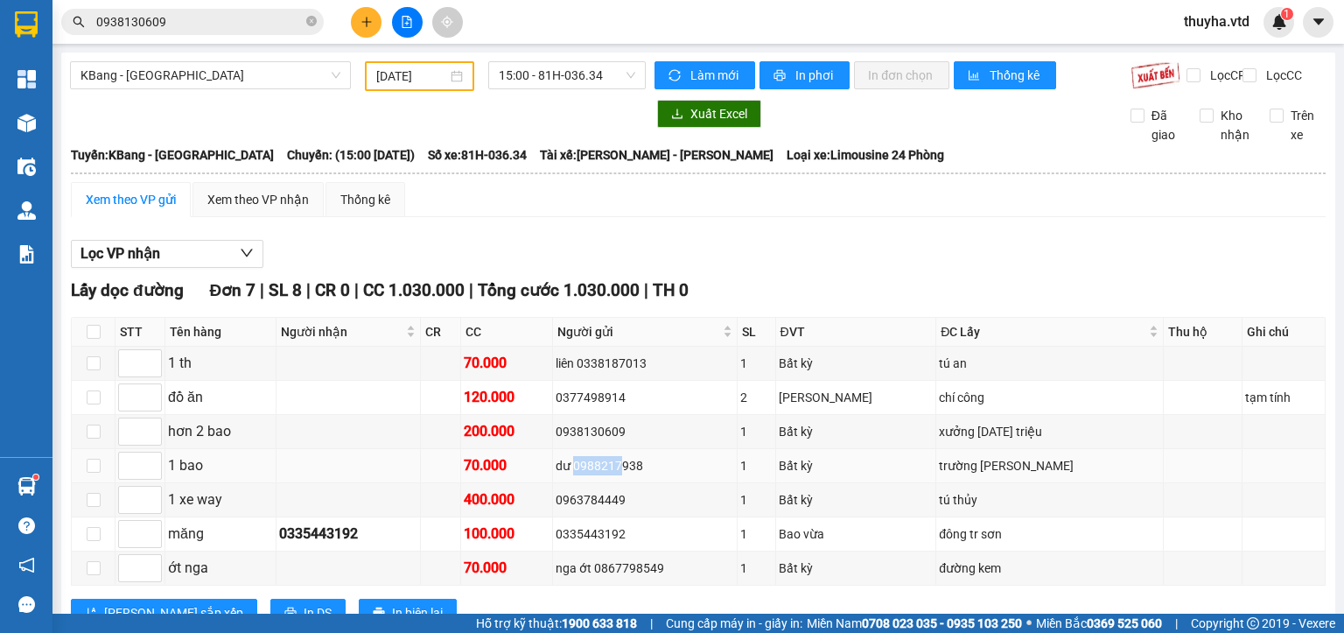
drag, startPoint x: 639, startPoint y: 473, endPoint x: 596, endPoint y: 475, distance: 43.0
click at [596, 475] on div "dư 0988217938" at bounding box center [645, 465] width 179 height 19
click at [634, 407] on div "0377498914" at bounding box center [645, 397] width 179 height 19
copy div "0377498914"
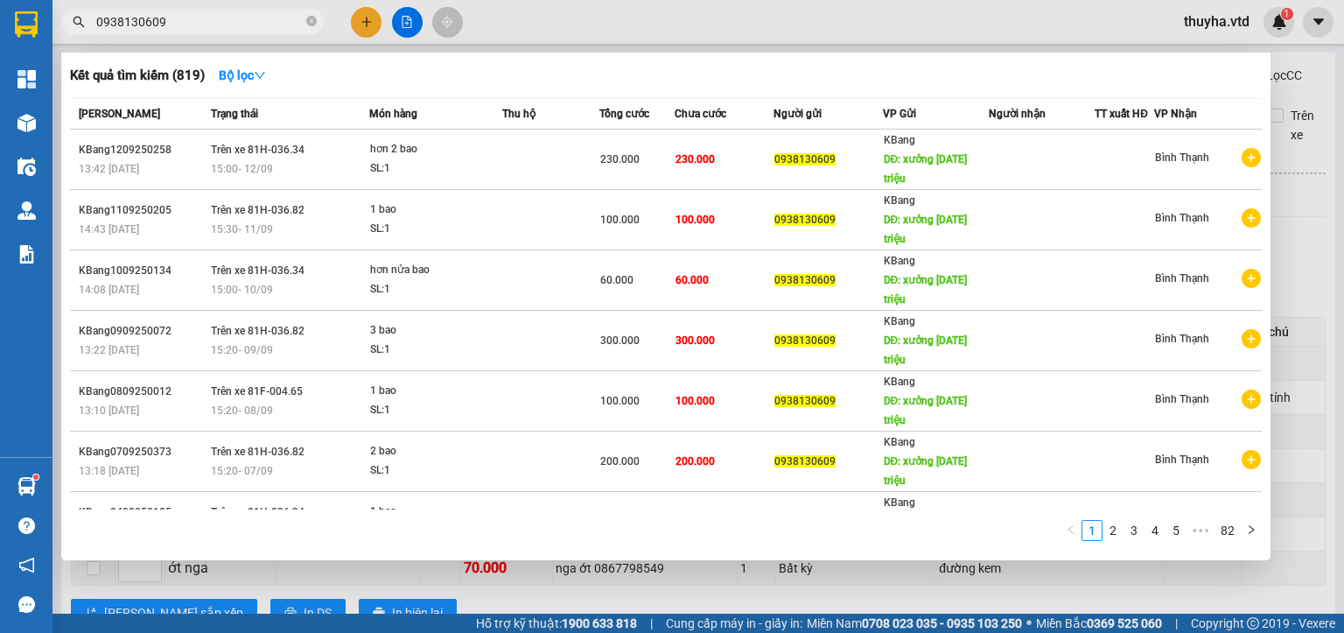
click at [186, 26] on input "0938130609" at bounding box center [199, 21] width 207 height 19
paste input "377498914"
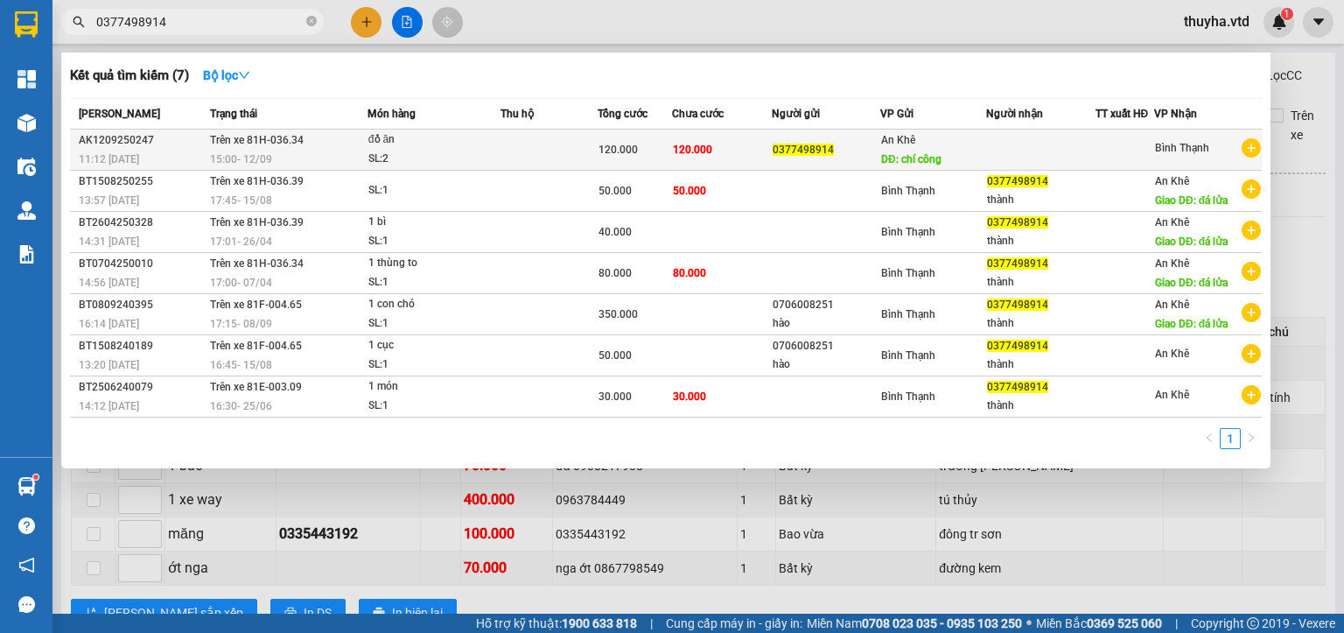
type input "0377498914"
click at [569, 147] on td at bounding box center [549, 150] width 97 height 41
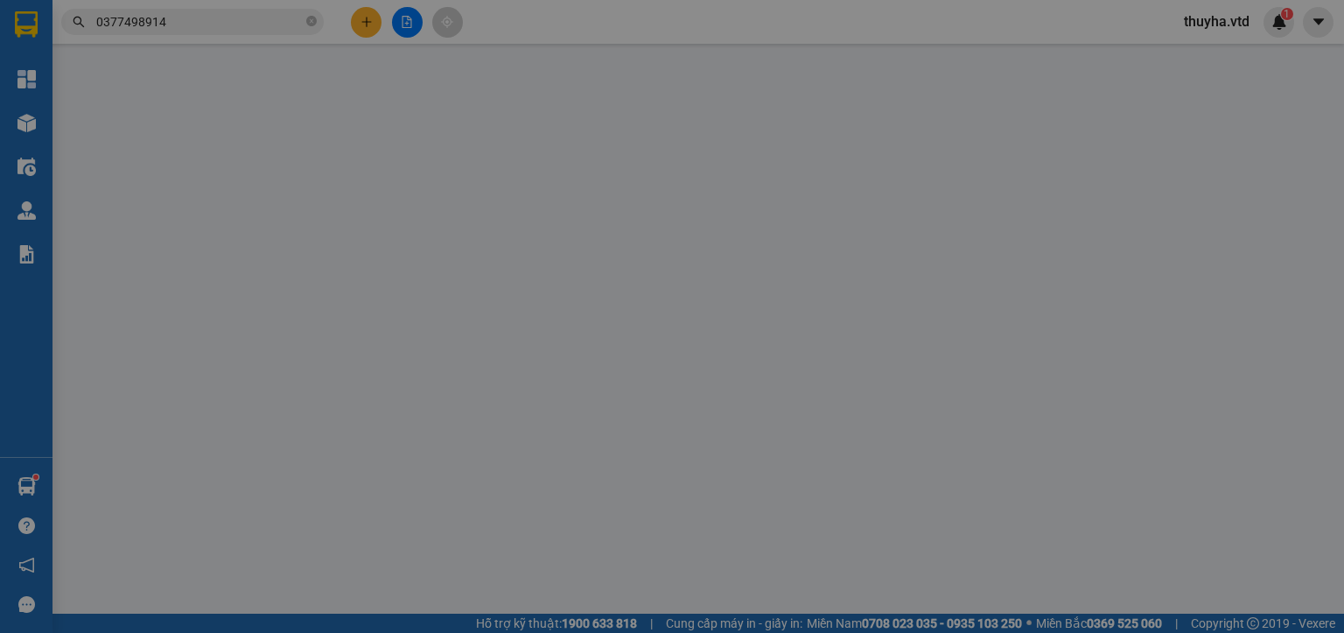
type input "0377498914"
type input "chí công"
type input "120.000"
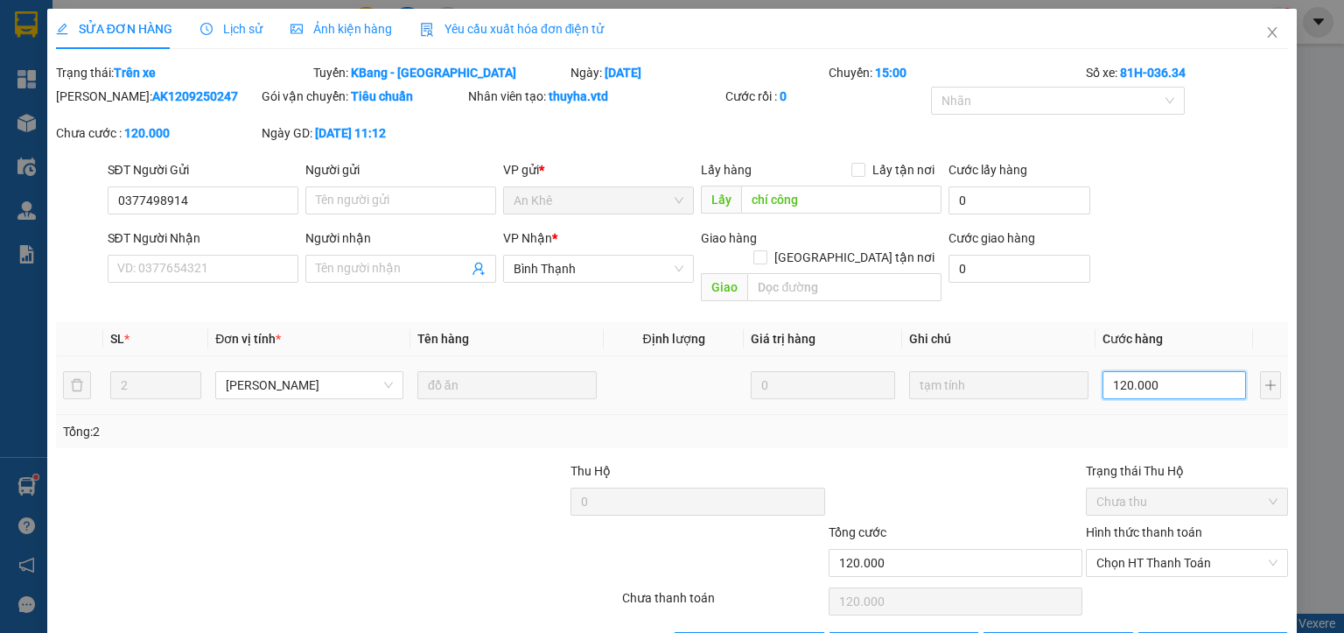
click at [1117, 371] on input "120.000" at bounding box center [1175, 385] width 144 height 28
type input "1"
type input "10"
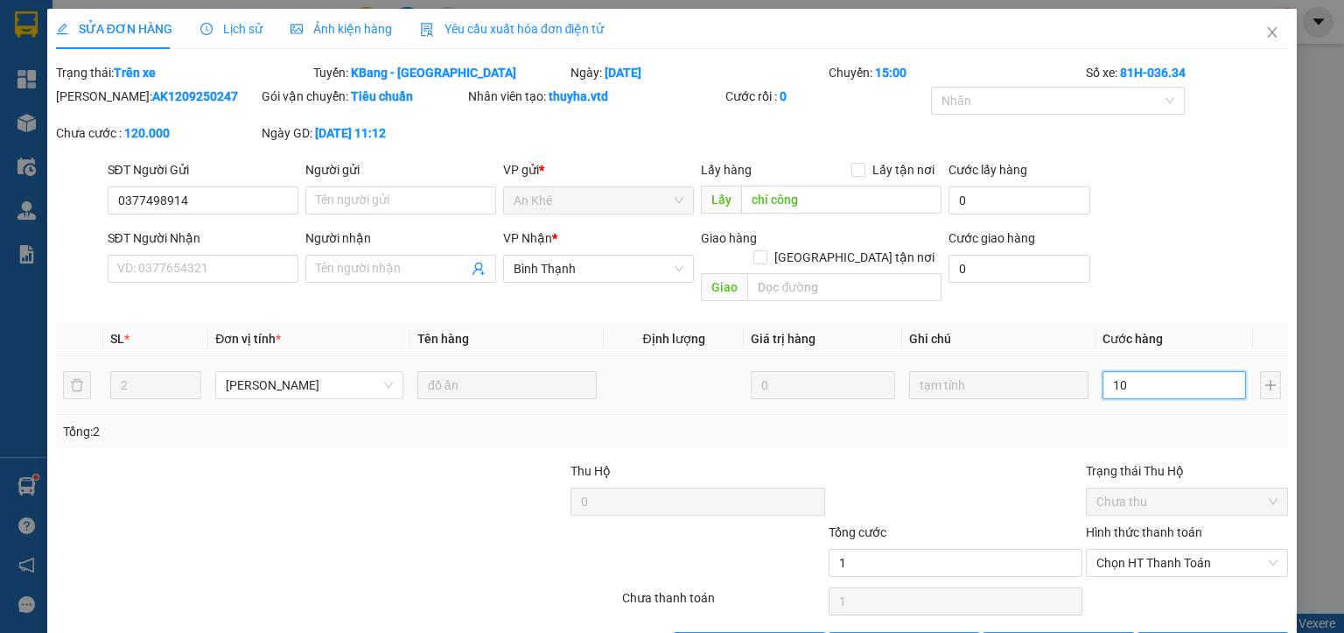
type input "10"
type input "100"
type input "1.000"
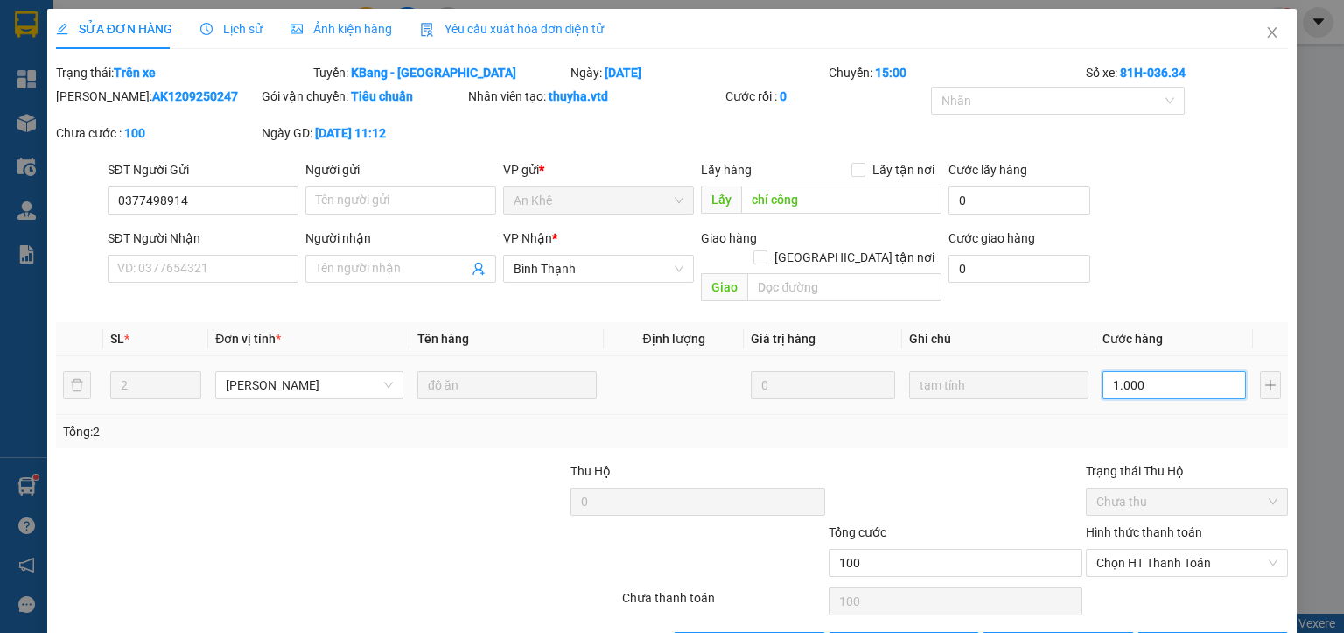
type input "1.000"
type input "10.000"
type input "100.000"
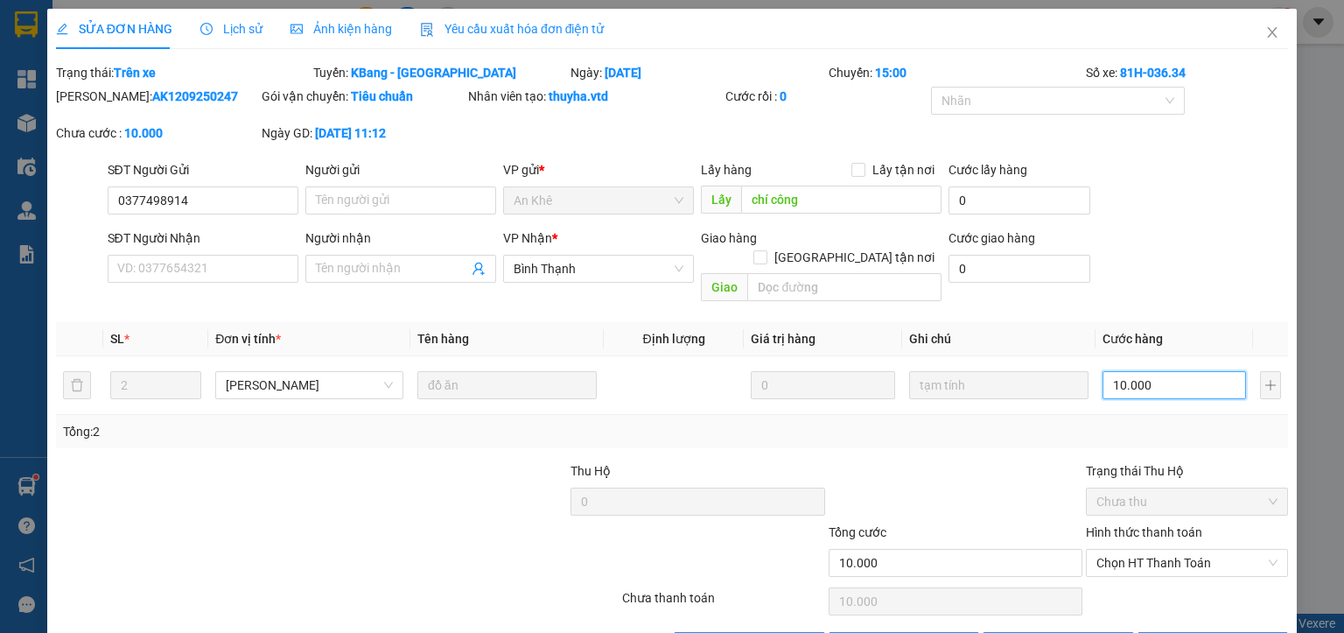
type input "100.000"
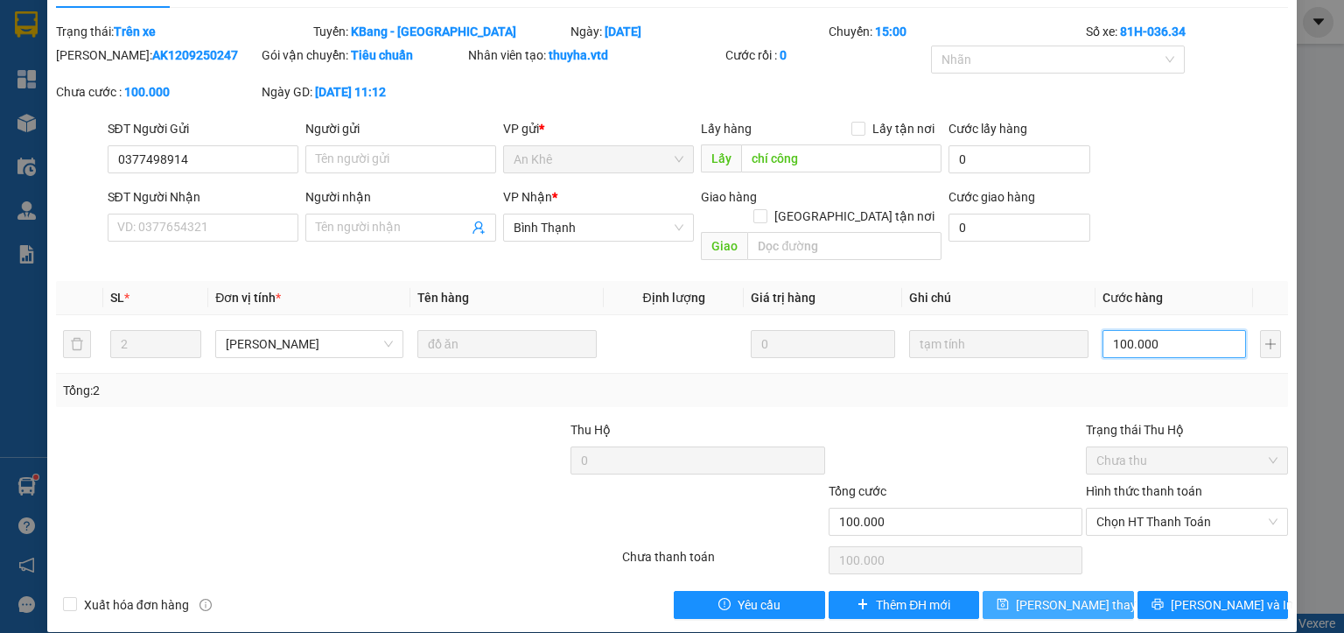
type input "100.000"
click at [1071, 595] on span "[PERSON_NAME] thay đổi" at bounding box center [1086, 604] width 140 height 19
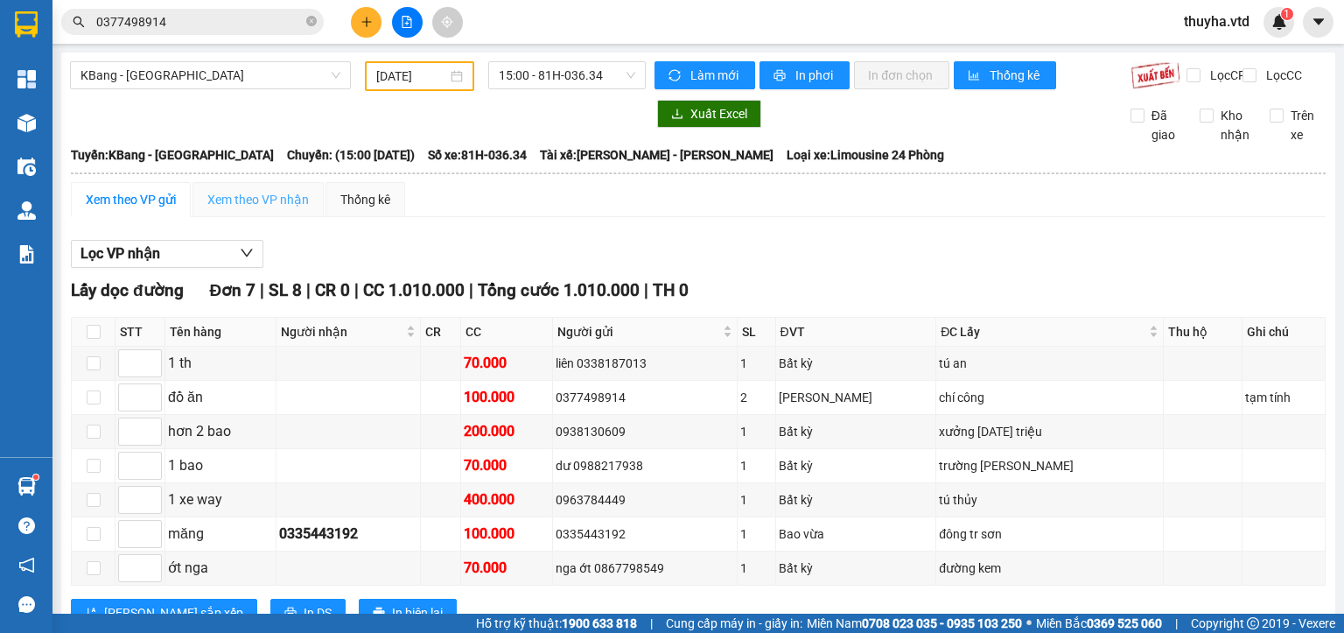
click at [257, 201] on div "Xem theo VP nhận" at bounding box center [258, 199] width 131 height 35
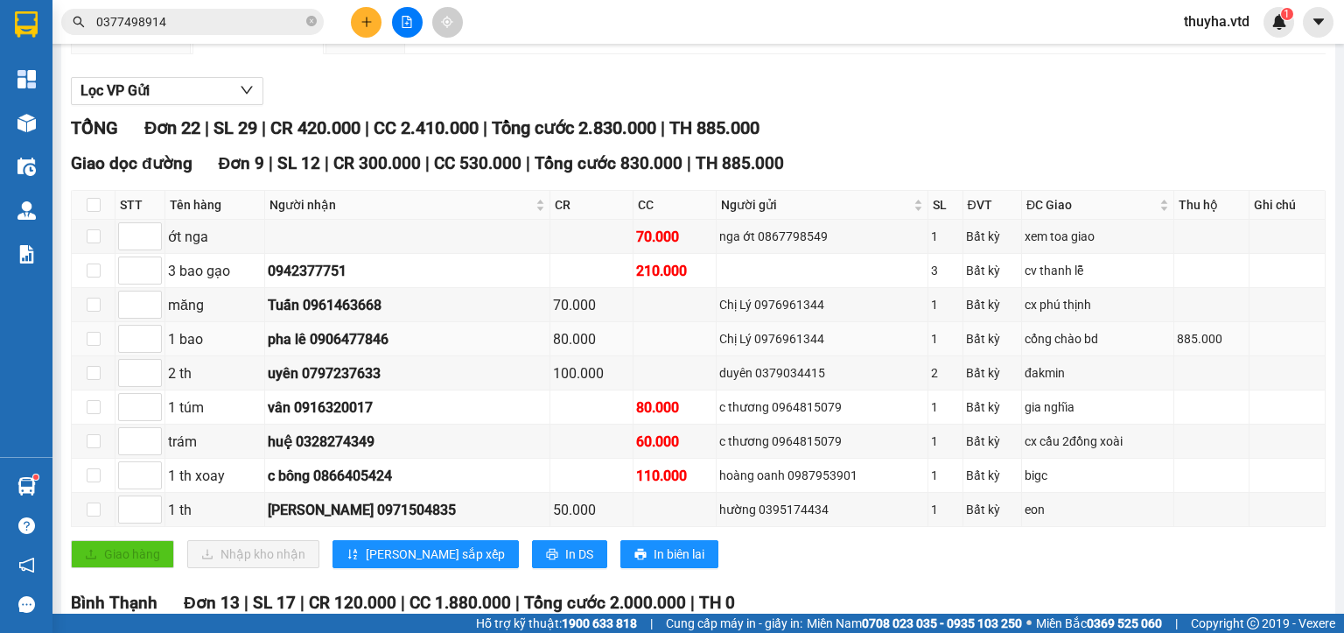
scroll to position [263, 0]
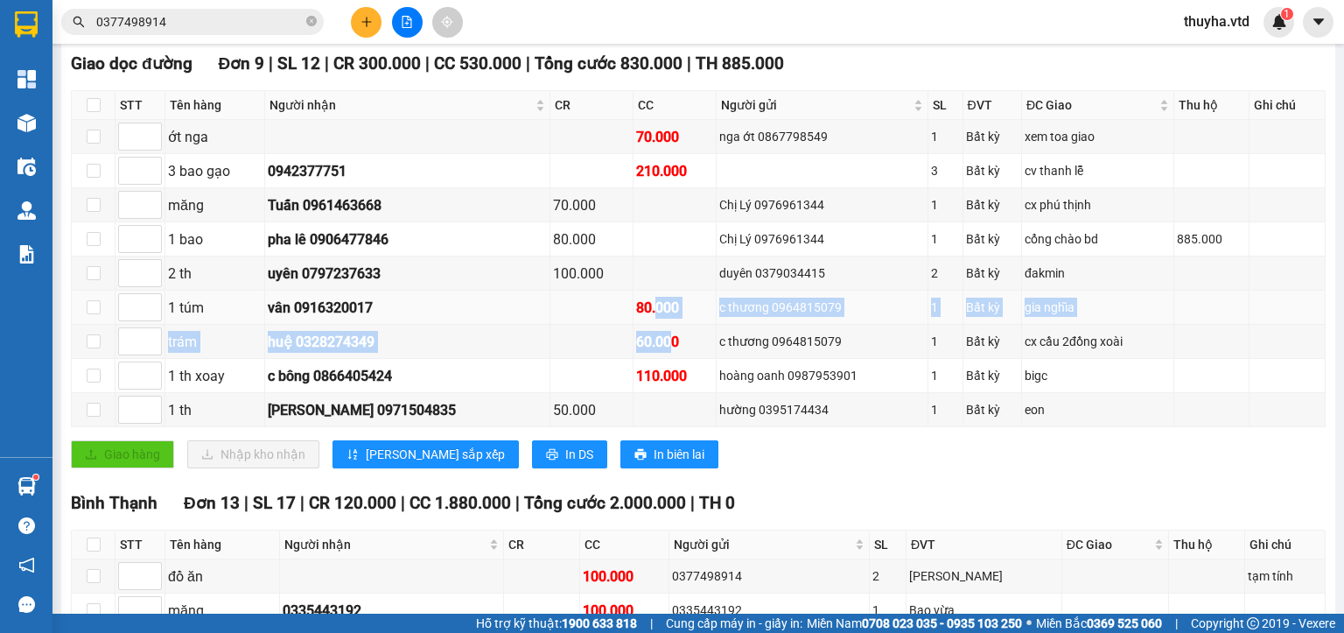
drag, startPoint x: 646, startPoint y: 354, endPoint x: 628, endPoint y: 319, distance: 38.4
click at [628, 319] on tbody "ớt nga 70.000 nga ớt 0867798549 1 Bất kỳ xem toa giao 3 bao gạo 0942377751 210.…" at bounding box center [699, 273] width 1254 height 307
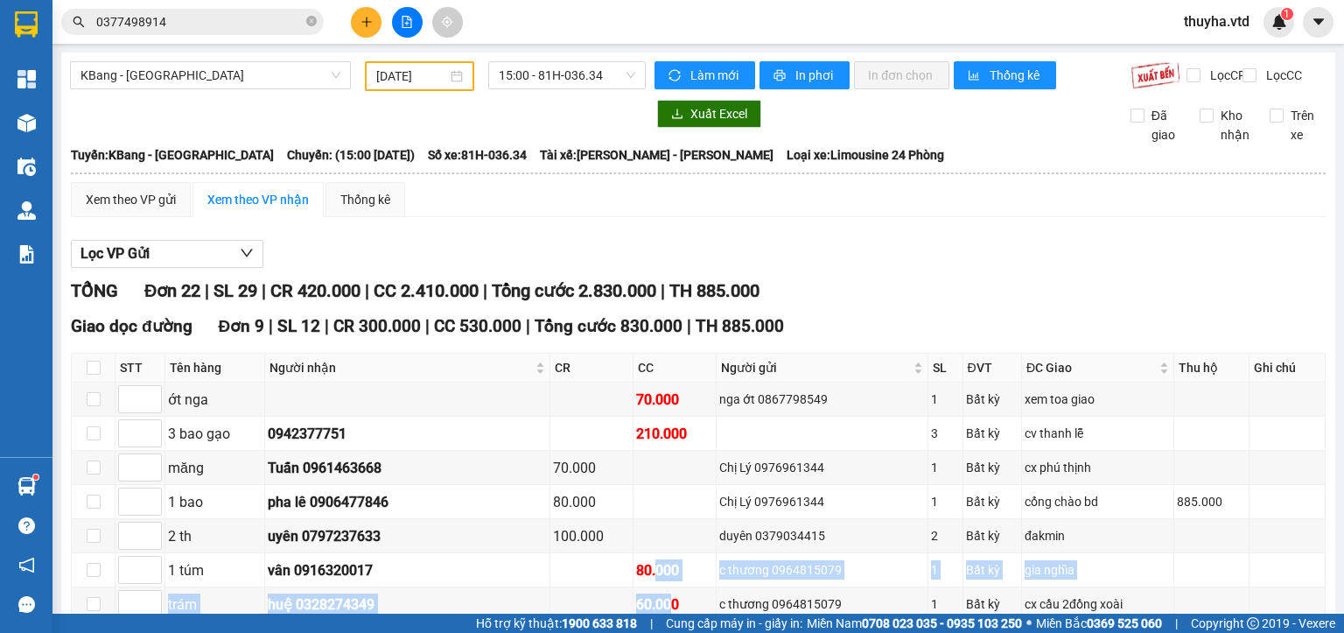
click at [355, 26] on button at bounding box center [366, 22] width 31 height 31
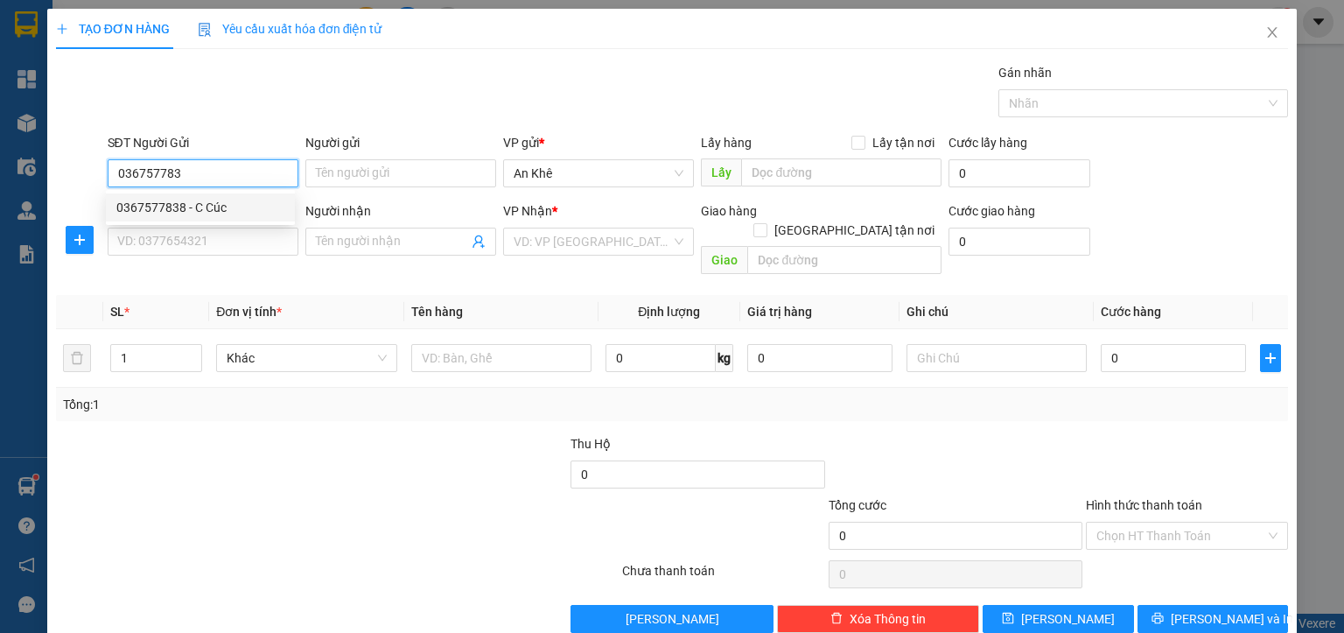
click at [222, 214] on div "0367577838 - C Cúc" at bounding box center [200, 207] width 168 height 19
type input "0367577838"
type input "C Cúc"
type input "0782577917"
type input "Hân"
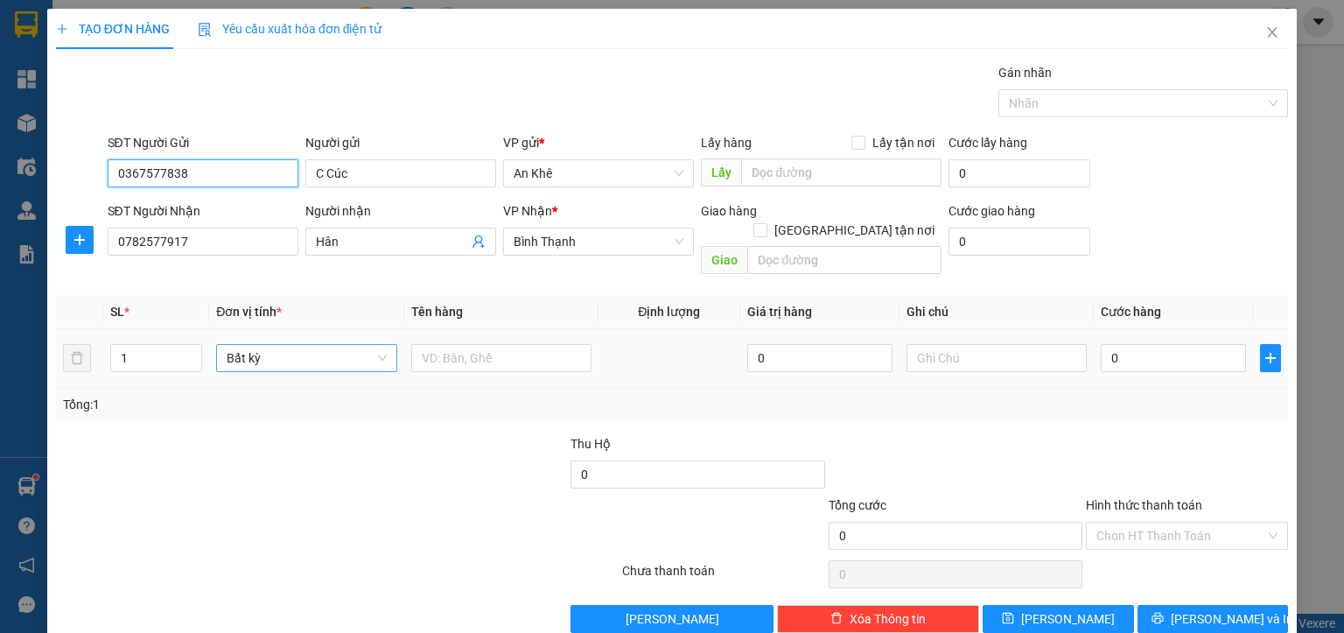
click at [250, 345] on span "Bất kỳ" at bounding box center [306, 358] width 159 height 26
type input "0367577838"
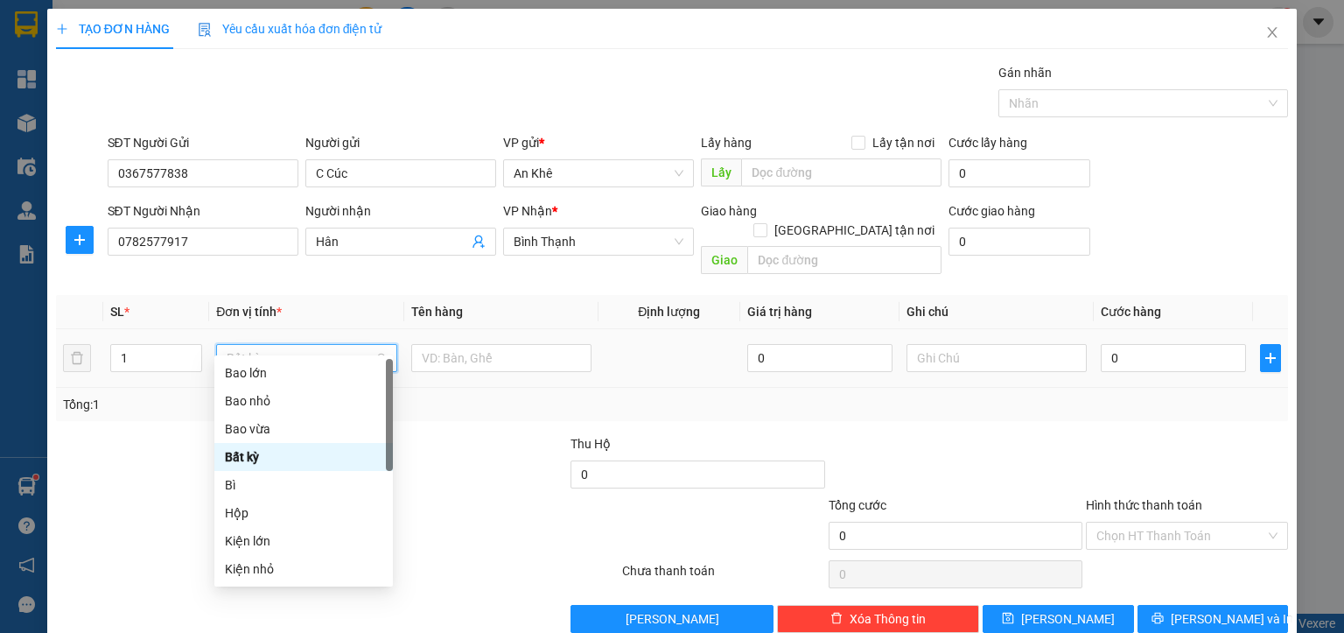
type input "m"
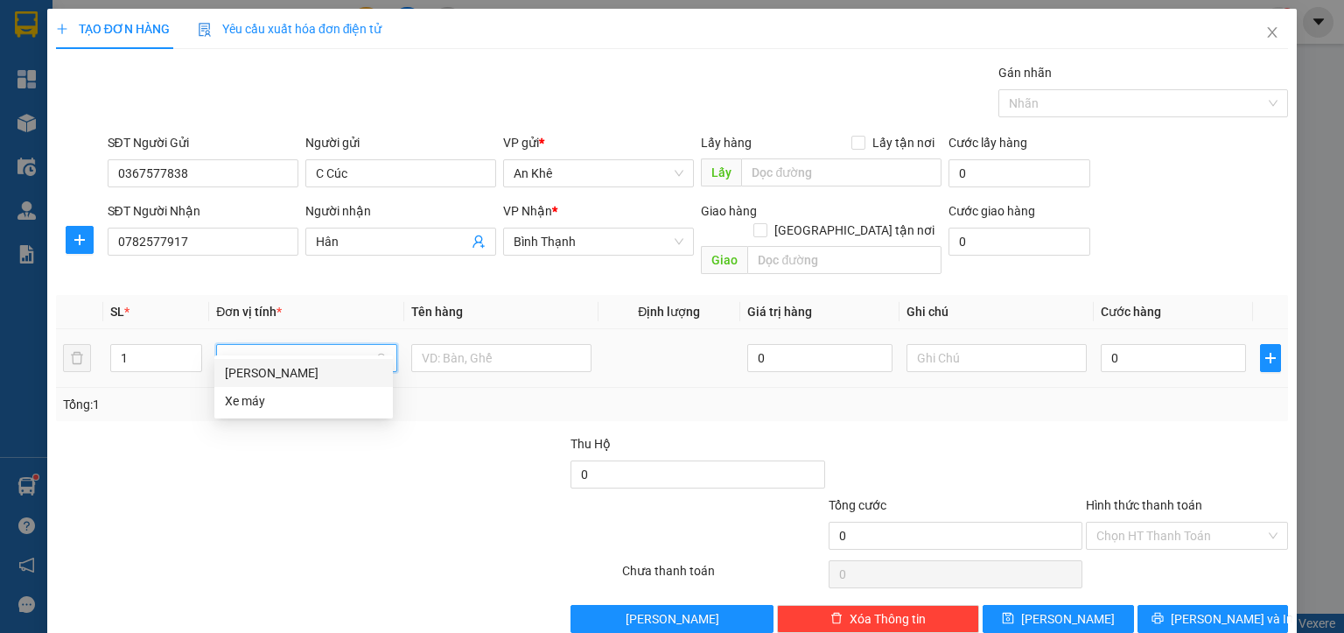
click at [240, 369] on div "[PERSON_NAME]" at bounding box center [304, 372] width 158 height 19
click at [466, 344] on input "text" at bounding box center [506, 358] width 179 height 28
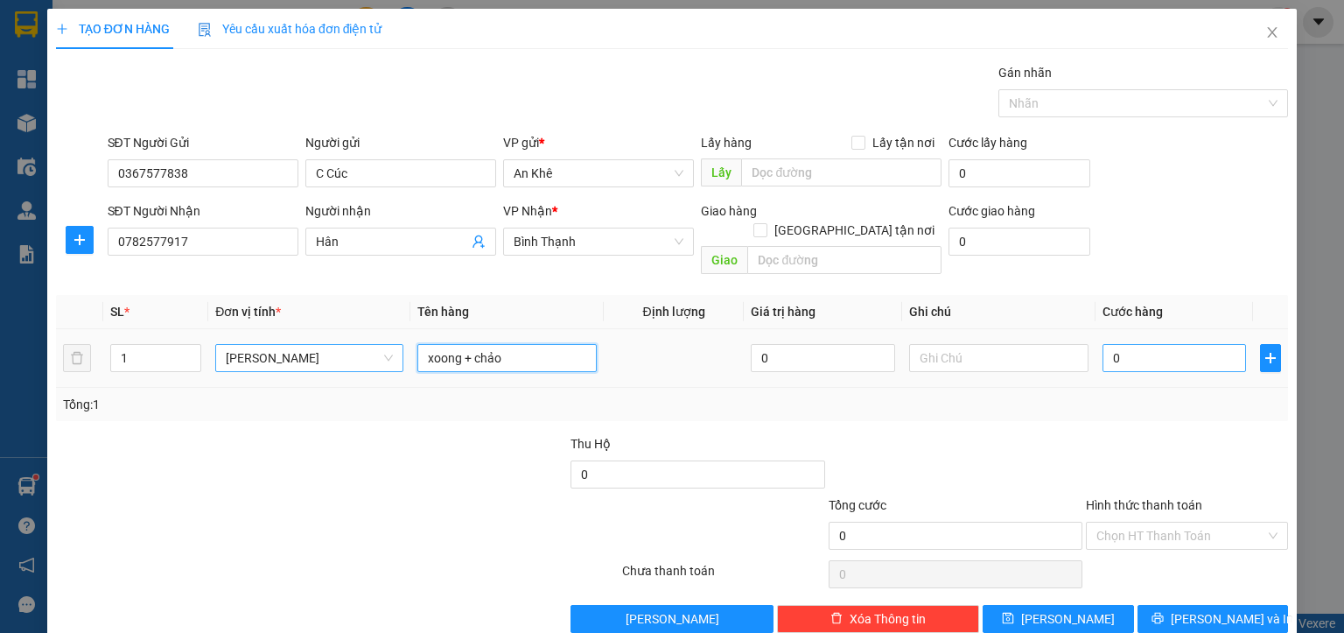
type input "xoong + chảo"
click at [1103, 344] on input "0" at bounding box center [1175, 358] width 144 height 28
type input "3"
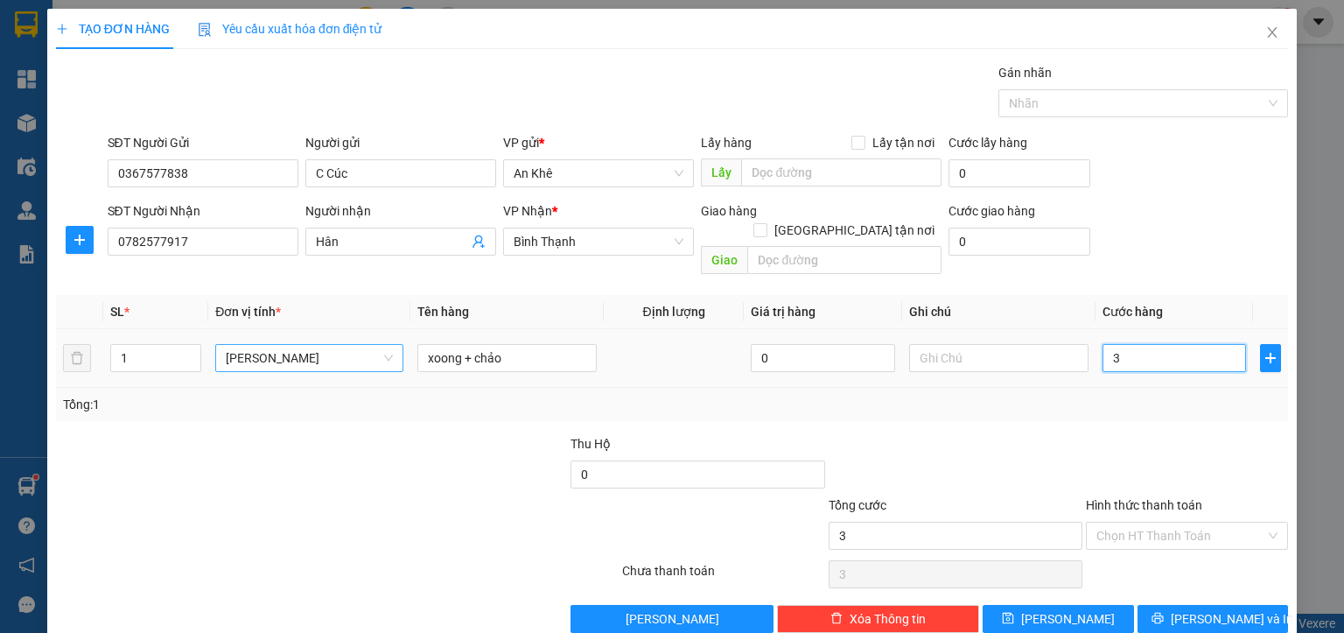
type input "30"
type input "300"
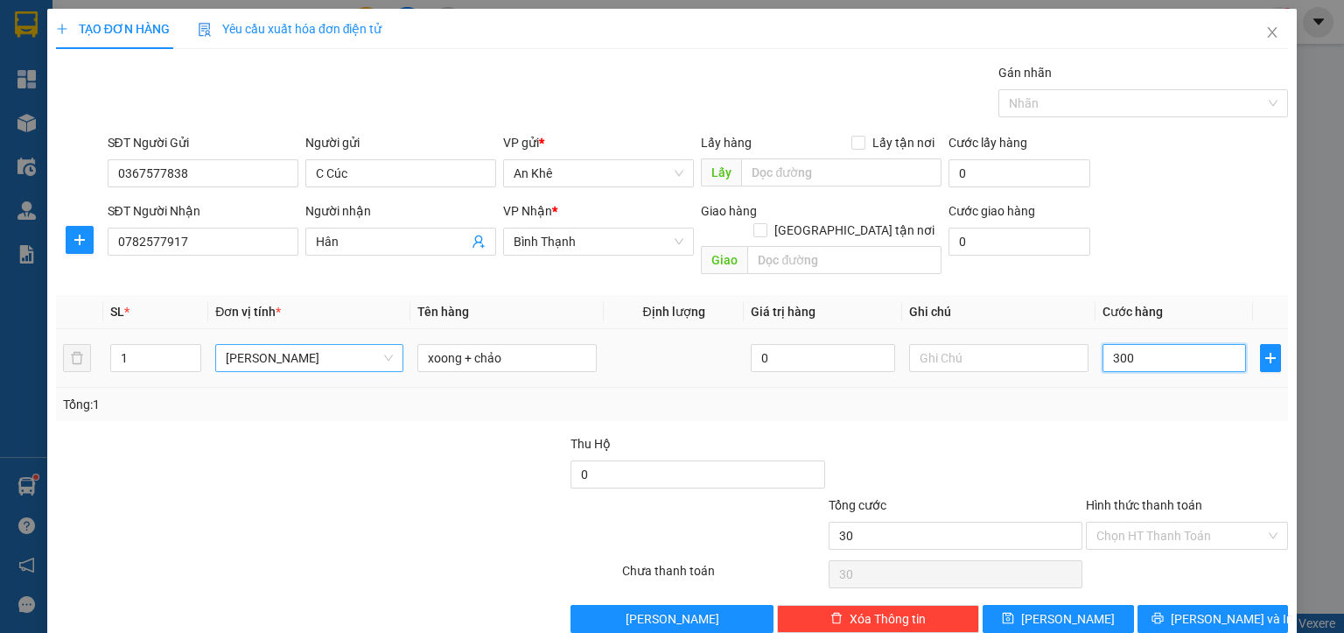
type input "300"
type input "3.000"
type input "30.000"
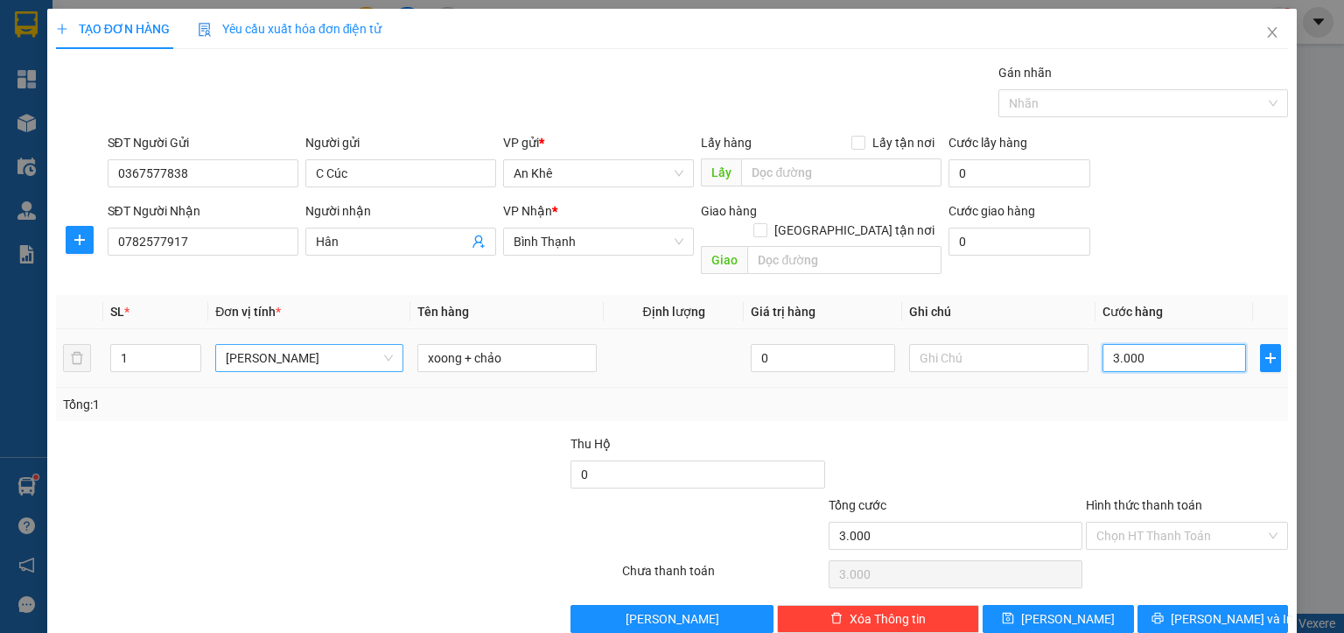
type input "30.000"
click at [1130, 522] on input "Hình thức thanh toán" at bounding box center [1181, 535] width 169 height 26
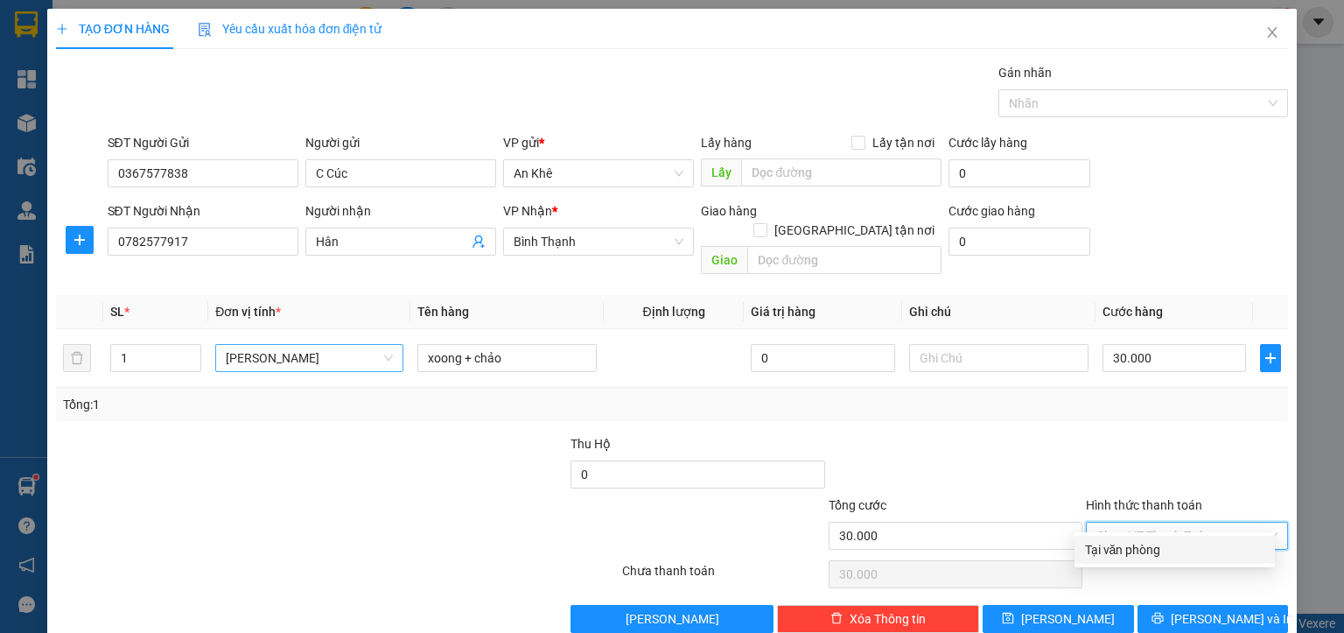
click at [1113, 543] on div "Tại văn phòng" at bounding box center [1174, 549] width 179 height 19
type input "0"
click at [1176, 606] on button "[PERSON_NAME] và In" at bounding box center [1213, 619] width 151 height 28
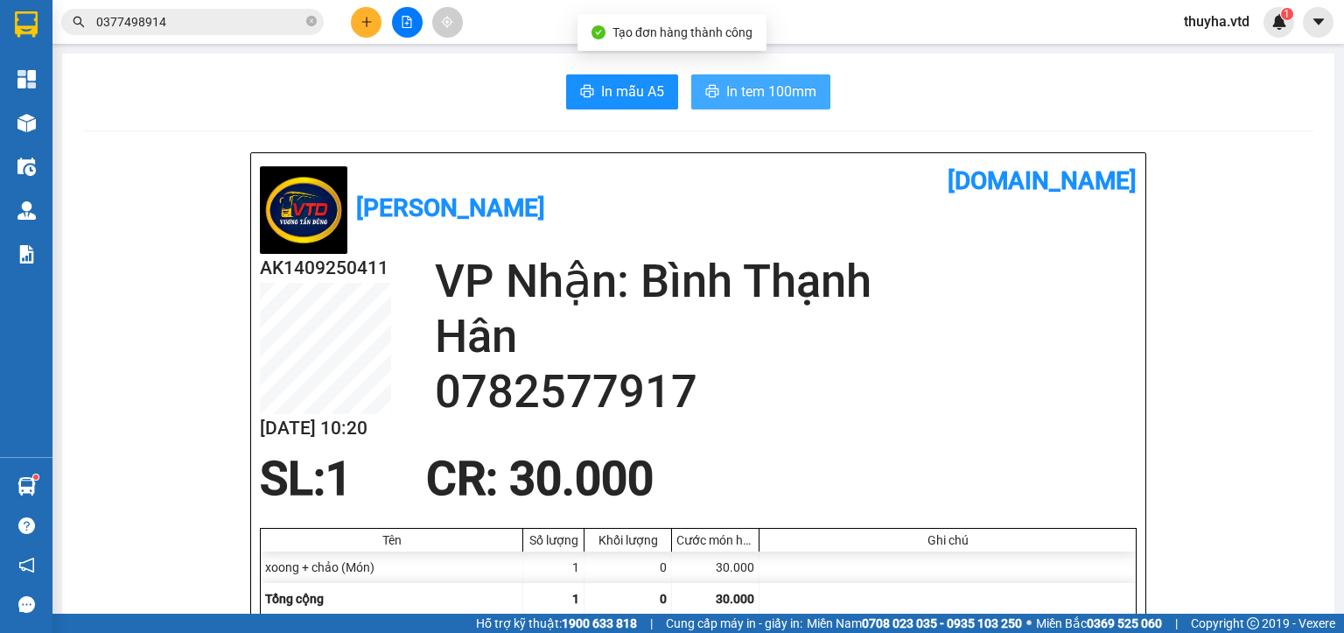
click at [795, 102] on span "In tem 100mm" at bounding box center [771, 92] width 90 height 22
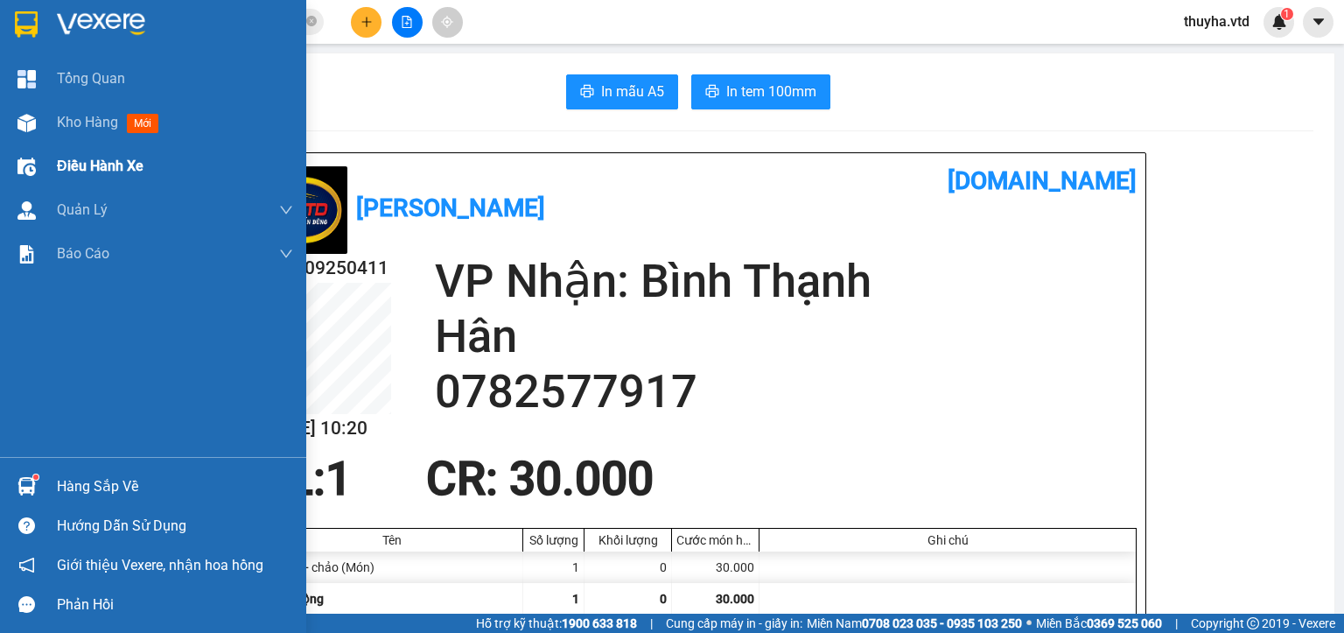
click at [39, 153] on div at bounding box center [26, 166] width 31 height 31
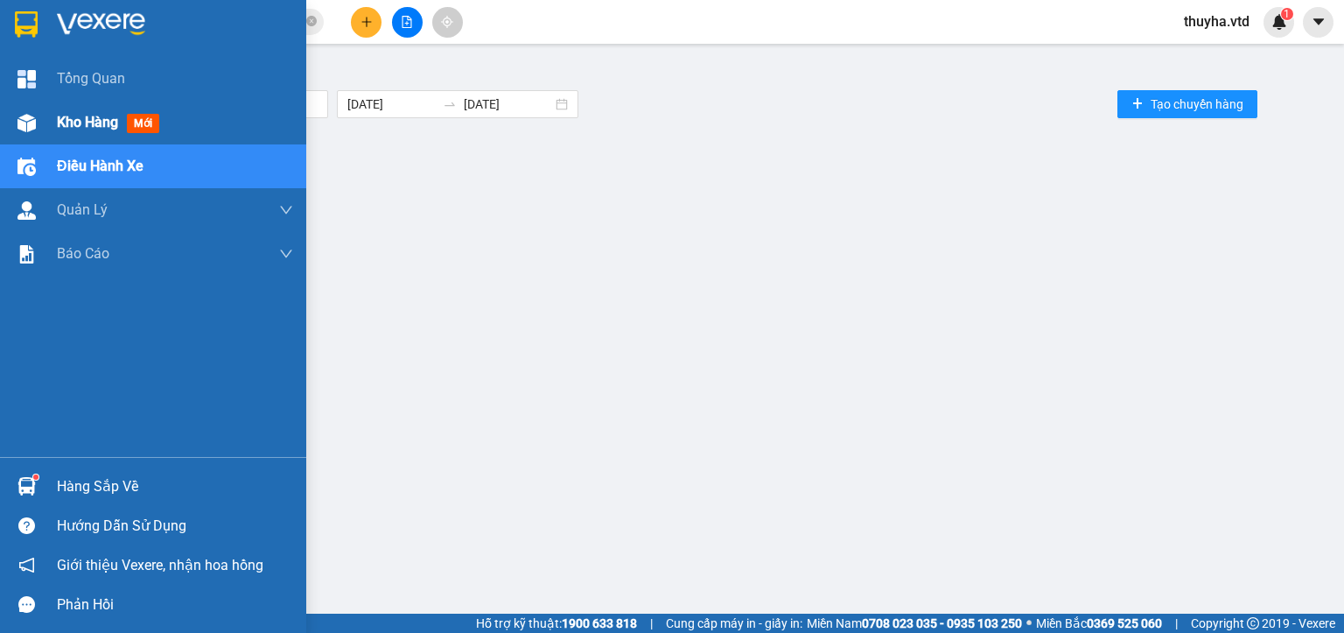
click at [44, 117] on div "Kho hàng mới" at bounding box center [153, 123] width 306 height 44
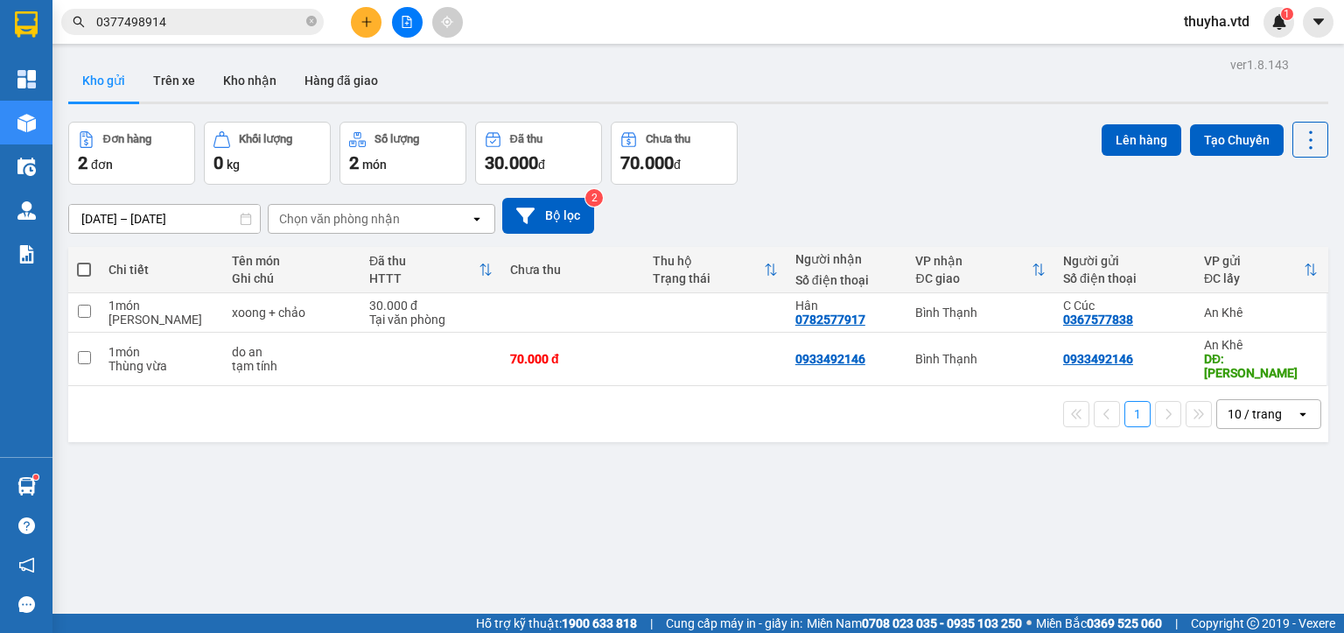
click at [410, 29] on button at bounding box center [407, 22] width 31 height 31
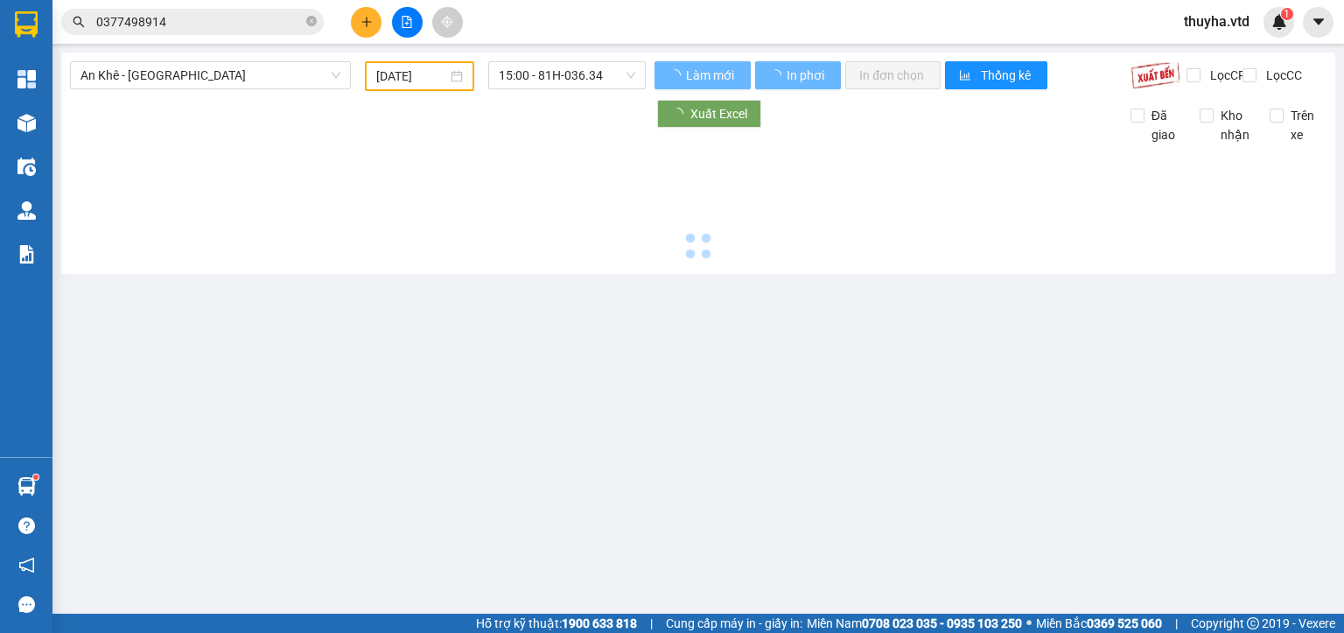
type input "[DATE]"
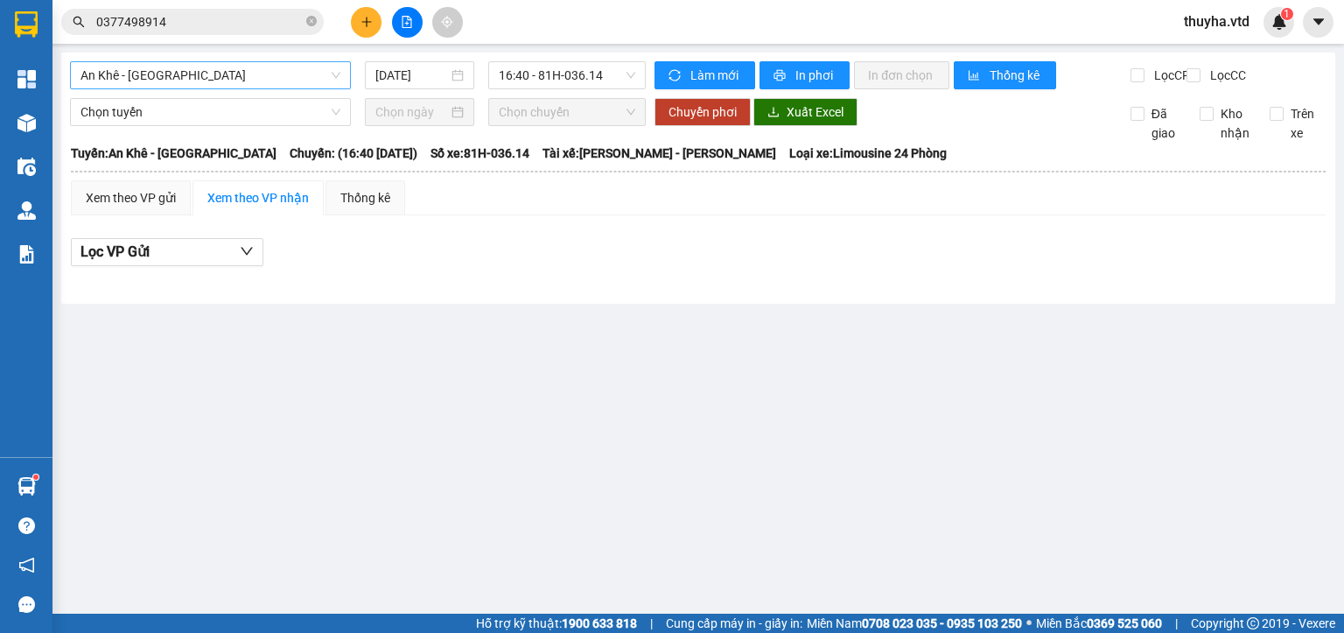
click at [211, 82] on span "An Khê - [GEOGRAPHIC_DATA]" at bounding box center [211, 75] width 260 height 26
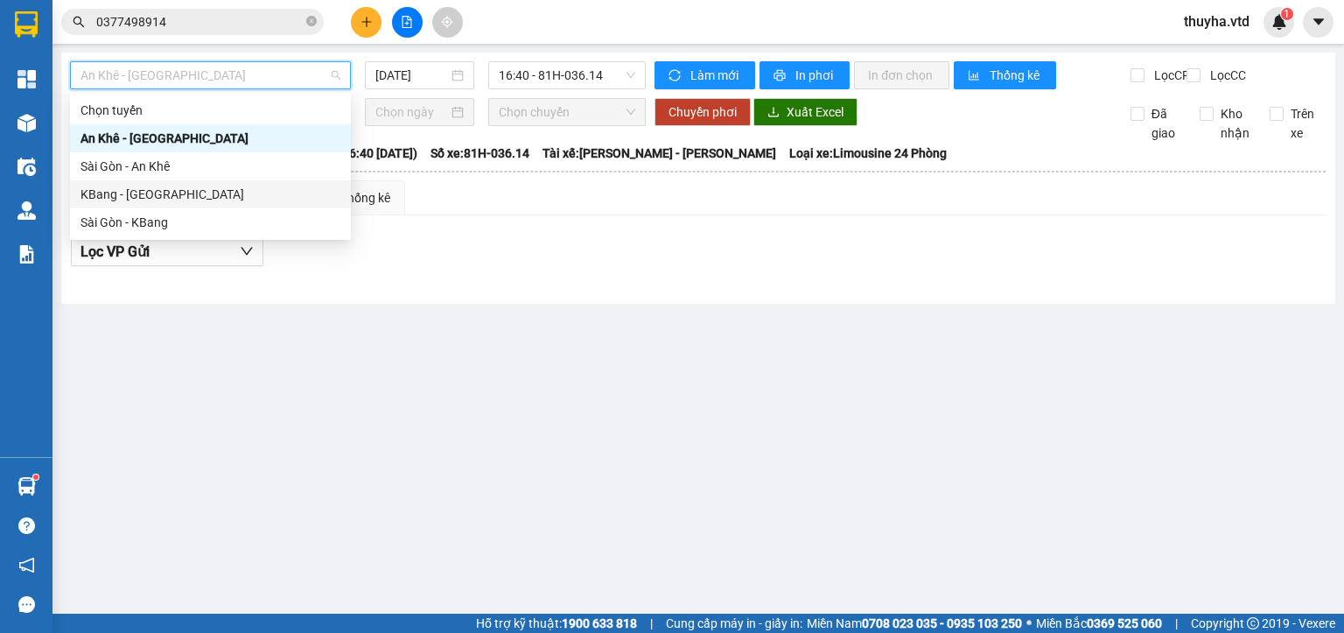
click at [143, 202] on div "KBang - [GEOGRAPHIC_DATA]" at bounding box center [211, 194] width 260 height 19
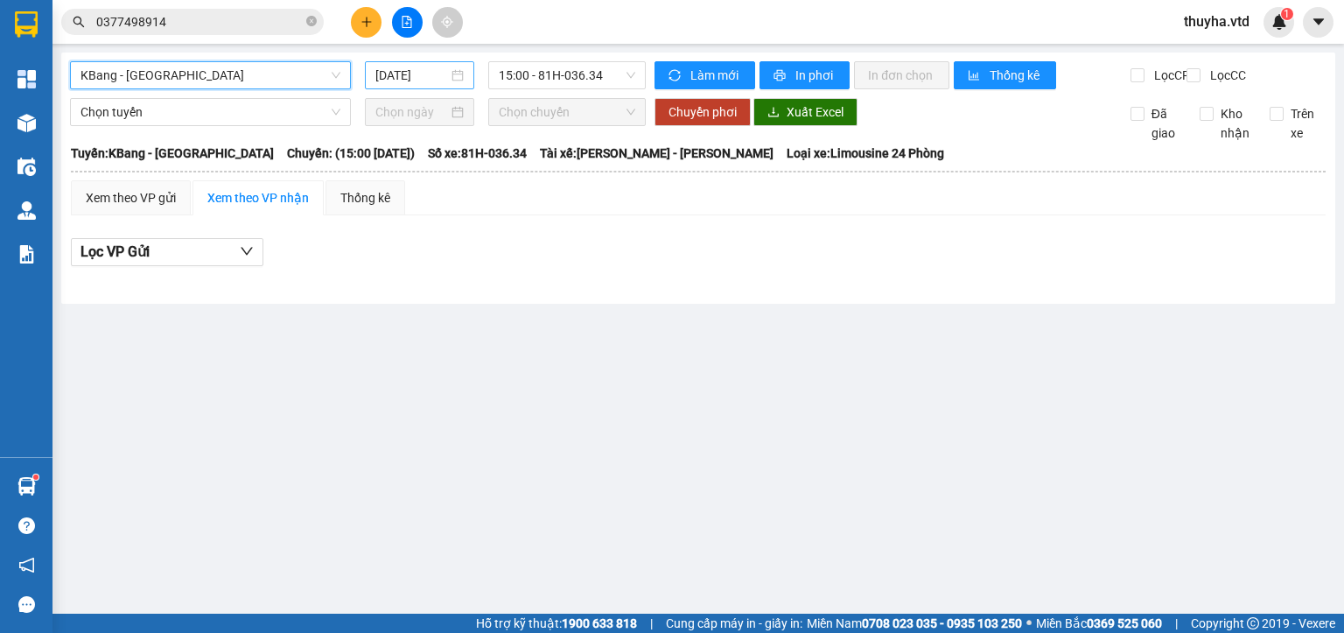
click at [406, 72] on input "[DATE]" at bounding box center [411, 75] width 72 height 19
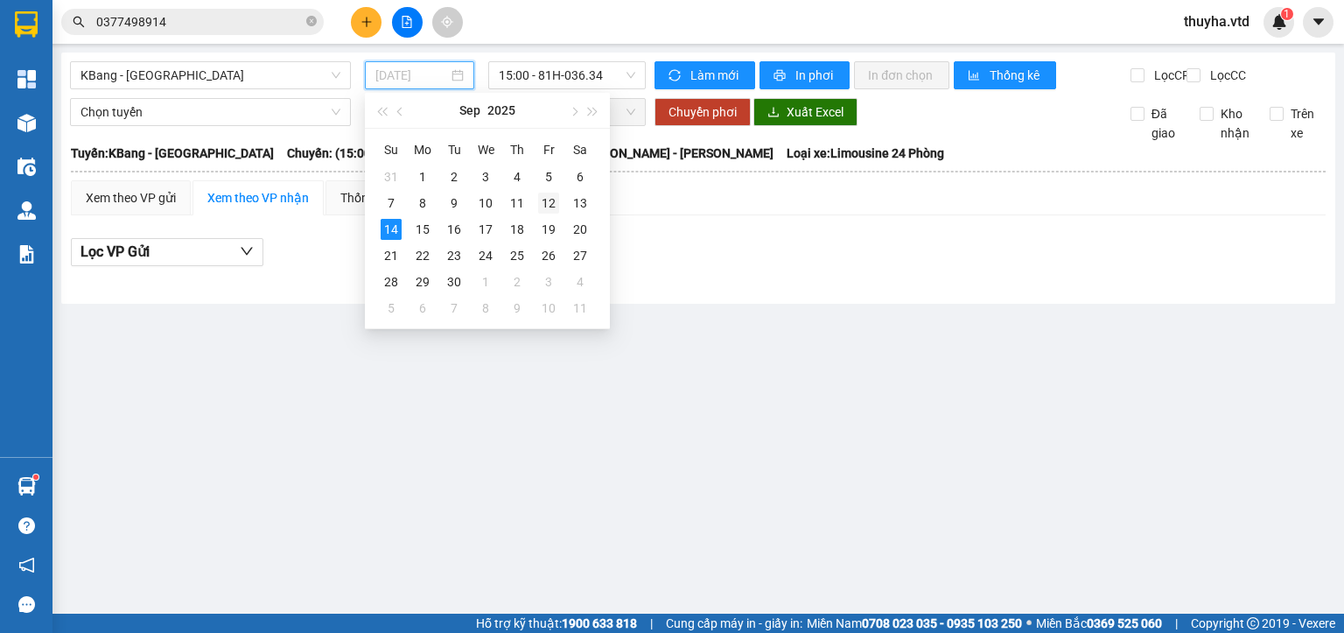
click at [543, 197] on div "12" at bounding box center [548, 203] width 21 height 21
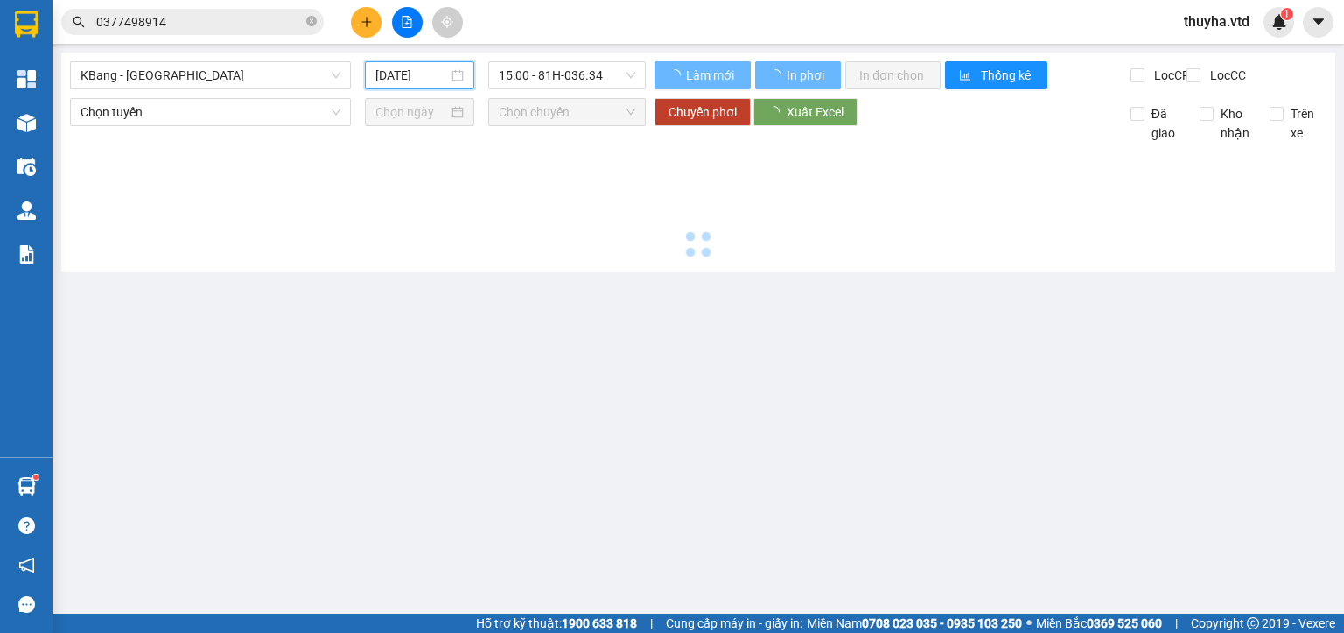
type input "[DATE]"
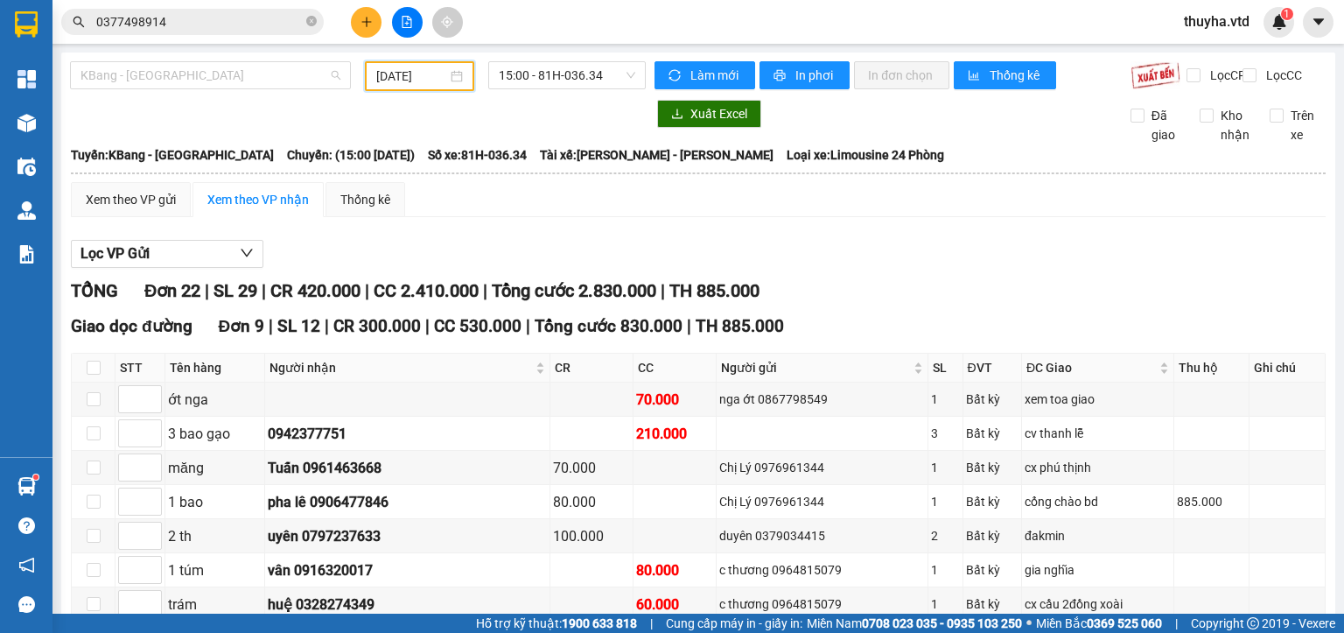
drag, startPoint x: 129, startPoint y: 78, endPoint x: 135, endPoint y: 91, distance: 14.5
click at [132, 77] on span "KBang - [GEOGRAPHIC_DATA]" at bounding box center [211, 75] width 260 height 26
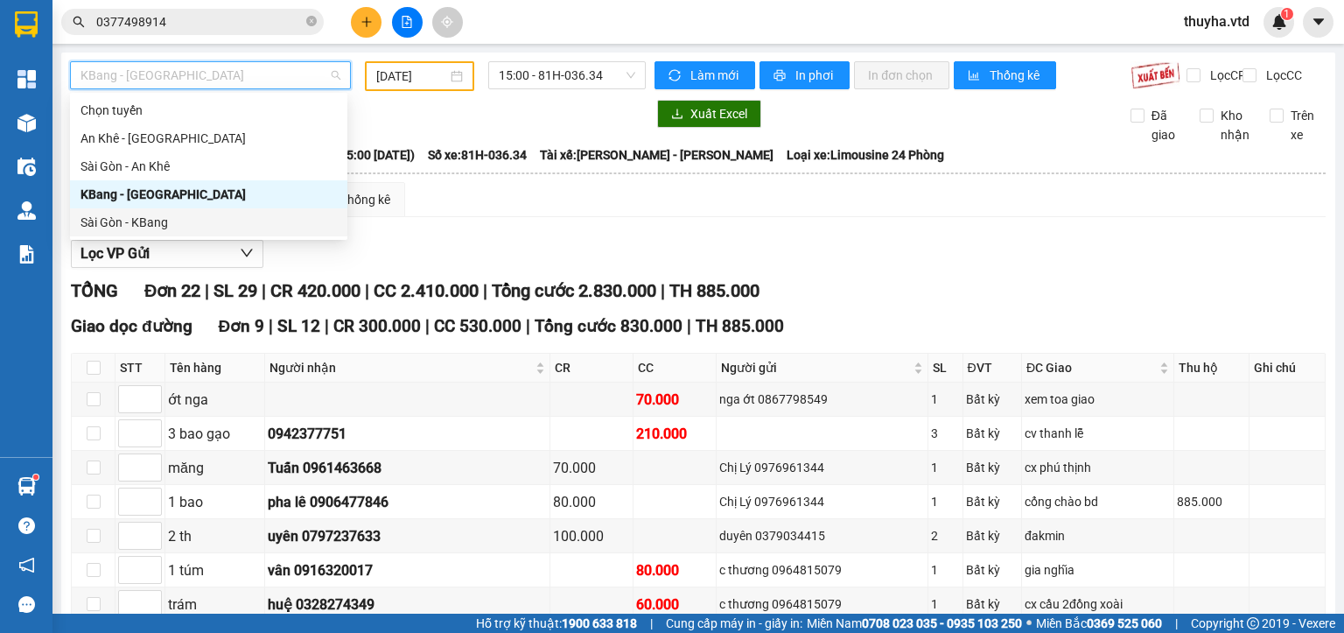
click at [117, 226] on div "Sài Gòn - KBang" at bounding box center [209, 222] width 256 height 19
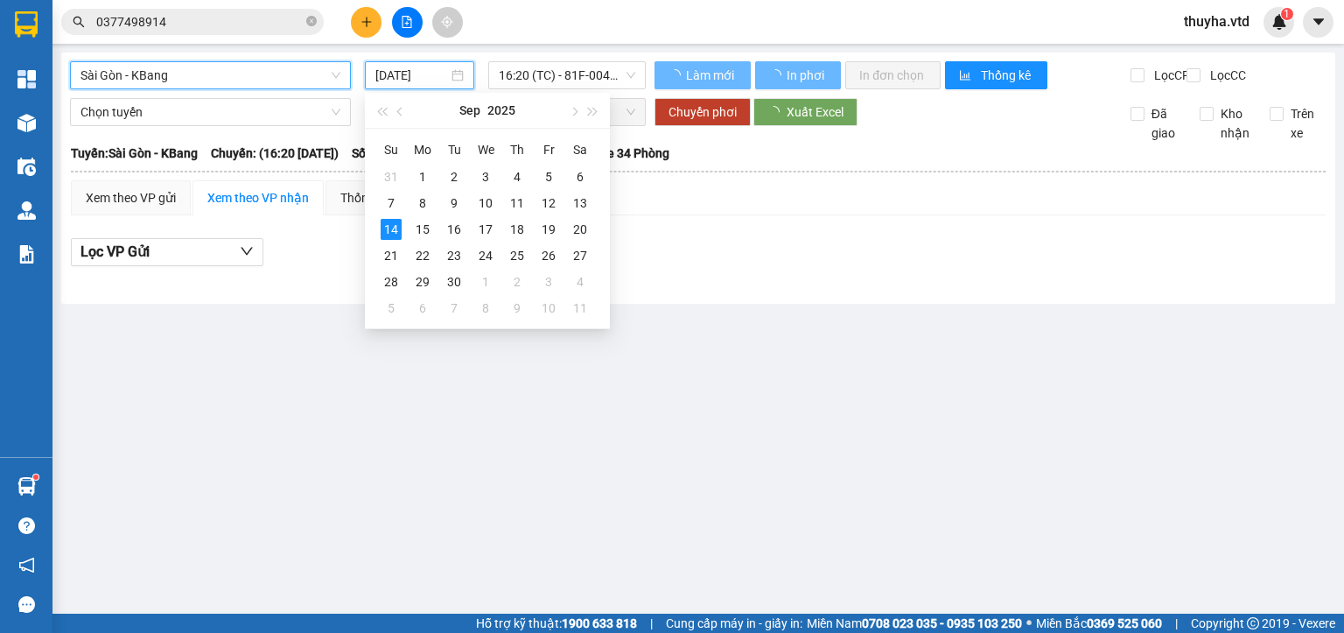
click at [404, 74] on input "[DATE]" at bounding box center [411, 75] width 72 height 19
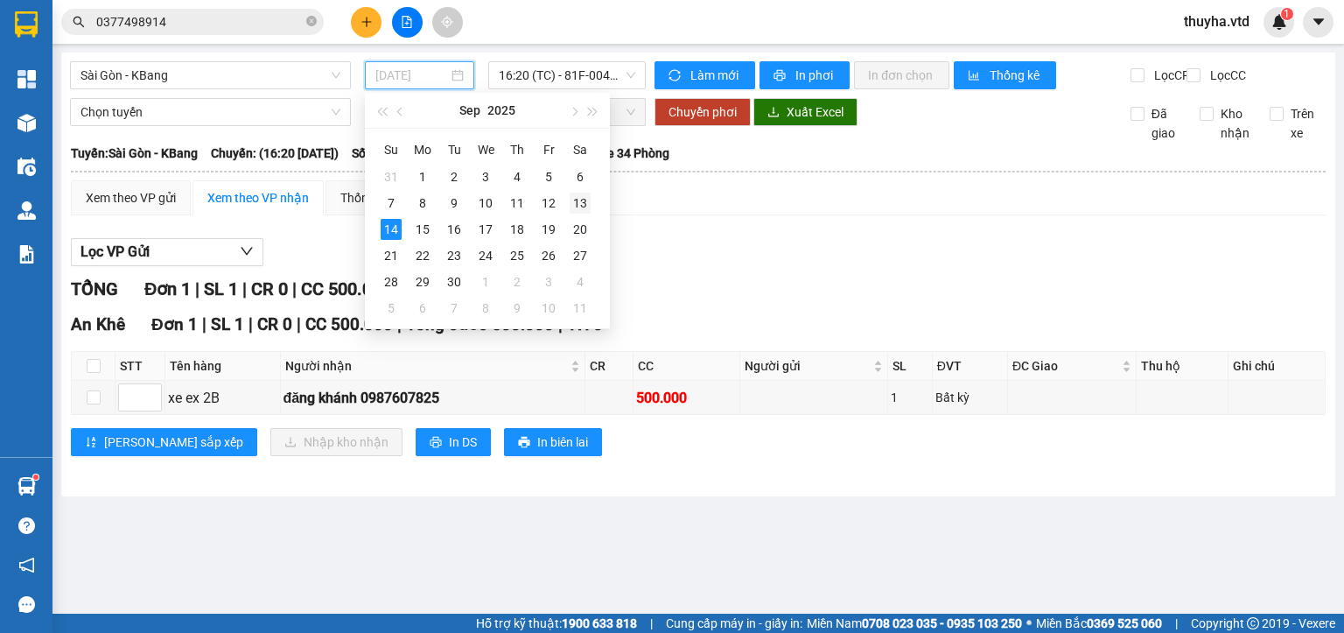
click at [577, 200] on div "13" at bounding box center [580, 203] width 21 height 21
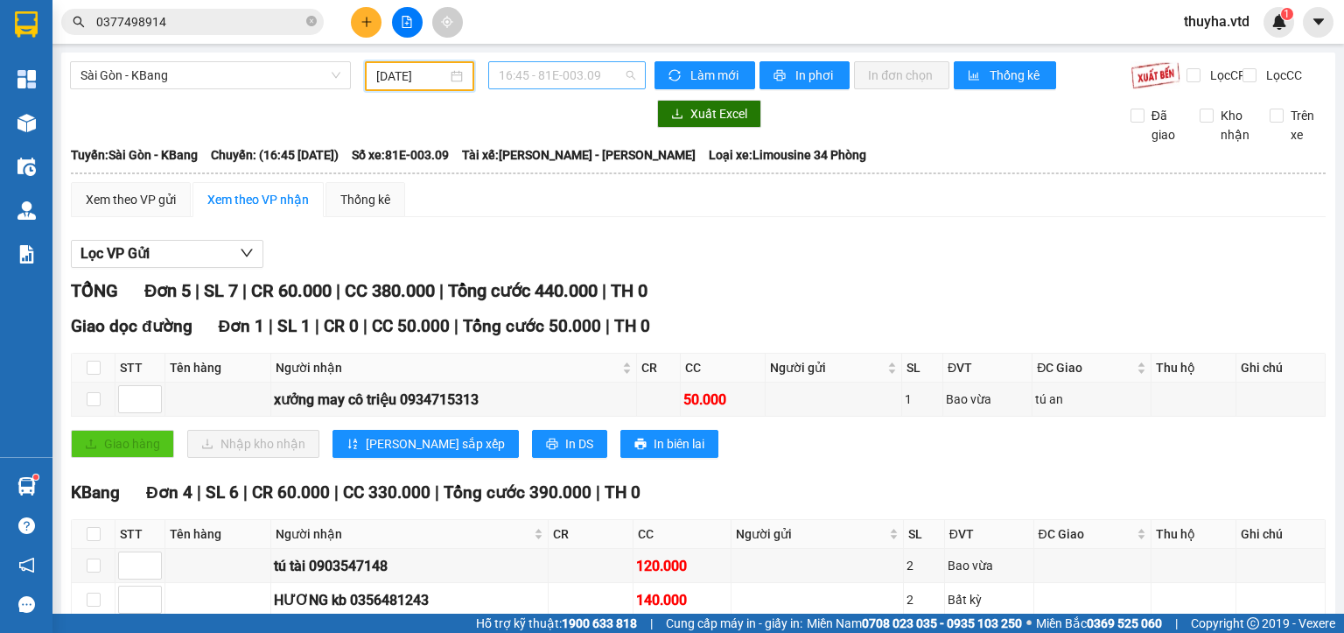
click at [540, 69] on span "16:45 - 81E-003.09" at bounding box center [567, 75] width 137 height 26
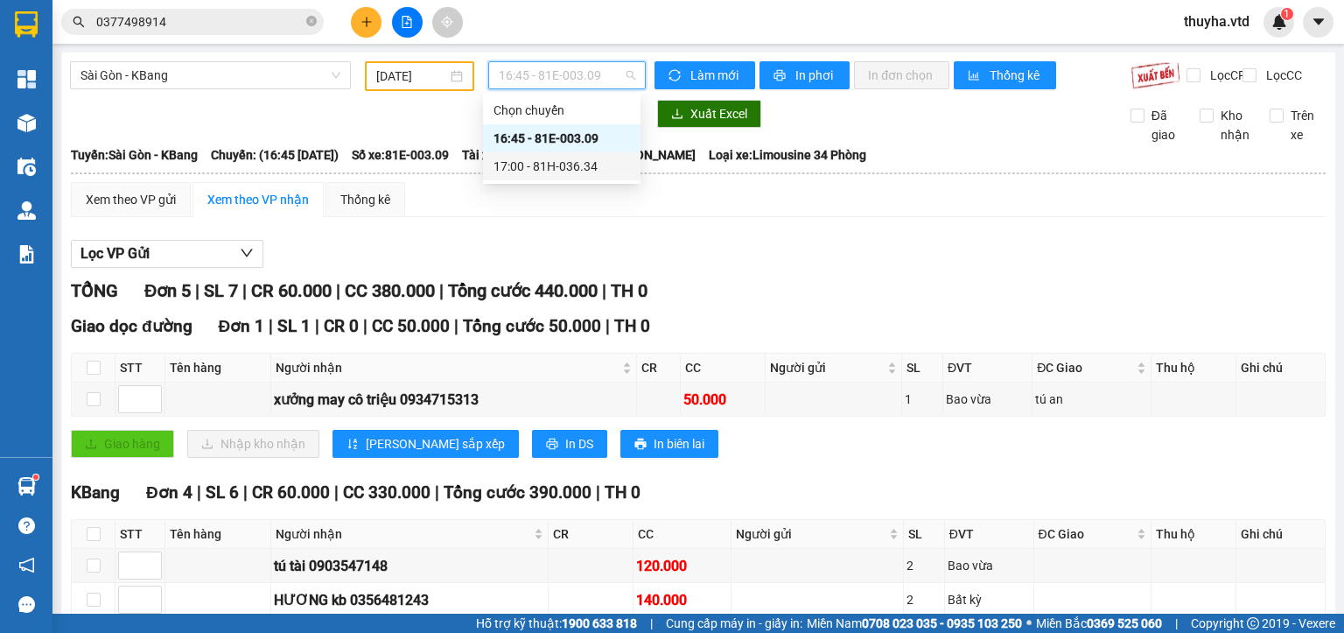
click at [569, 169] on div "17:00 - 81H-036.34" at bounding box center [562, 166] width 137 height 19
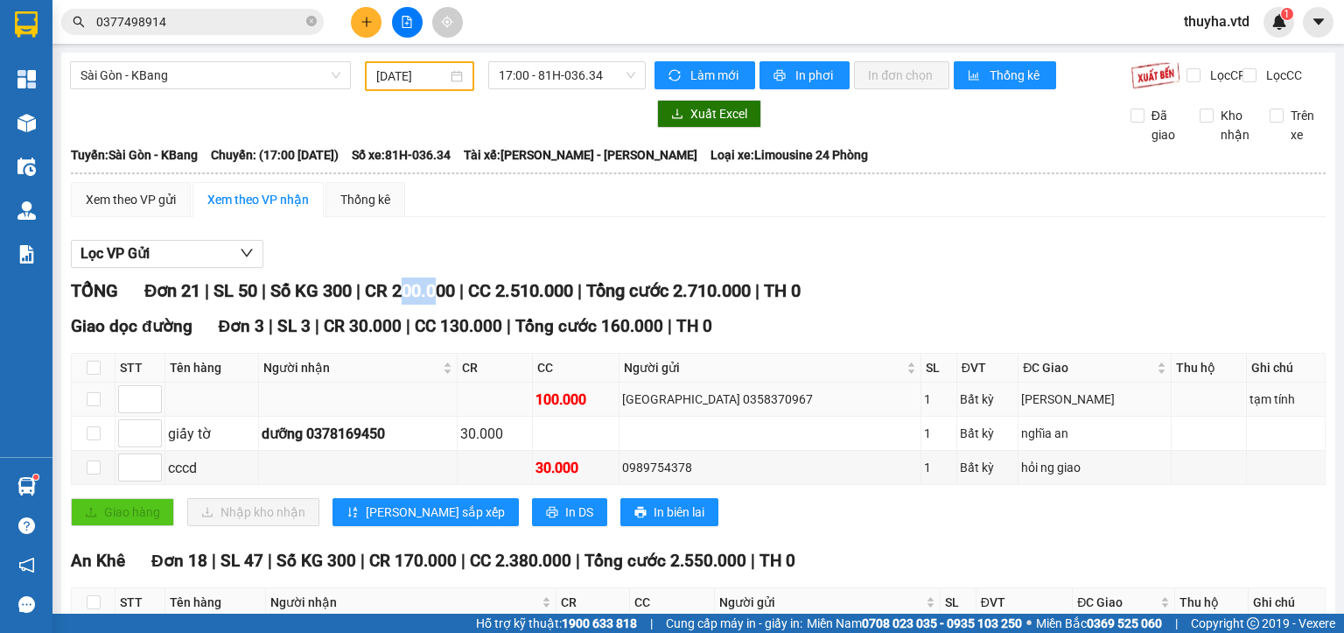
drag, startPoint x: 417, startPoint y: 303, endPoint x: 349, endPoint y: 415, distance: 131.2
click at [620, 417] on td "100.000" at bounding box center [577, 399] width 88 height 34
click at [407, 82] on input "[DATE]" at bounding box center [411, 76] width 70 height 19
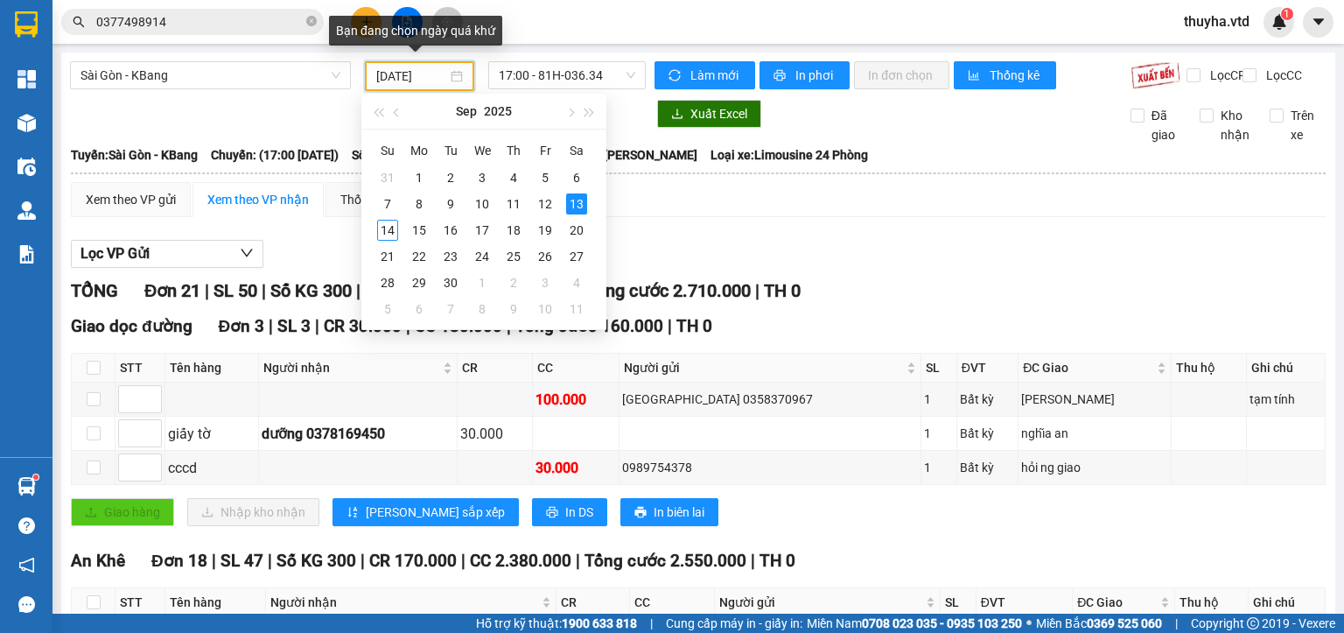
type input "[DATE]"
click at [761, 207] on div "Xem theo VP gửi Xem theo VP nhận Thống kê" at bounding box center [698, 199] width 1255 height 35
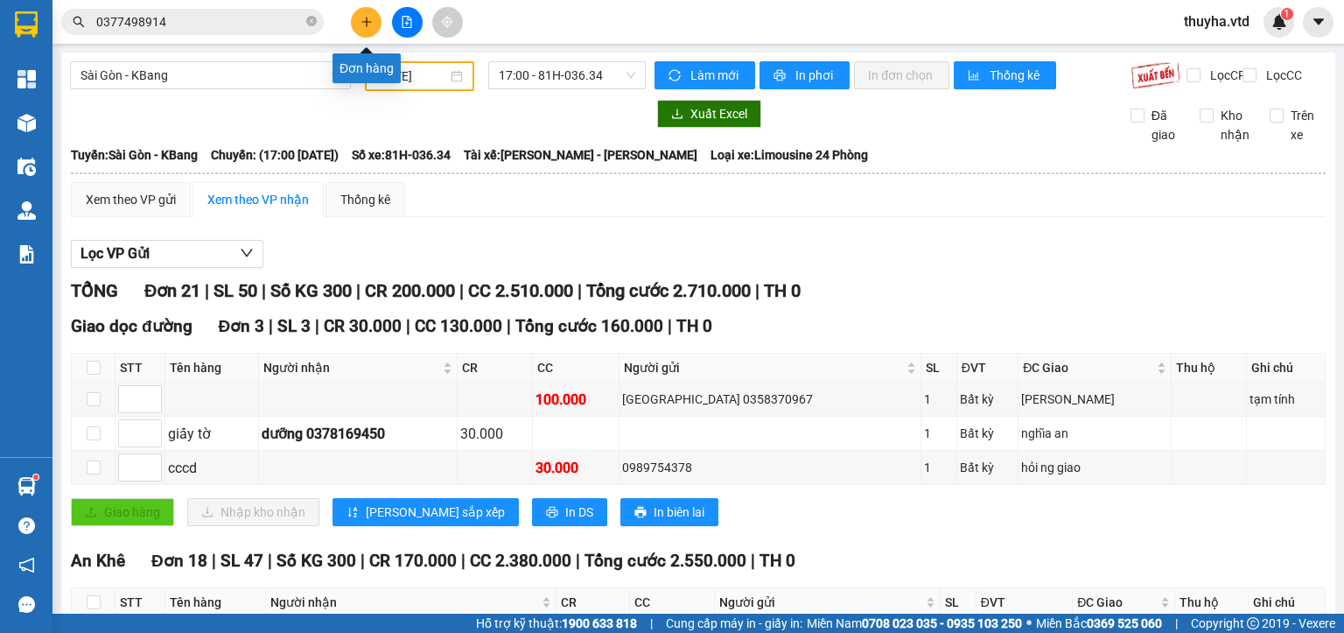
click at [370, 23] on icon "plus" at bounding box center [367, 22] width 12 height 12
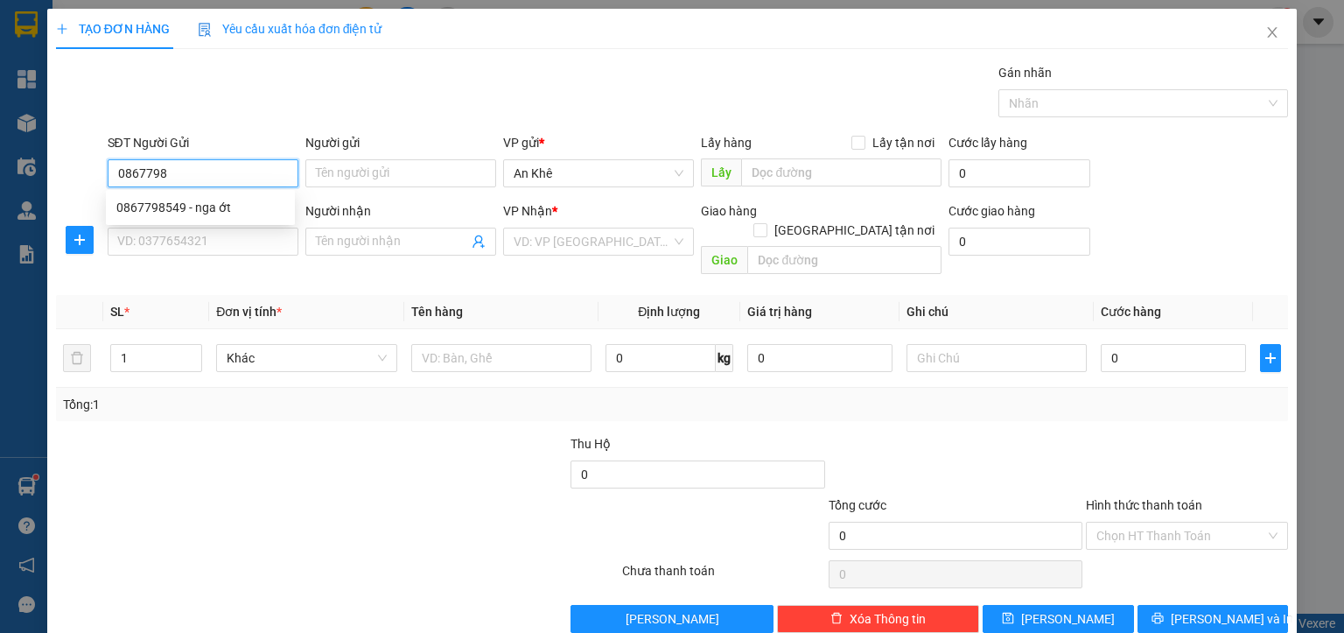
click at [221, 179] on input "0867798" at bounding box center [203, 173] width 191 height 28
click at [216, 210] on div "0867798549 - nga ớt" at bounding box center [200, 207] width 168 height 19
type input "0867798549"
type input "nga ớt"
type input "đường kem"
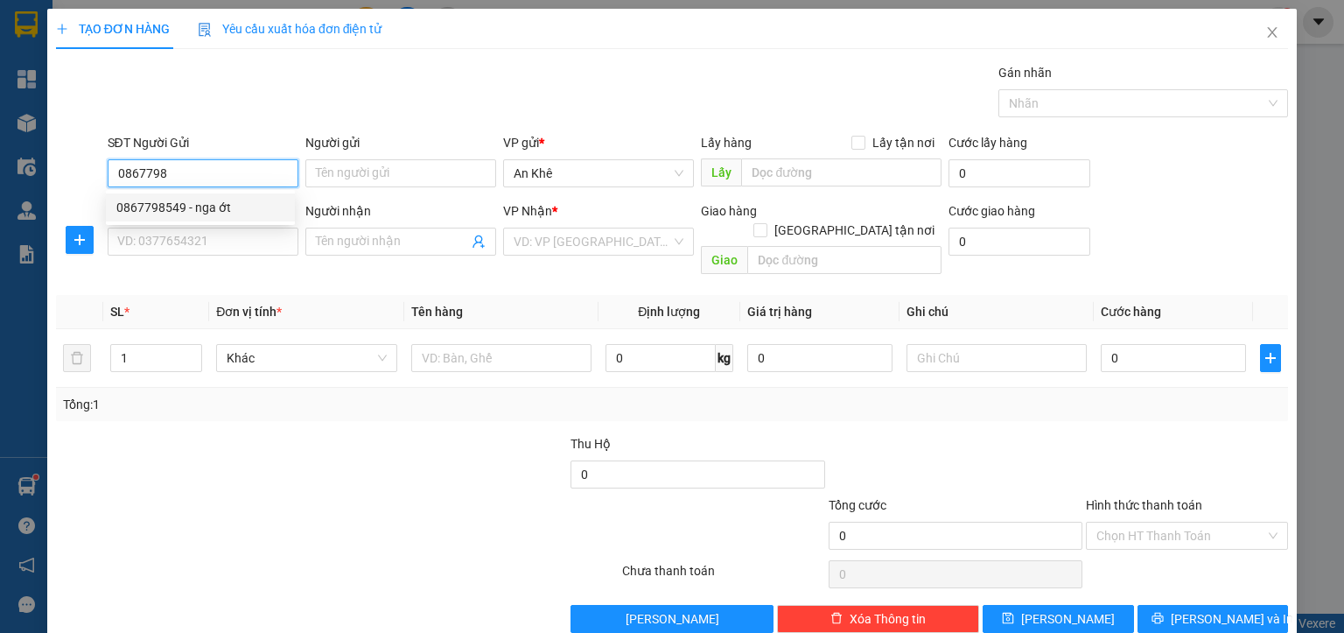
type input "xem toa giao"
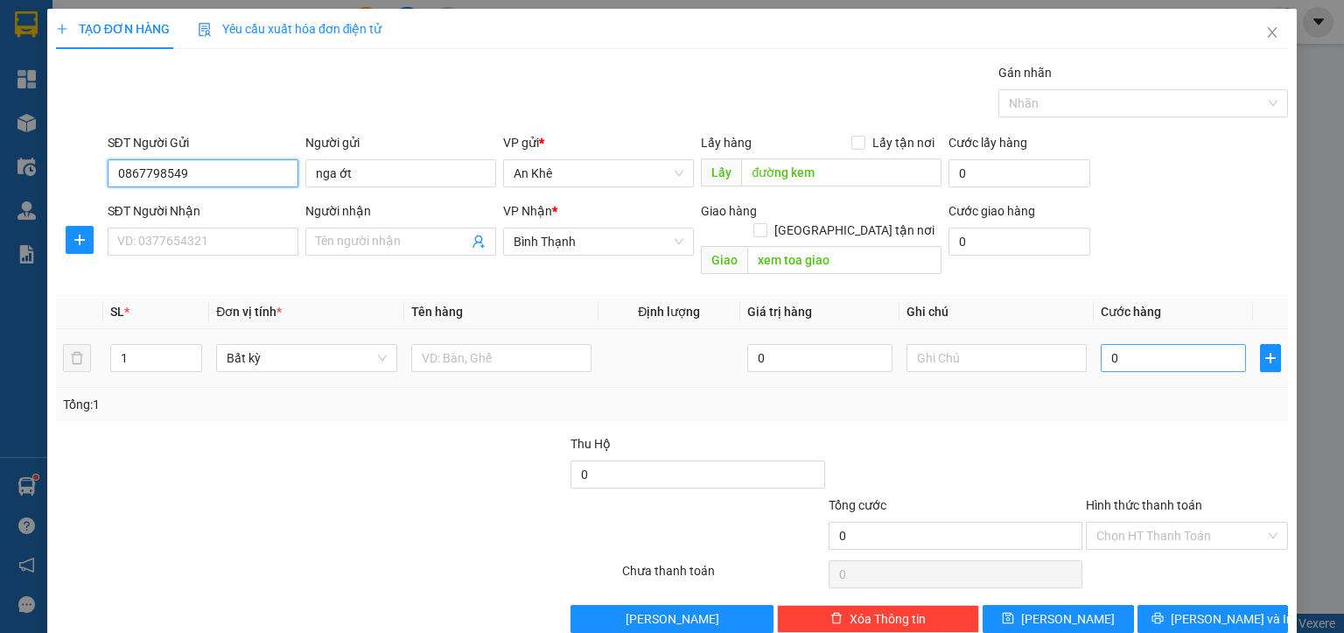
type input "0867798549"
click at [1117, 348] on input "0" at bounding box center [1173, 358] width 145 height 28
type input "2"
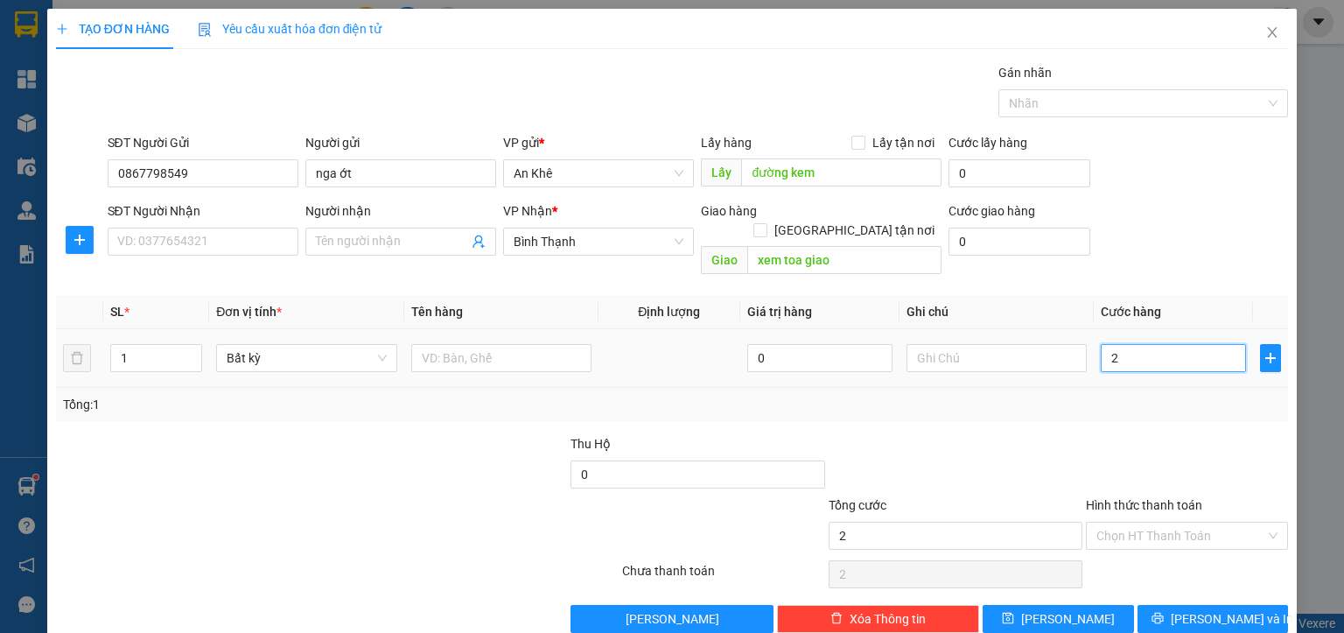
type input "20"
type input "200"
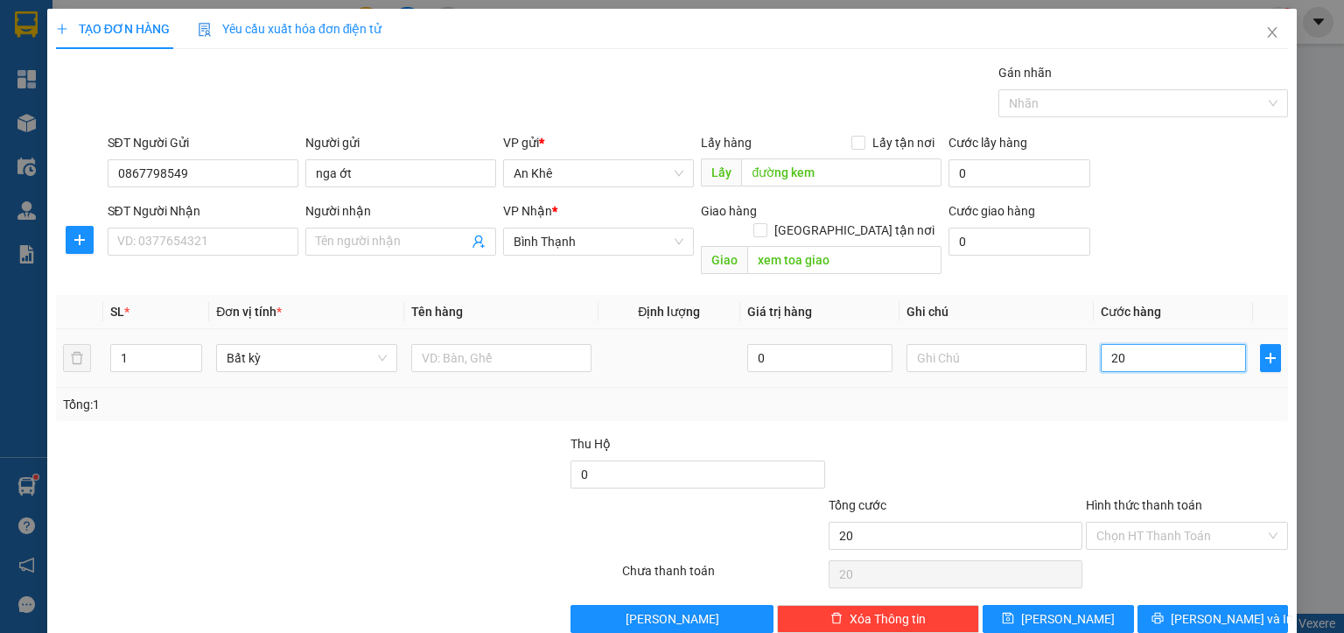
type input "200"
type input "2.000"
type input "20.000"
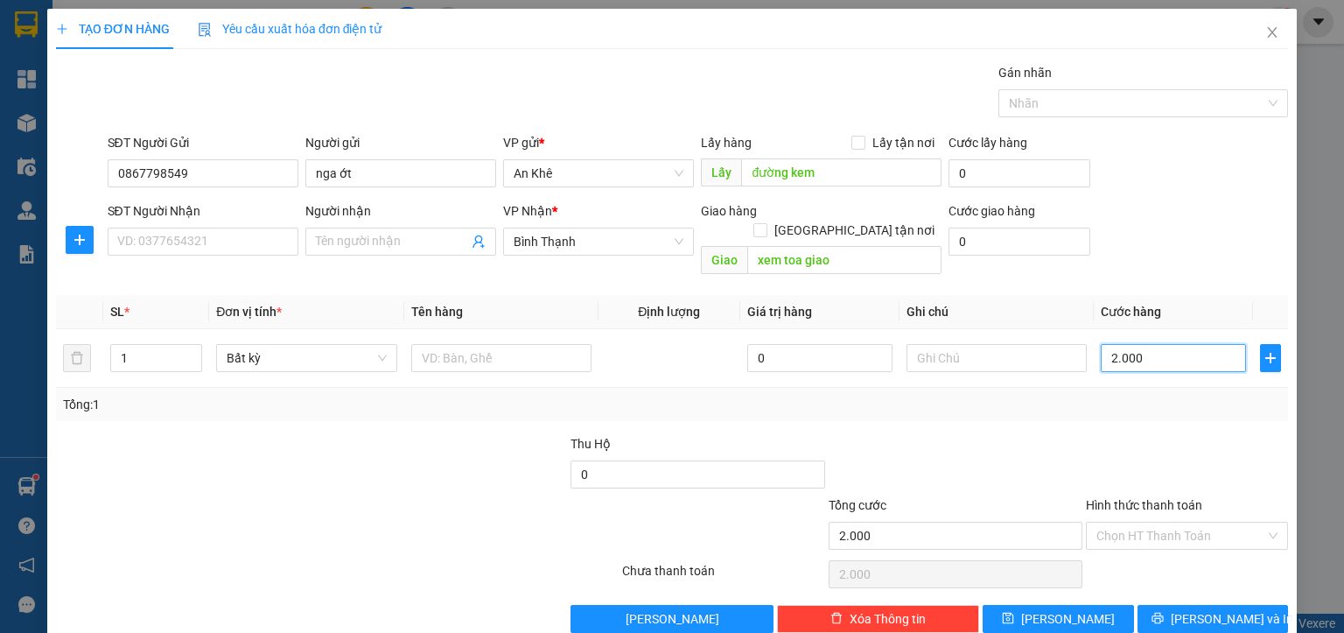
type input "20.000"
type input "200.000"
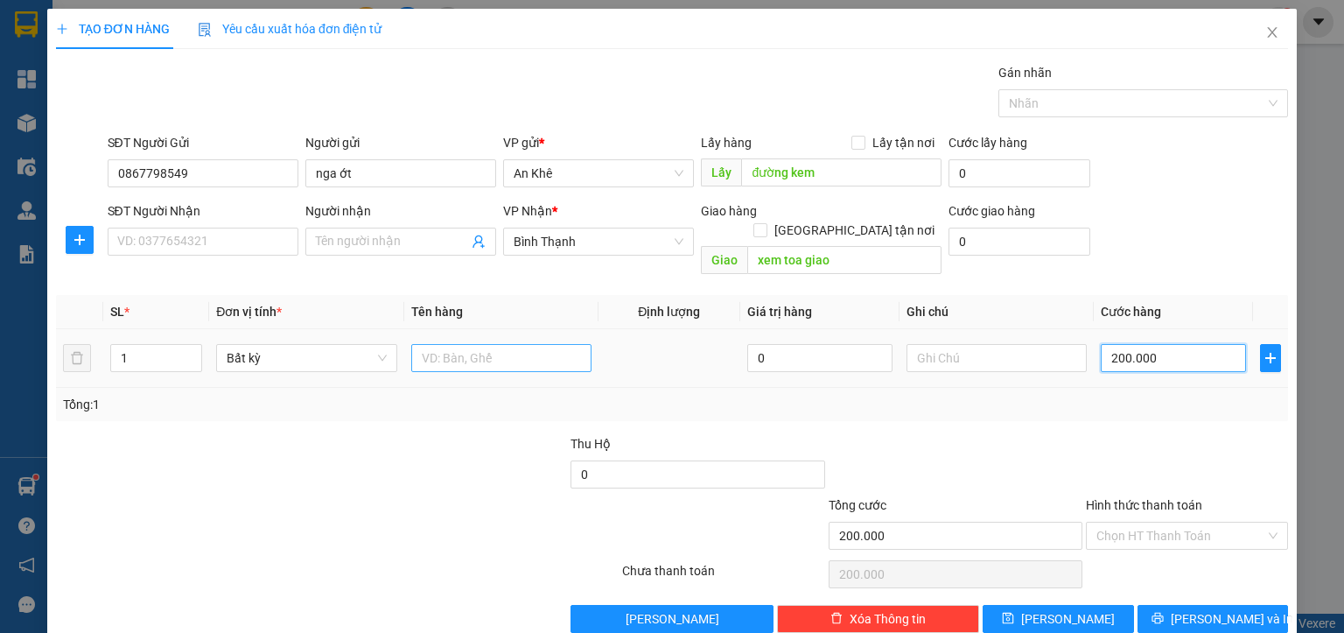
type input "200.000"
click at [481, 346] on input "text" at bounding box center [501, 358] width 180 height 28
type input "o"
type input "ơ"
type input "ớt nga"
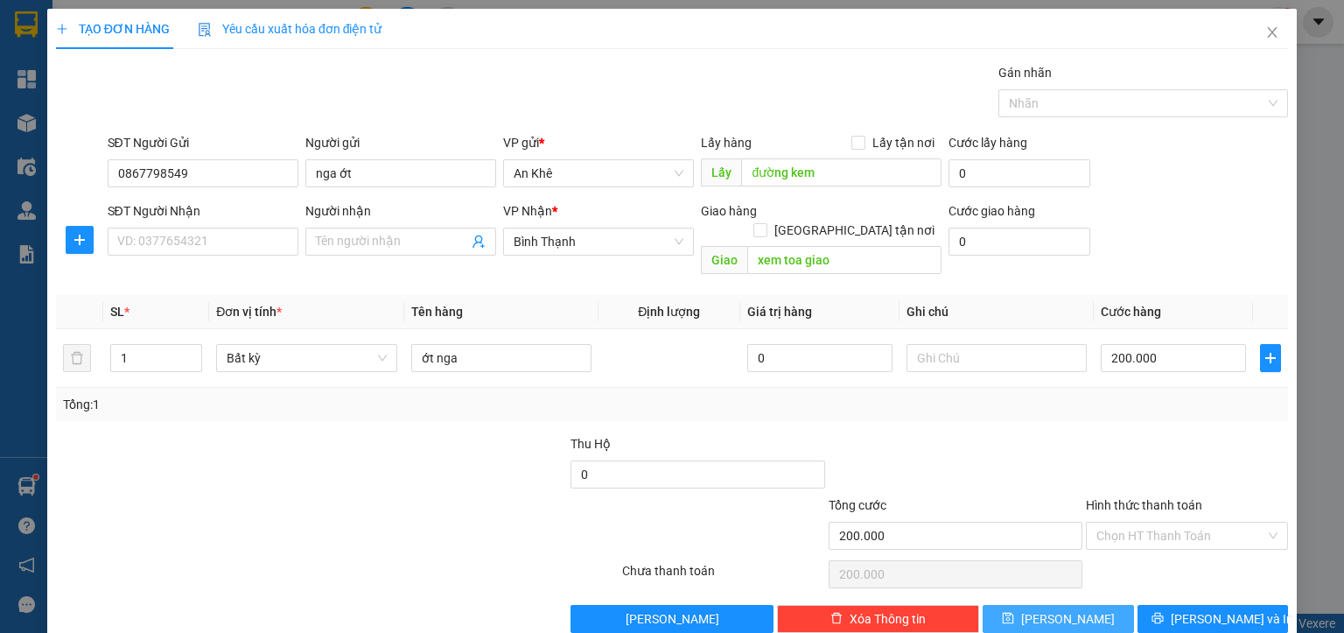
click at [1083, 605] on button "[PERSON_NAME]" at bounding box center [1058, 619] width 151 height 28
type input "0"
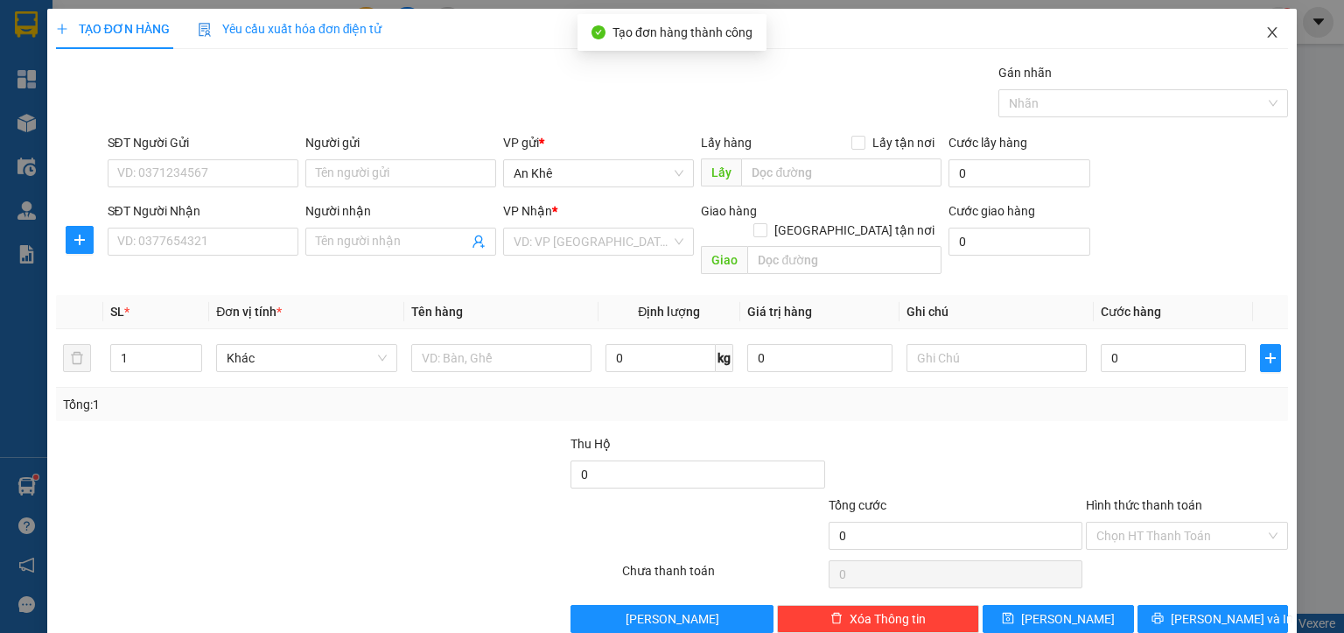
click at [1268, 37] on icon "close" at bounding box center [1273, 32] width 10 height 11
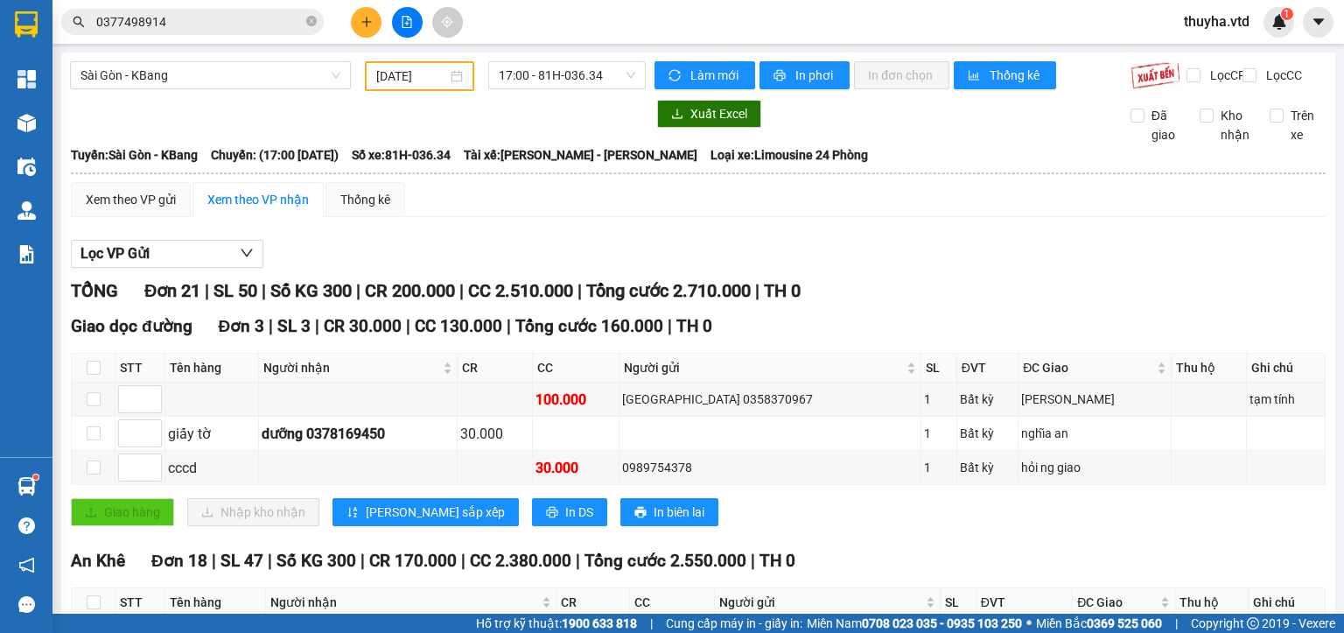
click at [508, 217] on div "Xem theo VP gửi Xem theo VP nhận Thống kê" at bounding box center [698, 199] width 1255 height 35
click at [696, 72] on span "Làm mới" at bounding box center [715, 75] width 51 height 19
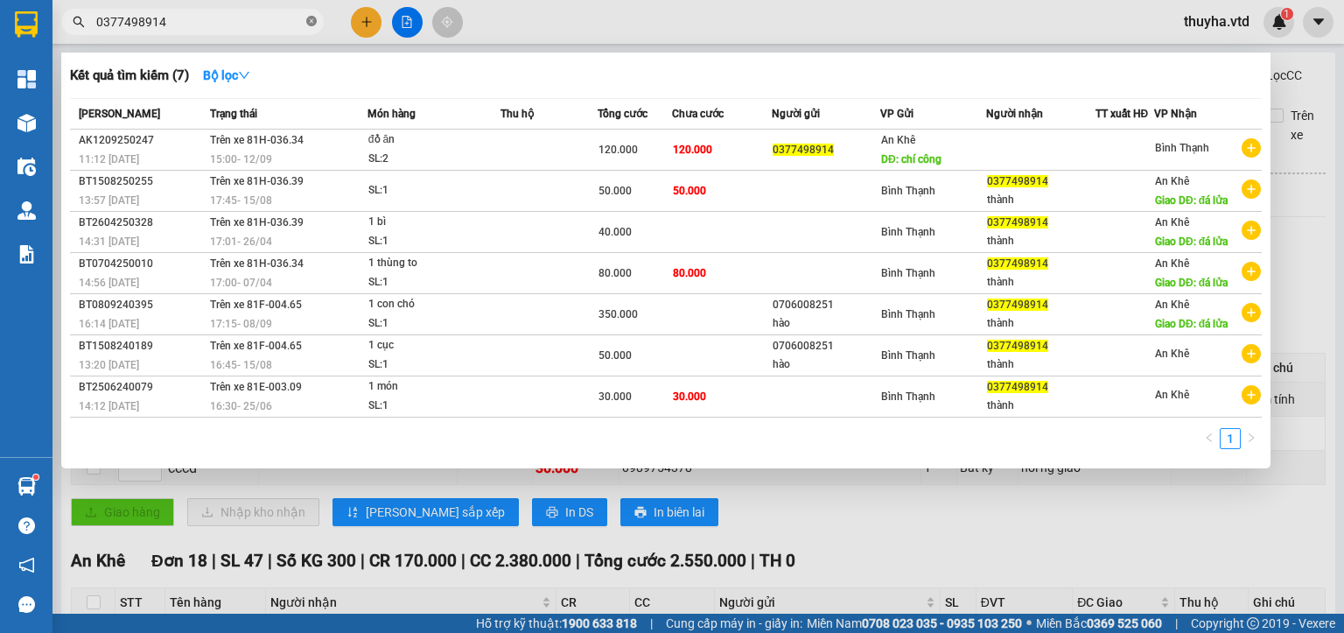
click at [309, 24] on icon "close-circle" at bounding box center [311, 21] width 11 height 11
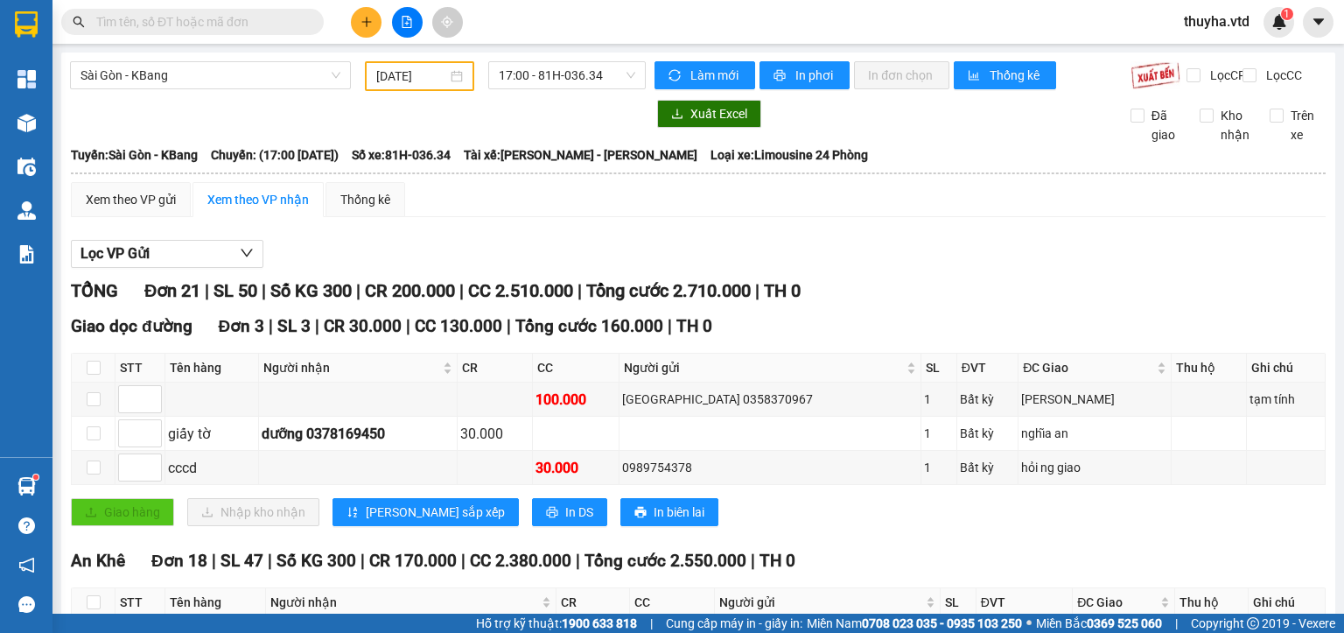
click at [171, 25] on input "text" at bounding box center [199, 21] width 207 height 19
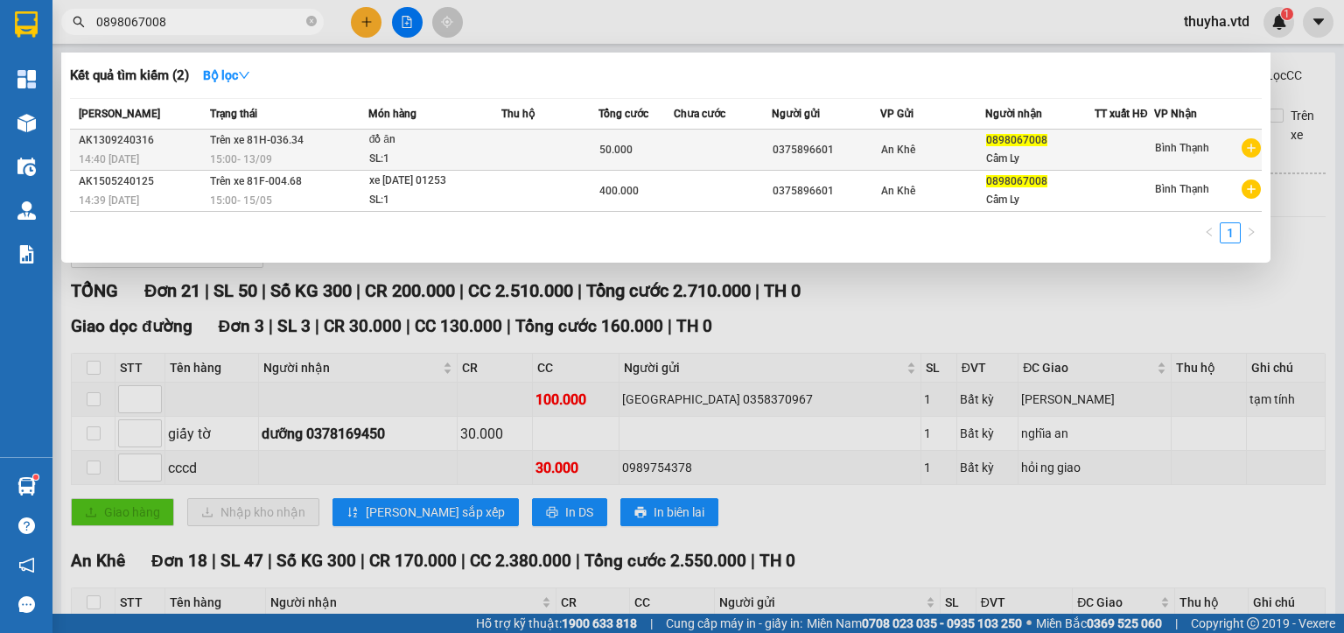
type input "0898067008"
click at [259, 156] on span "15:00 [DATE]" at bounding box center [241, 159] width 62 height 12
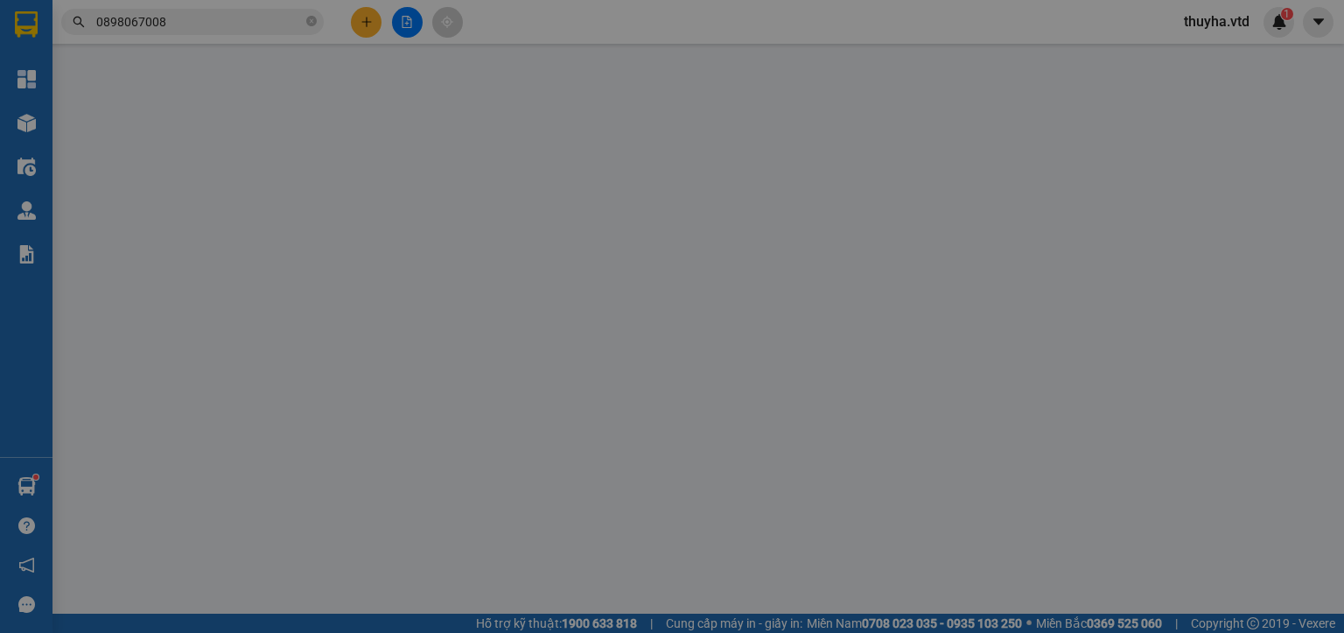
type input "0375896601"
type input "0898067008"
type input "Cẩm Ly"
type input "50.000"
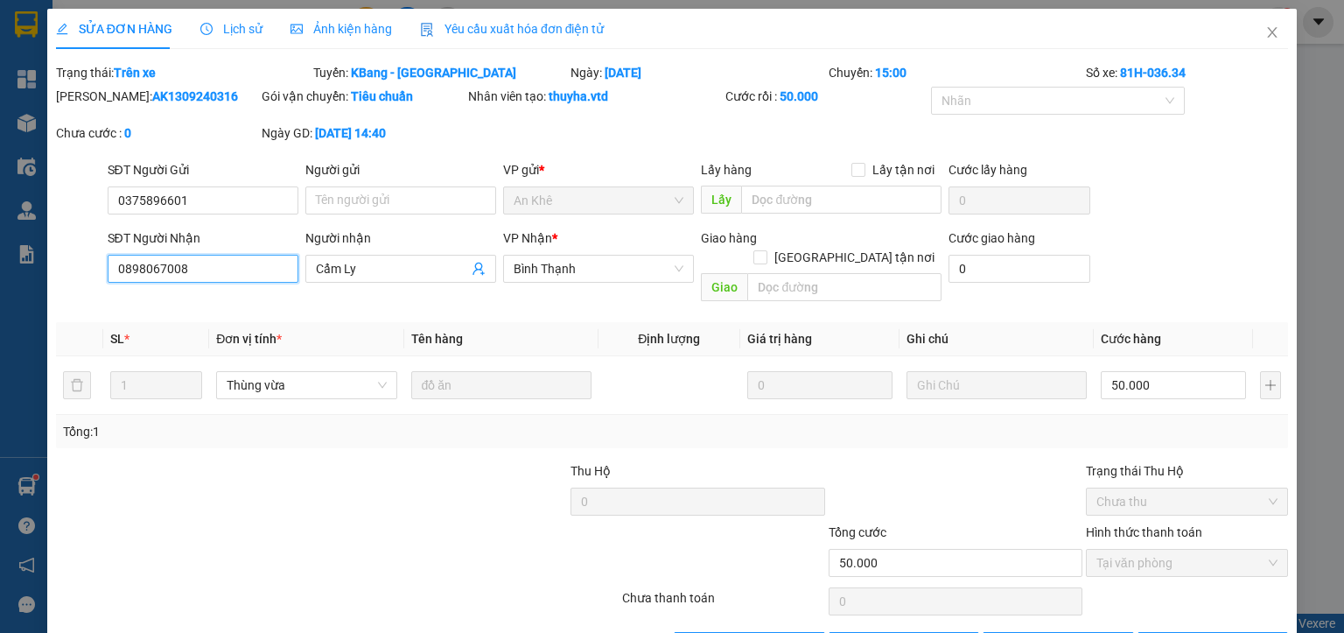
click at [132, 266] on input "0898067008" at bounding box center [203, 269] width 191 height 28
click at [1265, 30] on icon "close" at bounding box center [1272, 32] width 14 height 14
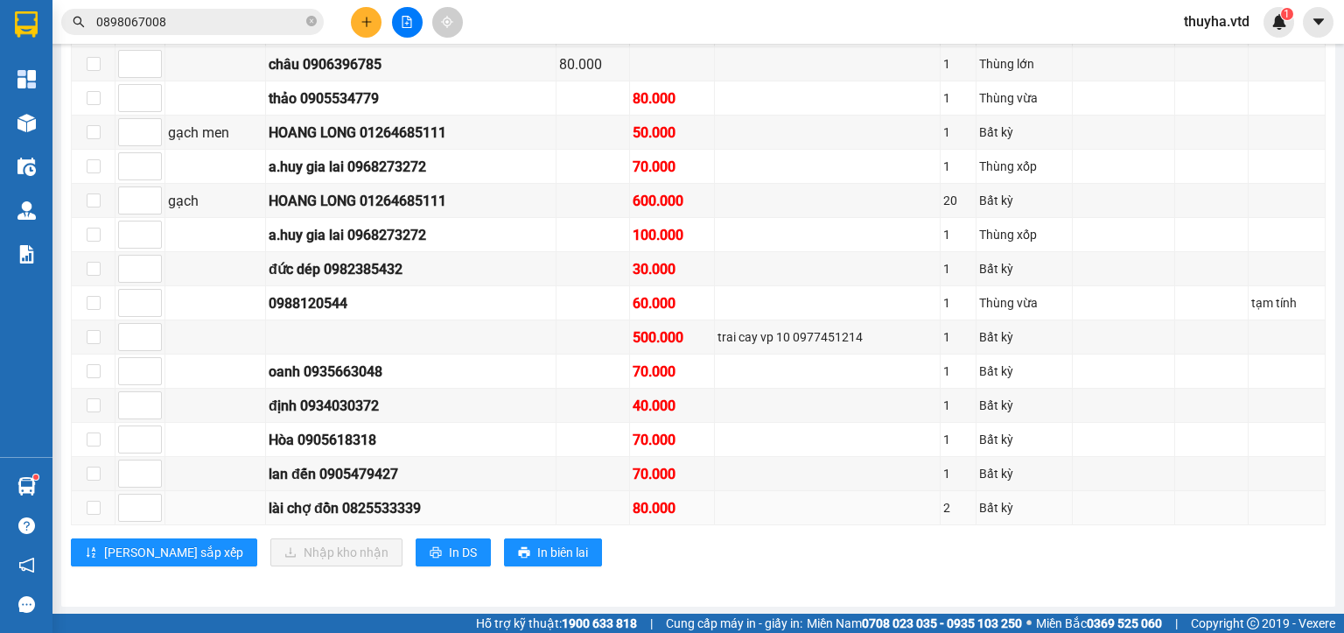
scroll to position [708, 0]
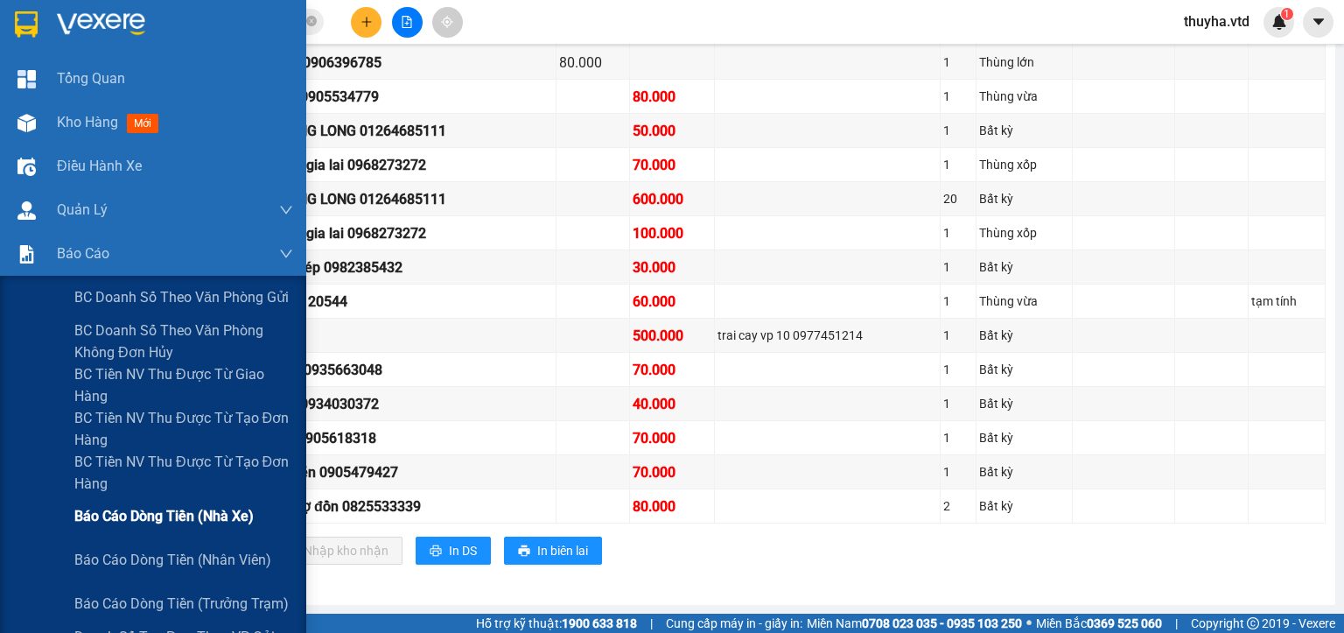
click at [166, 523] on span "Báo cáo dòng tiền (nhà xe)" at bounding box center [163, 516] width 179 height 22
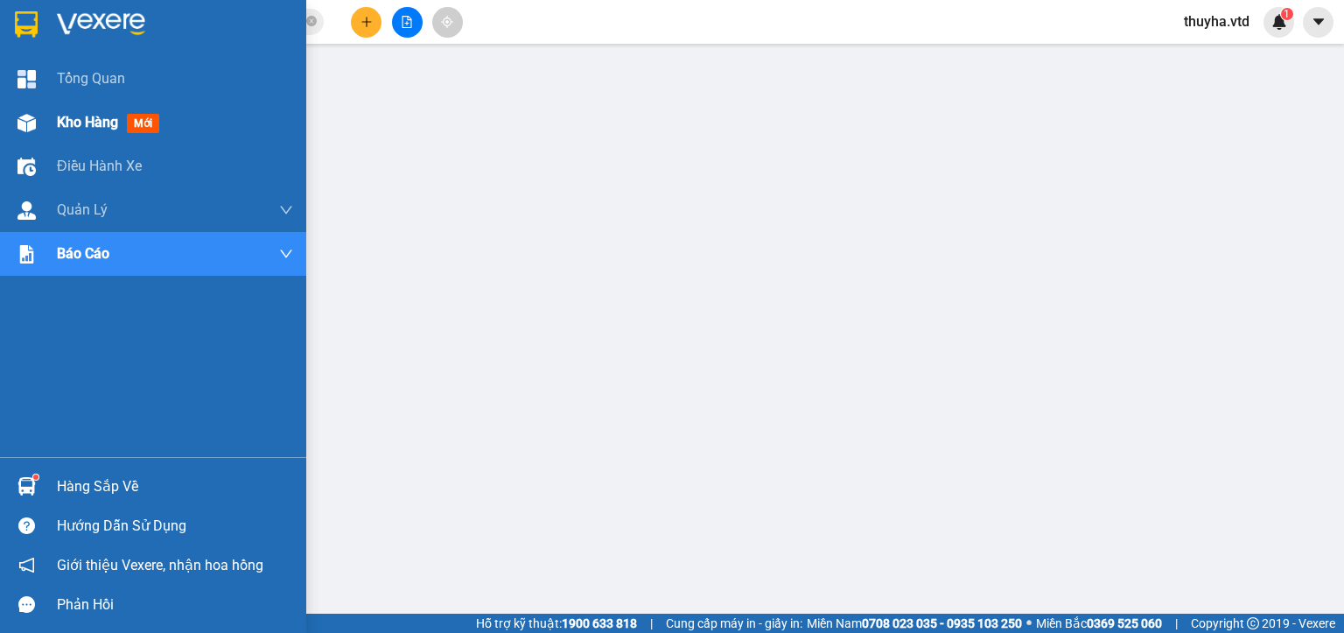
click at [28, 127] on img at bounding box center [27, 123] width 18 height 18
